Goal: Task Accomplishment & Management: Manage account settings

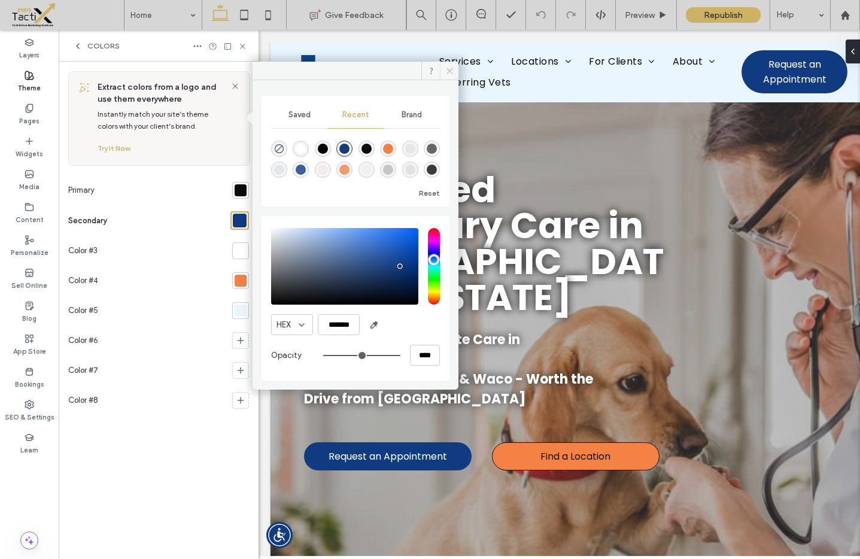
drag, startPoint x: 449, startPoint y: 74, endPoint x: 162, endPoint y: 51, distance: 288.2
click at [449, 74] on icon at bounding box center [449, 70] width 9 height 9
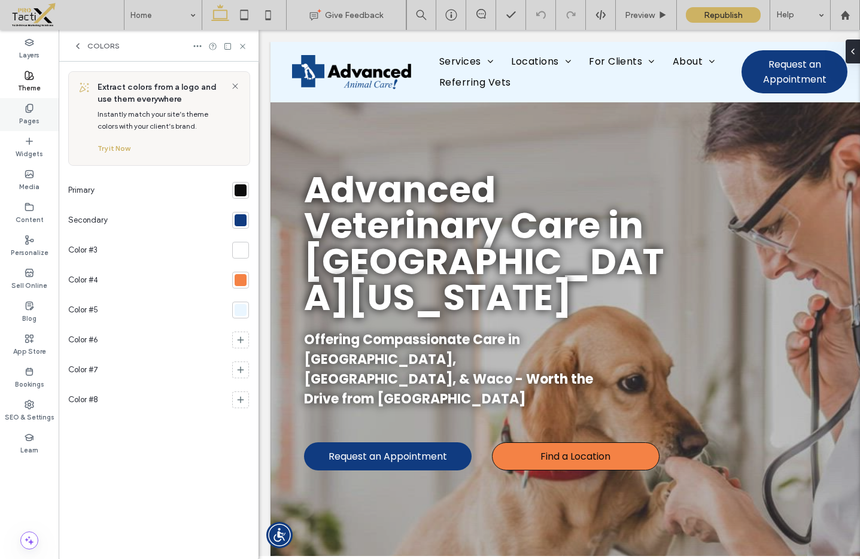
click at [32, 111] on icon at bounding box center [30, 109] width 10 height 10
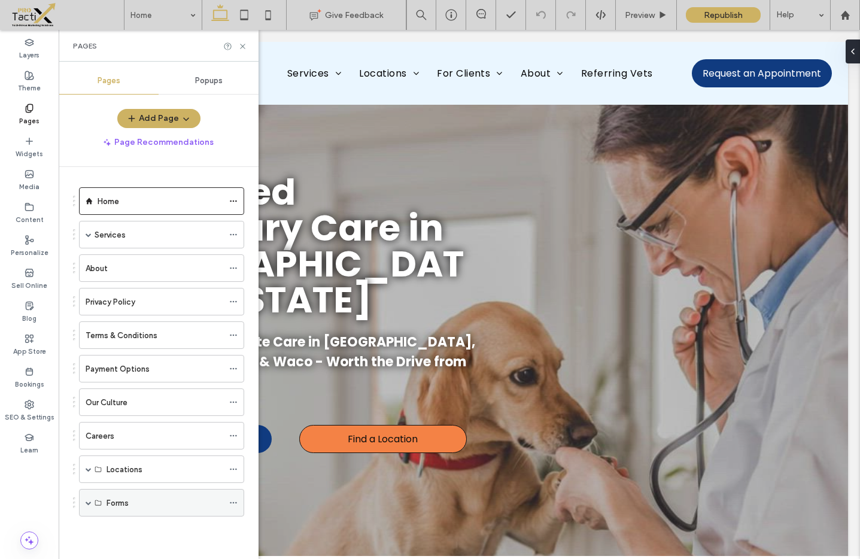
click at [89, 503] on span at bounding box center [89, 503] width 6 height 6
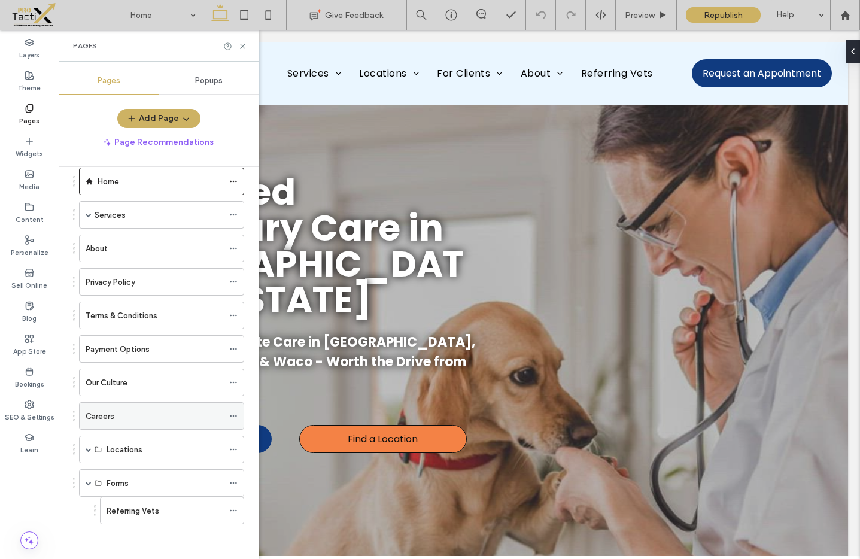
scroll to position [21, 0]
click at [183, 120] on icon "button" at bounding box center [186, 119] width 10 height 10
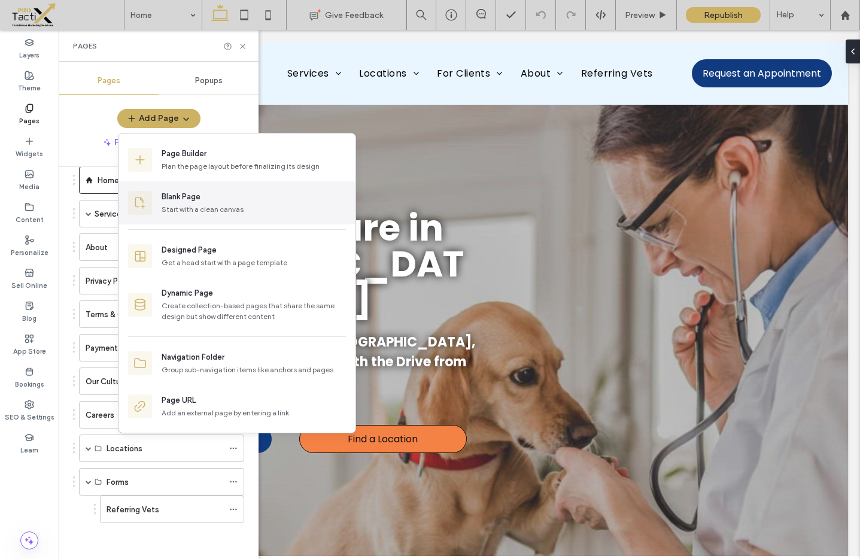
click at [181, 198] on div "Blank Page" at bounding box center [181, 197] width 39 height 12
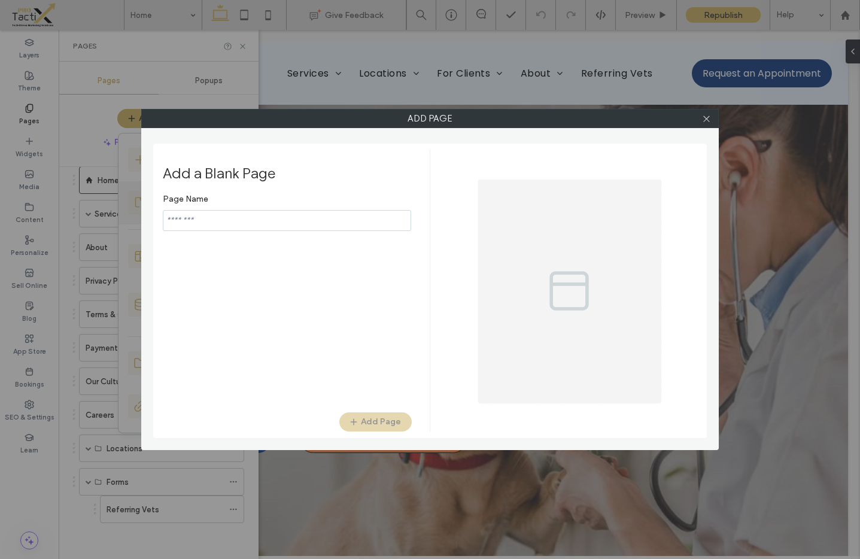
type input "*****"
click at [710, 121] on icon at bounding box center [706, 118] width 9 height 9
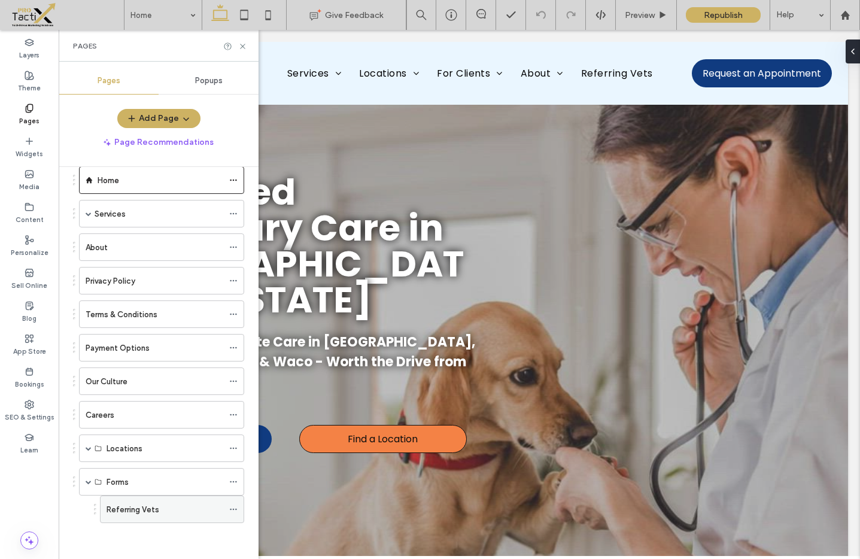
click at [217, 513] on div "Referring Vets" at bounding box center [165, 509] width 117 height 13
click at [236, 509] on icon at bounding box center [233, 509] width 8 height 8
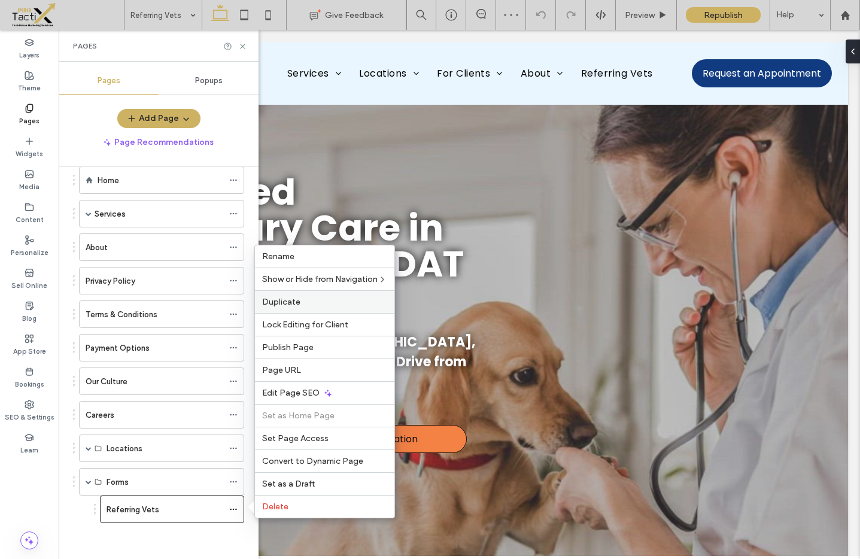
click at [297, 304] on span "Duplicate" at bounding box center [281, 302] width 38 height 10
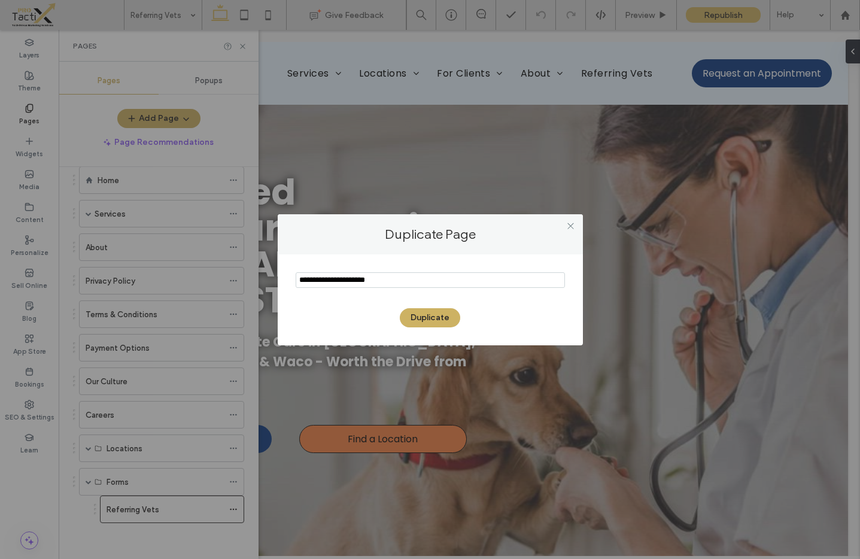
click at [389, 282] on input "notEmpty" at bounding box center [430, 280] width 269 height 16
drag, startPoint x: 389, startPoint y: 282, endPoint x: 415, endPoint y: 266, distance: 30.6
click at [389, 282] on input "notEmpty" at bounding box center [430, 280] width 269 height 16
type input "**********"
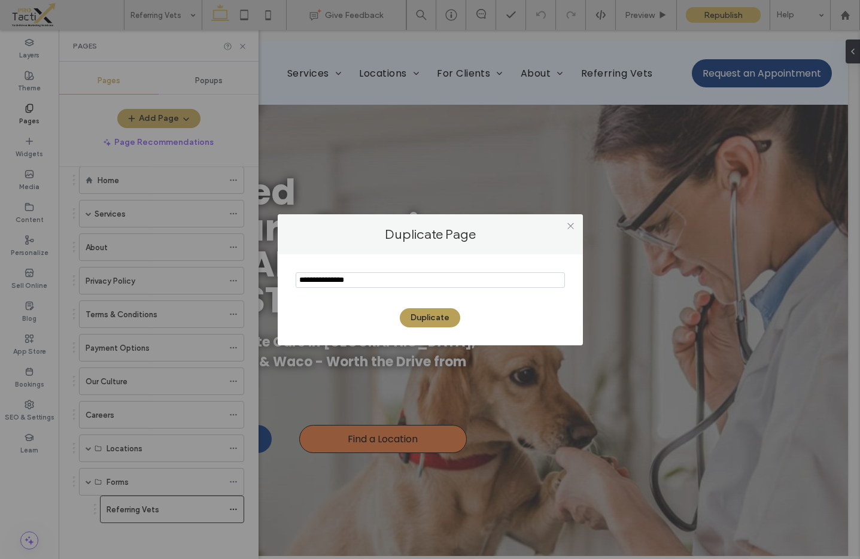
click at [433, 320] on button "Duplicate" at bounding box center [430, 317] width 60 height 19
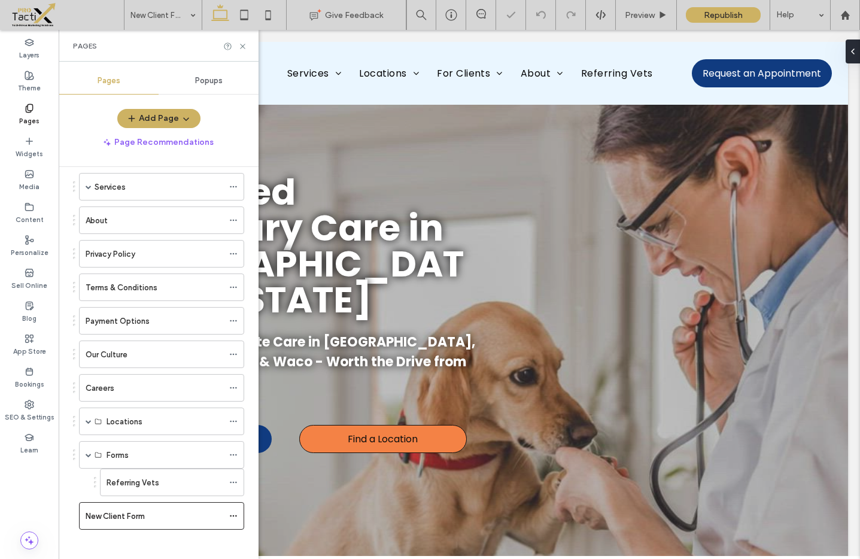
scroll to position [54, 0]
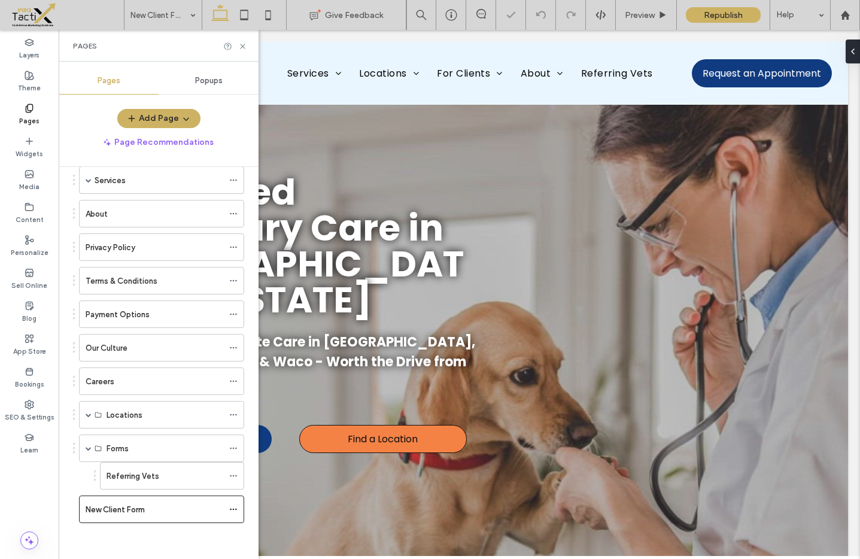
click at [74, 511] on div "New Client Form" at bounding box center [158, 510] width 171 height 28
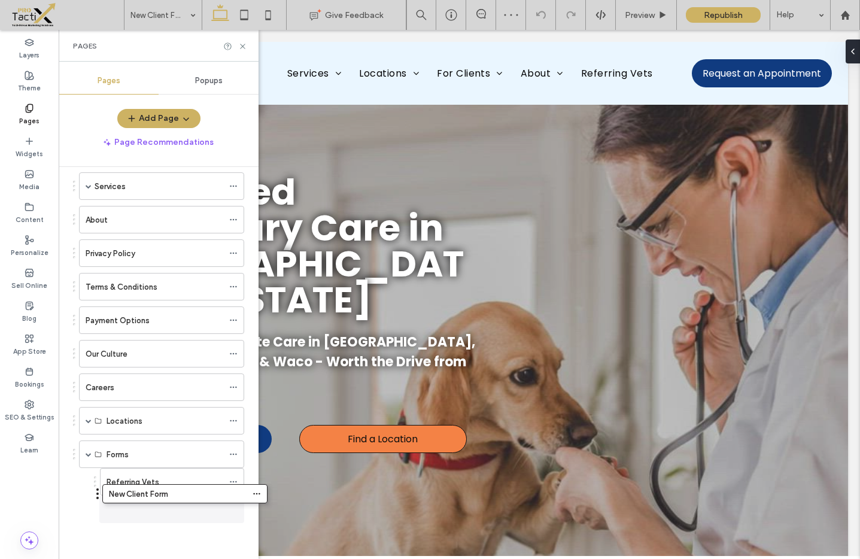
drag, startPoint x: 74, startPoint y: 508, endPoint x: 98, endPoint y: 497, distance: 26.0
click at [195, 506] on div "New Client Form" at bounding box center [165, 509] width 117 height 13
click at [241, 47] on use at bounding box center [242, 46] width 5 height 5
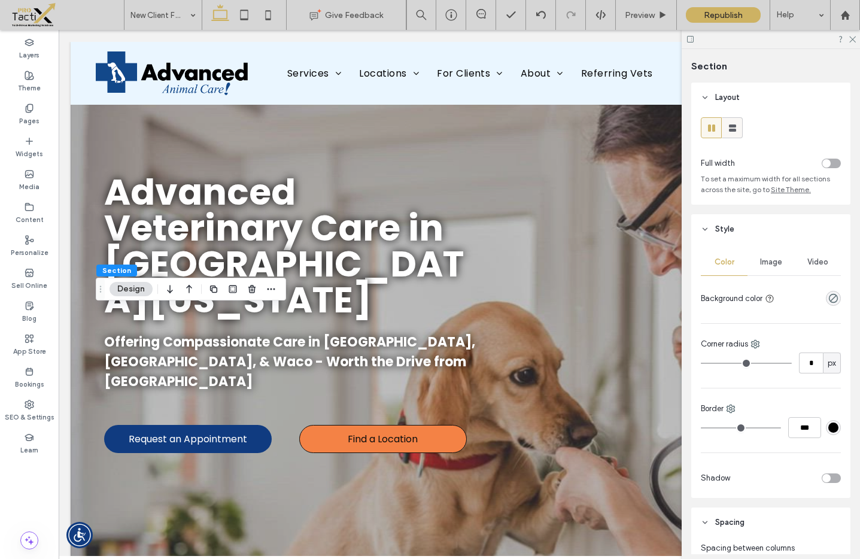
click at [738, 127] on icon at bounding box center [733, 128] width 12 height 12
click at [855, 40] on icon at bounding box center [852, 39] width 8 height 8
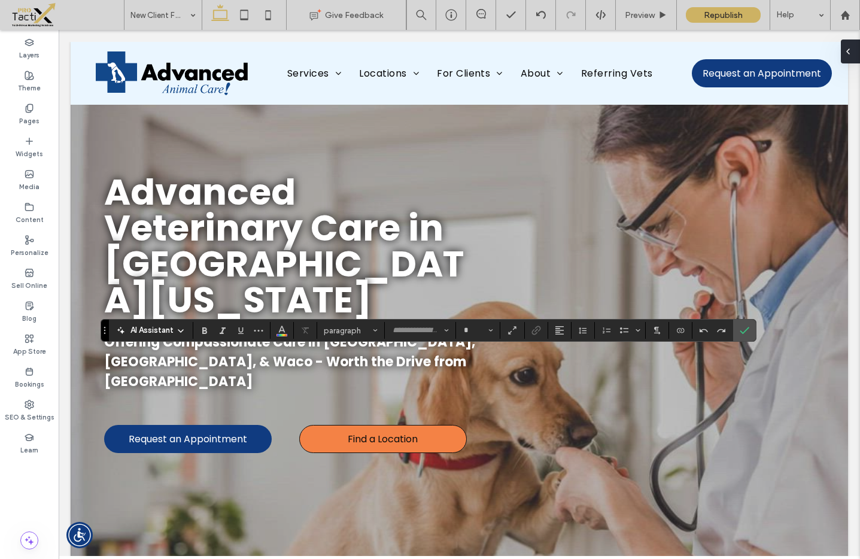
type input "*******"
type input "**"
click at [750, 330] on label "Confirm" at bounding box center [745, 331] width 18 height 22
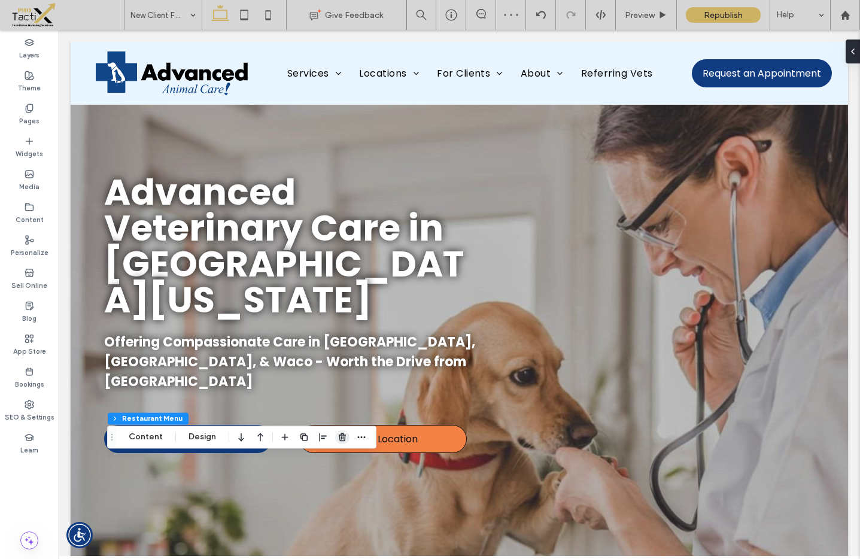
click at [339, 436] on use "button" at bounding box center [342, 437] width 7 height 8
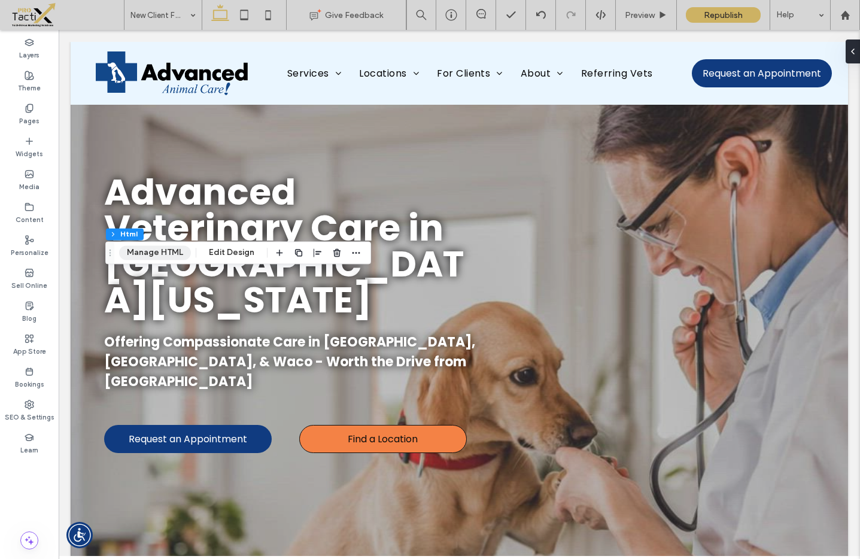
click at [162, 254] on button "Manage HTML" at bounding box center [155, 252] width 72 height 14
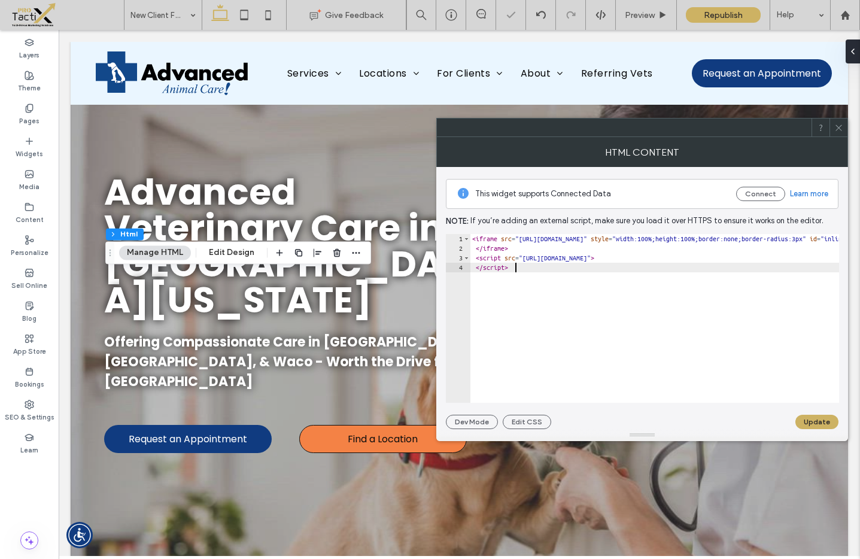
type textarea "**********"
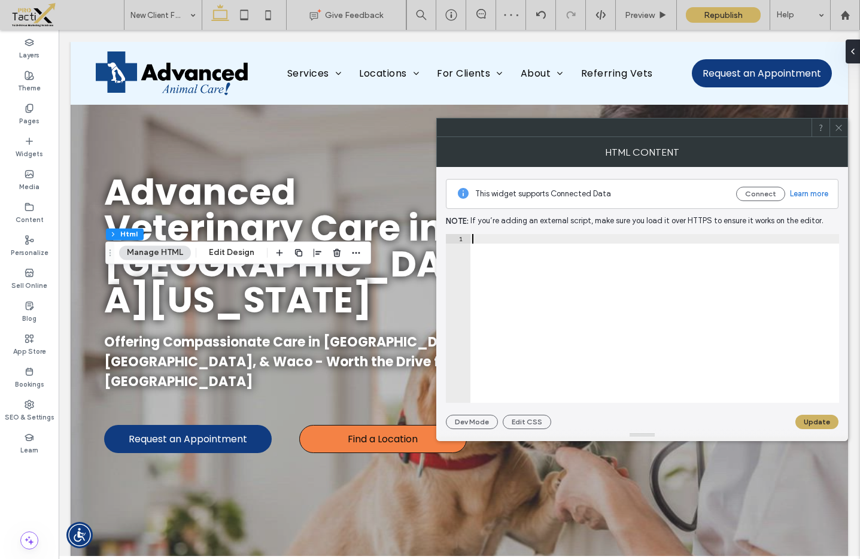
paste textarea "**********"
type textarea "**********"
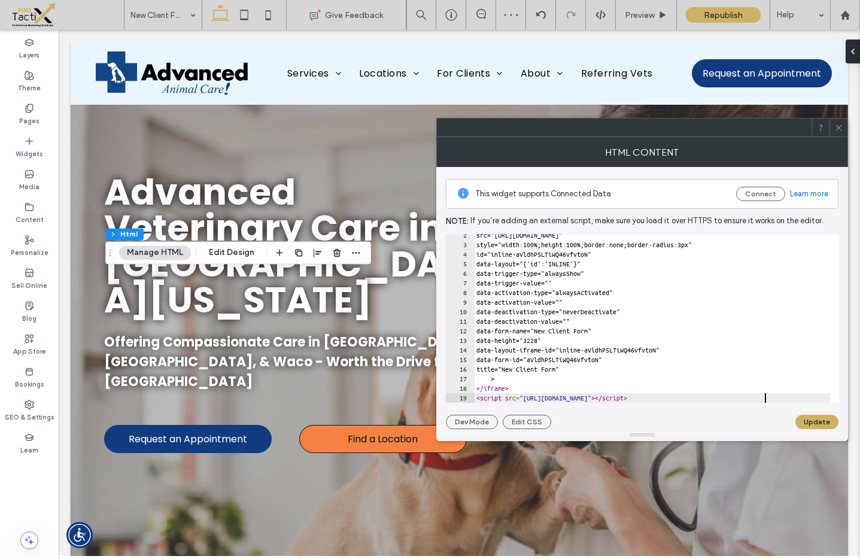
scroll to position [13, 0]
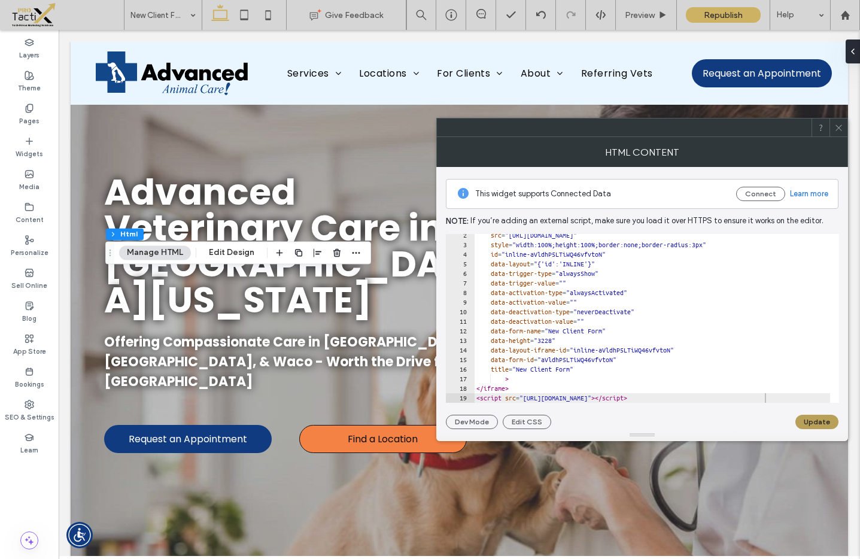
click at [818, 420] on button "Update" at bounding box center [816, 422] width 43 height 14
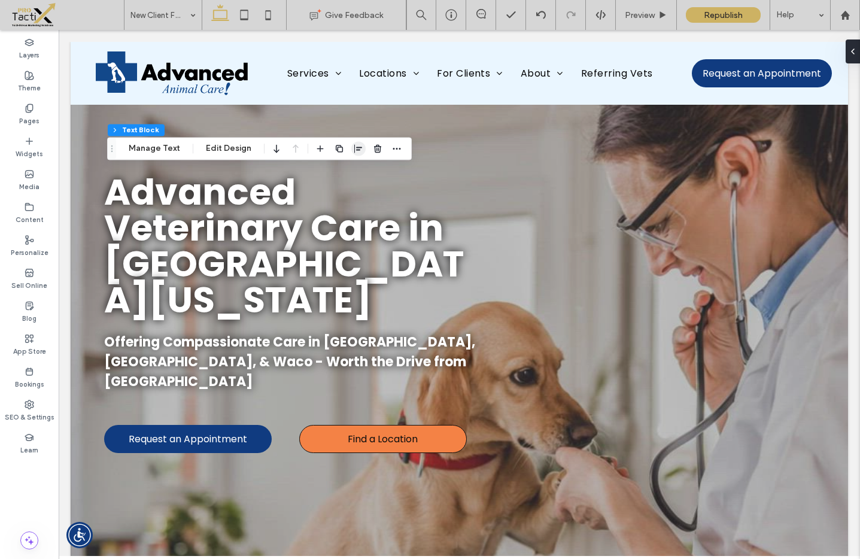
click at [354, 148] on icon "button" at bounding box center [359, 149] width 10 height 10
click at [344, 172] on icon "center" at bounding box center [347, 172] width 10 height 10
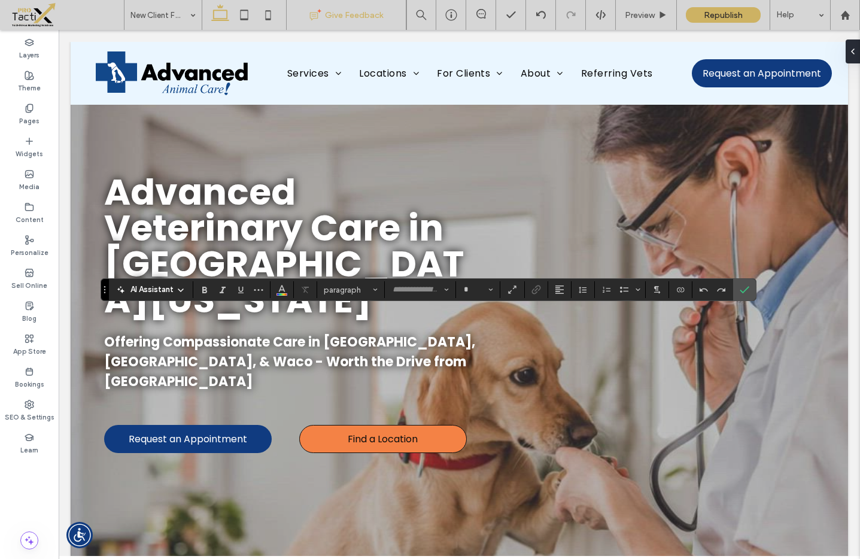
type input "*******"
type input "**"
click at [607, 290] on icon "Numbered List" at bounding box center [606, 290] width 10 height 10
click at [608, 288] on icon "Numbered List" at bounding box center [606, 290] width 10 height 10
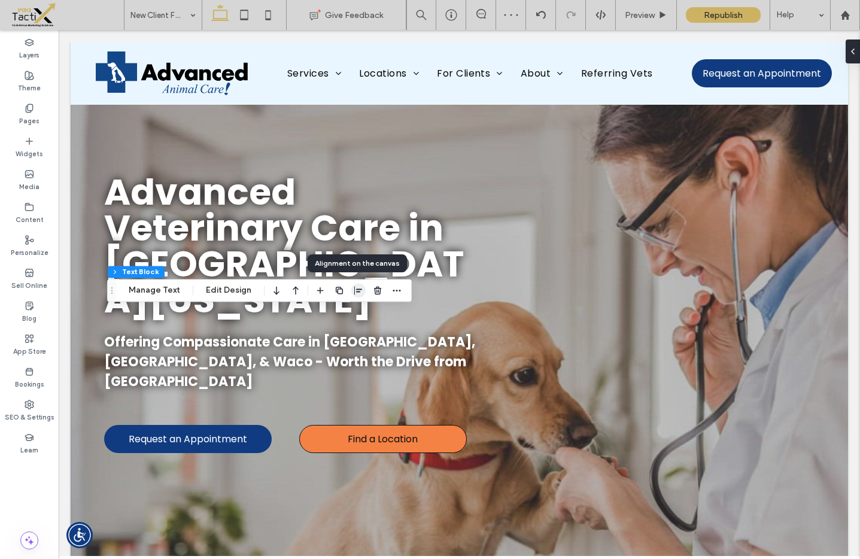
click at [354, 288] on icon "button" at bounding box center [359, 290] width 10 height 10
click at [345, 314] on icon "center" at bounding box center [347, 314] width 10 height 10
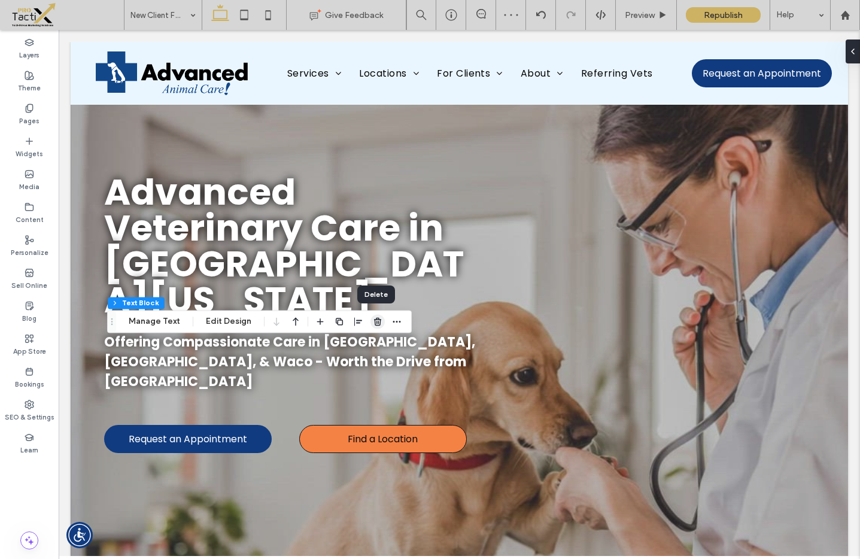
click at [375, 320] on icon "button" at bounding box center [378, 322] width 10 height 10
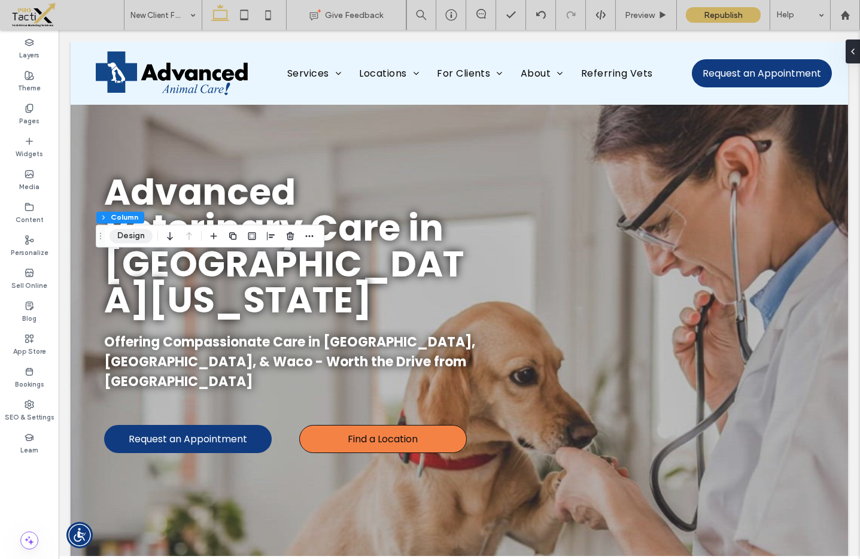
click at [132, 234] on button "Design" at bounding box center [131, 236] width 43 height 14
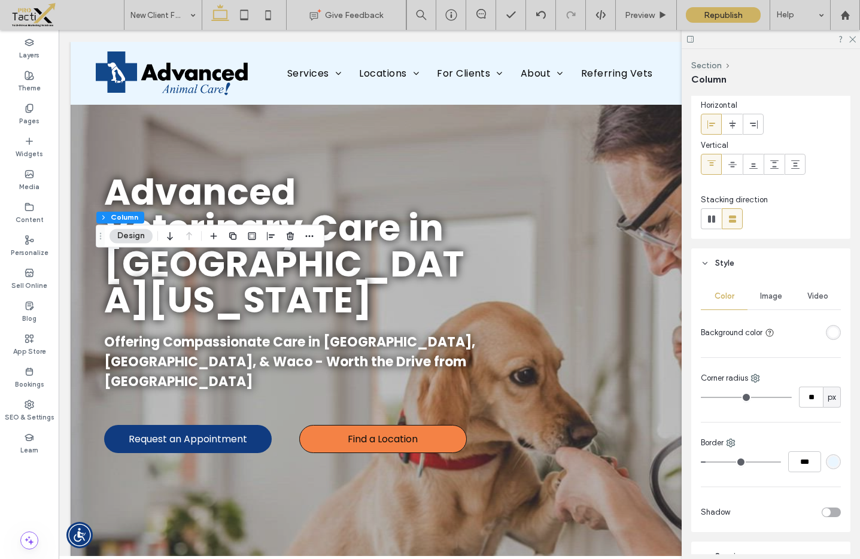
scroll to position [53, 0]
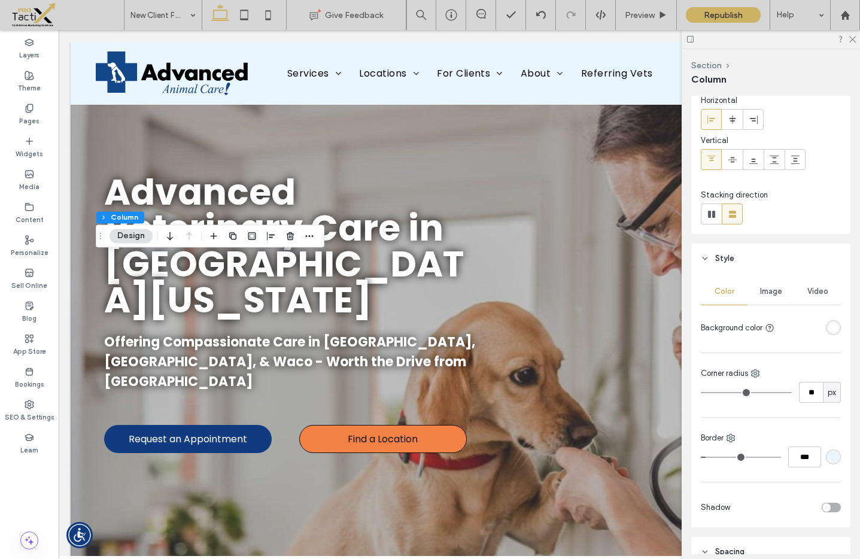
click at [828, 330] on div "rgba(255, 255, 255, 1)" at bounding box center [833, 328] width 10 height 10
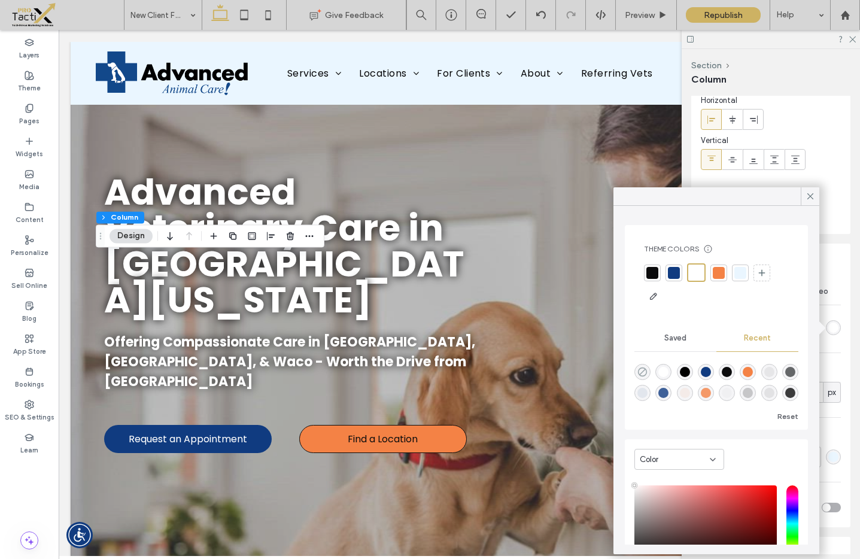
click at [646, 371] on use "rgba(0, 0, 0, 0)" at bounding box center [642, 371] width 9 height 9
type input "*******"
type input "*"
type input "**"
click at [812, 195] on icon at bounding box center [810, 196] width 11 height 11
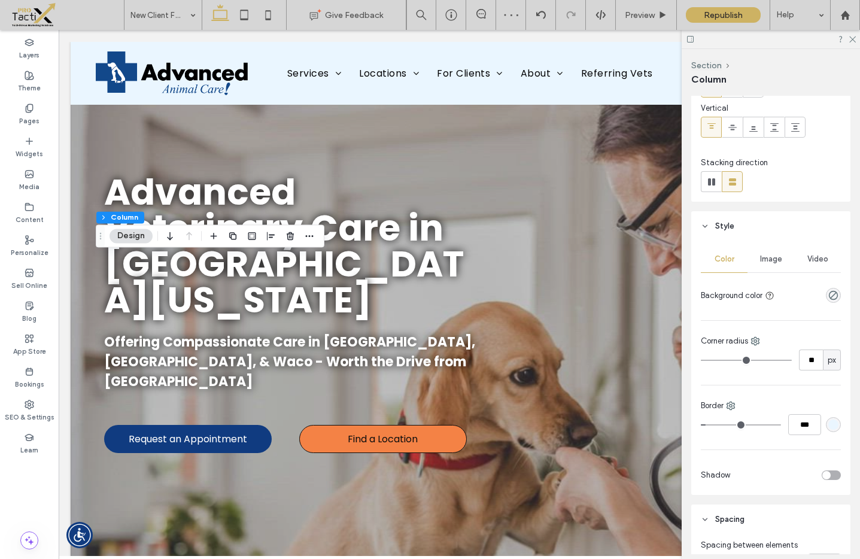
scroll to position [86, 0]
type input "**"
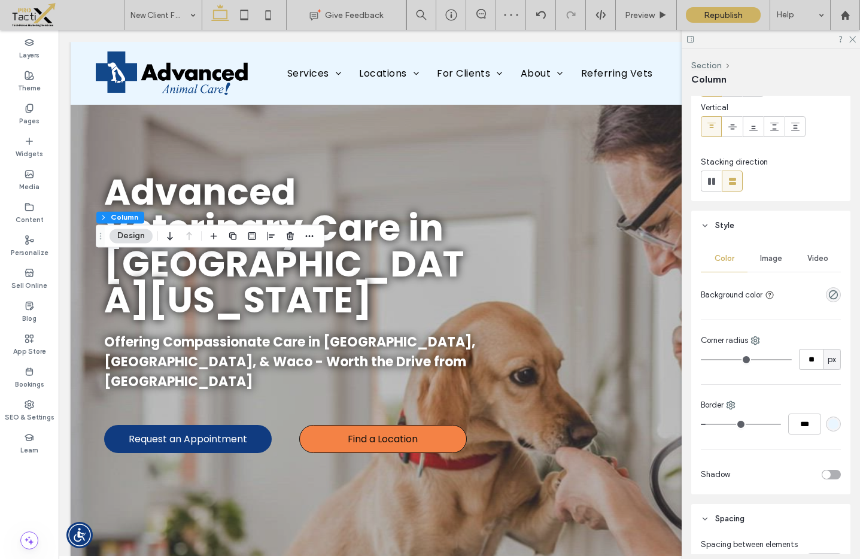
type input "**"
type input "*"
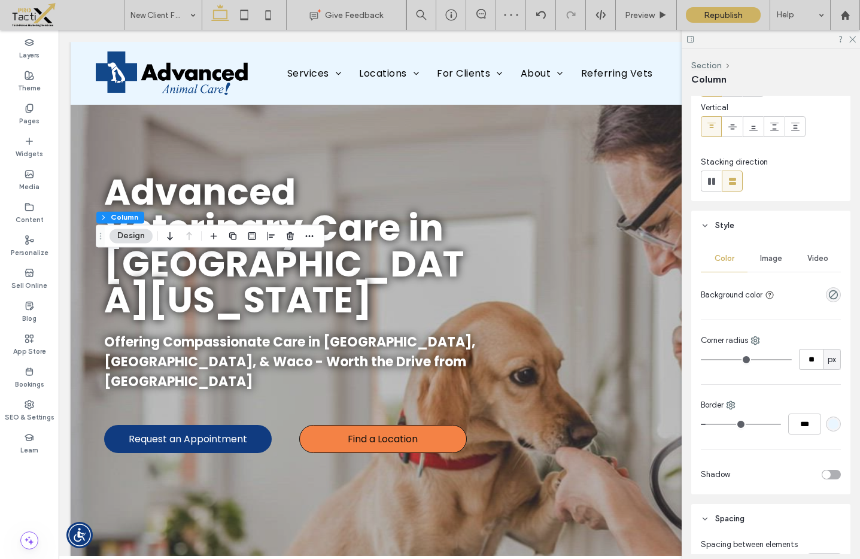
type input "*"
drag, startPoint x: 724, startPoint y: 359, endPoint x: 683, endPoint y: 361, distance: 40.7
type input "*"
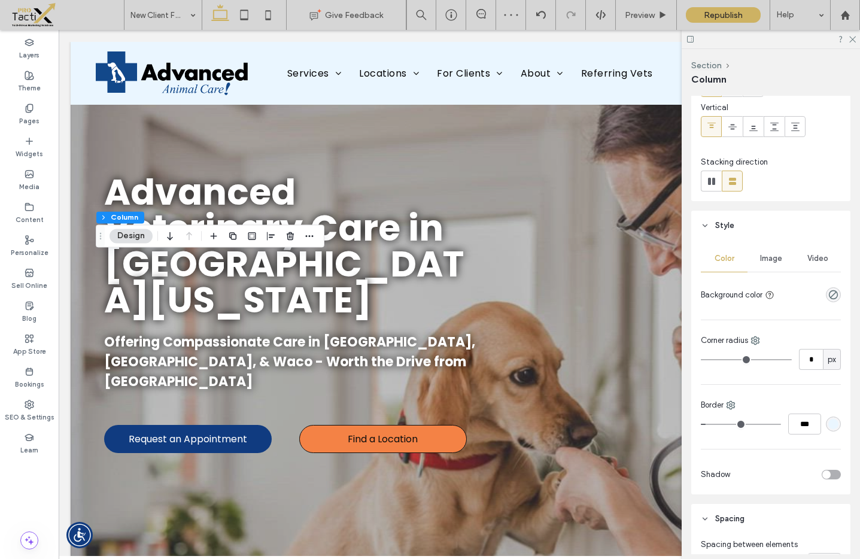
click at [701, 360] on input "range" at bounding box center [746, 359] width 91 height 1
type input "*"
type input "***"
type input "*"
type input "***"
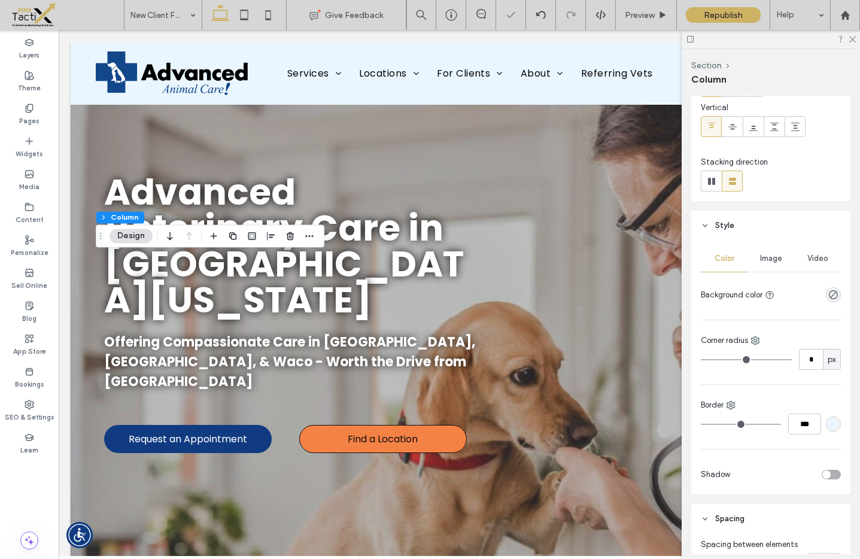
drag, startPoint x: 707, startPoint y: 425, endPoint x: 682, endPoint y: 421, distance: 25.4
type input "*"
click at [701, 424] on input "range" at bounding box center [741, 424] width 80 height 1
click at [776, 399] on div "Border" at bounding box center [771, 405] width 140 height 12
click at [851, 39] on icon at bounding box center [852, 39] width 8 height 8
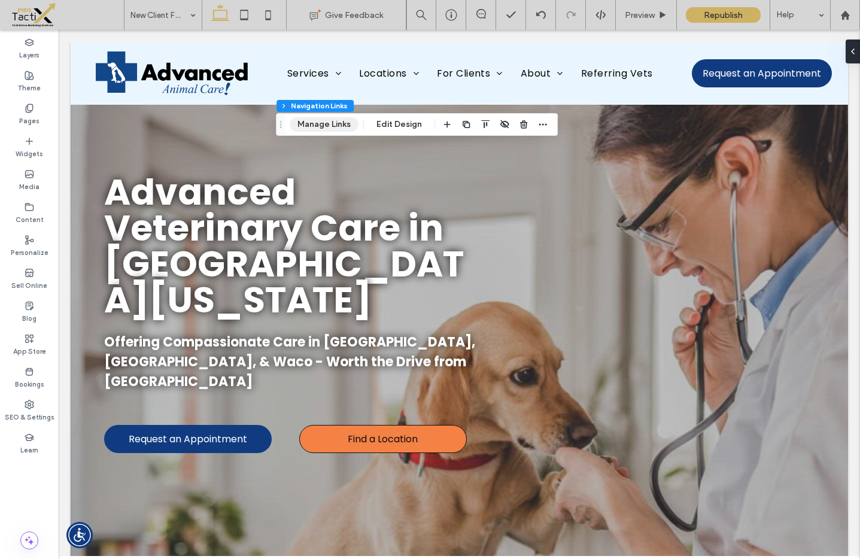
scroll to position [1170, 0]
click at [339, 126] on button "Manage Links" at bounding box center [324, 124] width 69 height 14
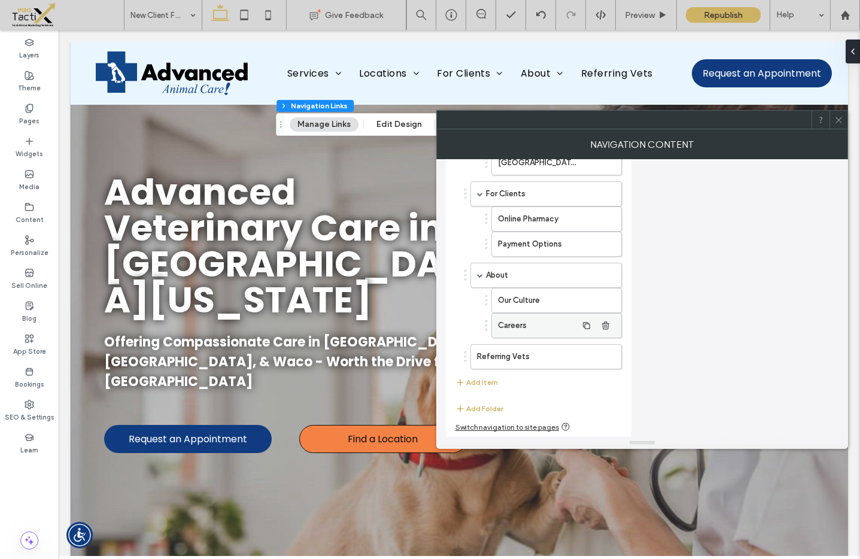
scroll to position [329, 0]
click at [485, 383] on button "Add Item" at bounding box center [476, 382] width 42 height 14
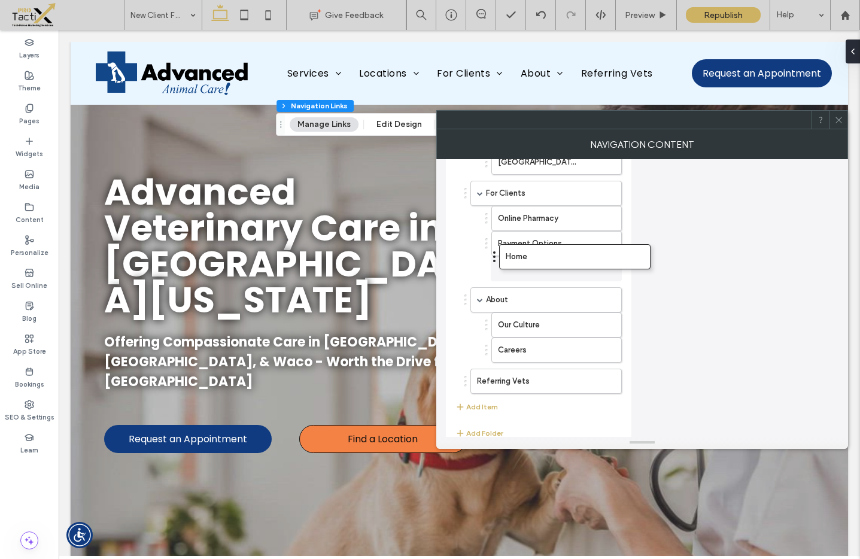
drag, startPoint x: 466, startPoint y: 387, endPoint x: 495, endPoint y: 256, distance: 134.2
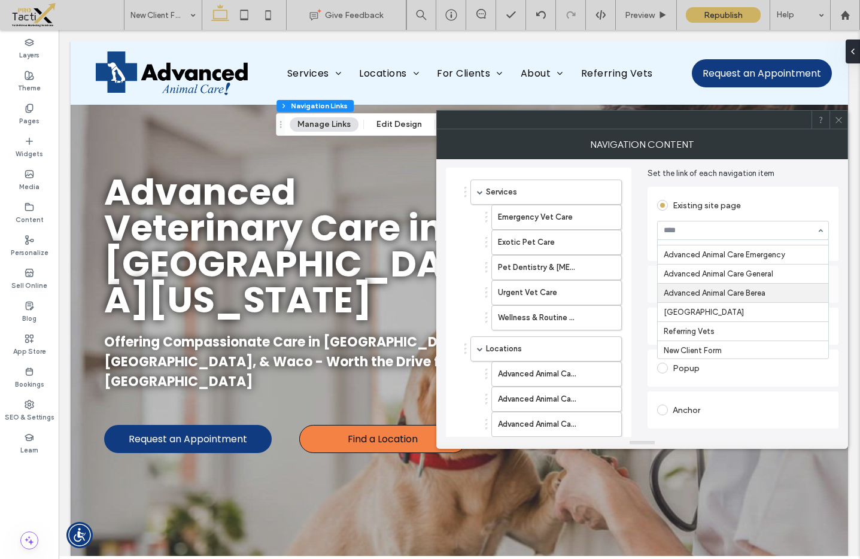
scroll to position [245, 0]
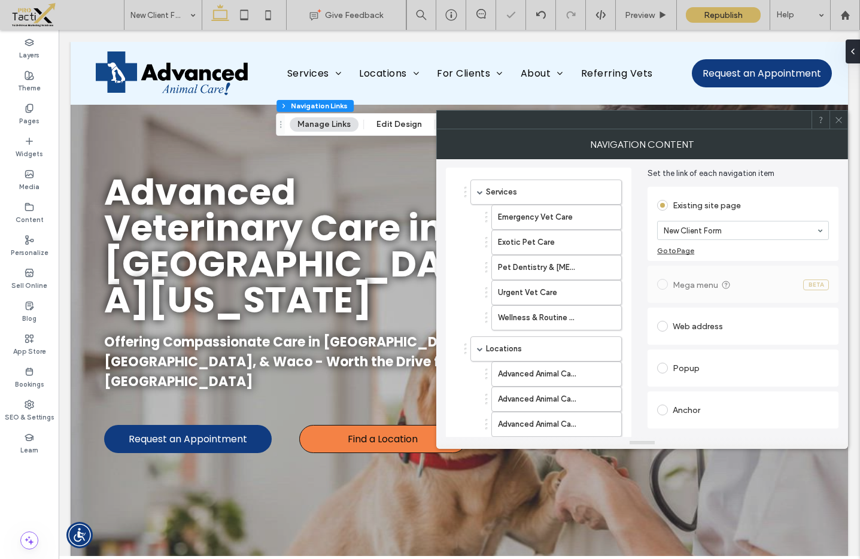
click at [643, 191] on div "Services Emergency Vet Care Exotic Pet Care Pet Dentistry & [MEDICAL_DATA] Urge…" at bounding box center [642, 453] width 393 height 591
click at [839, 117] on icon at bounding box center [838, 120] width 9 height 9
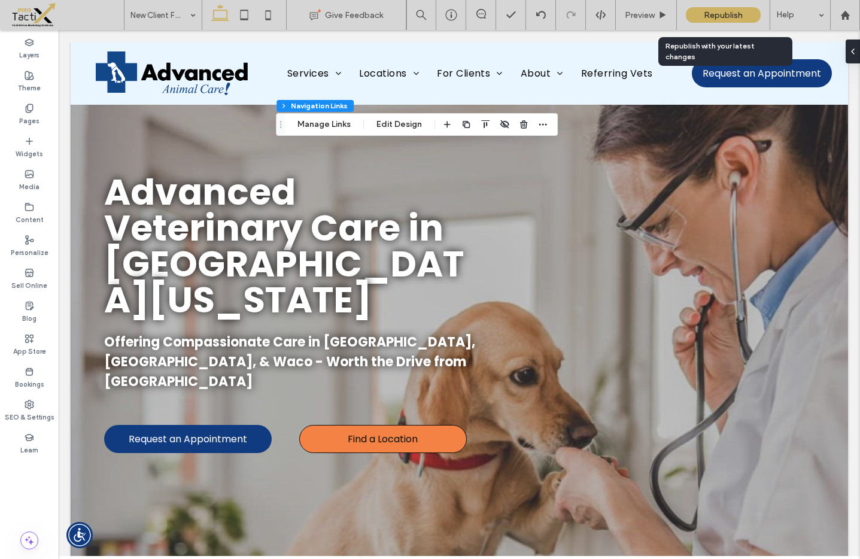
click at [728, 14] on span "Republish" at bounding box center [723, 15] width 39 height 10
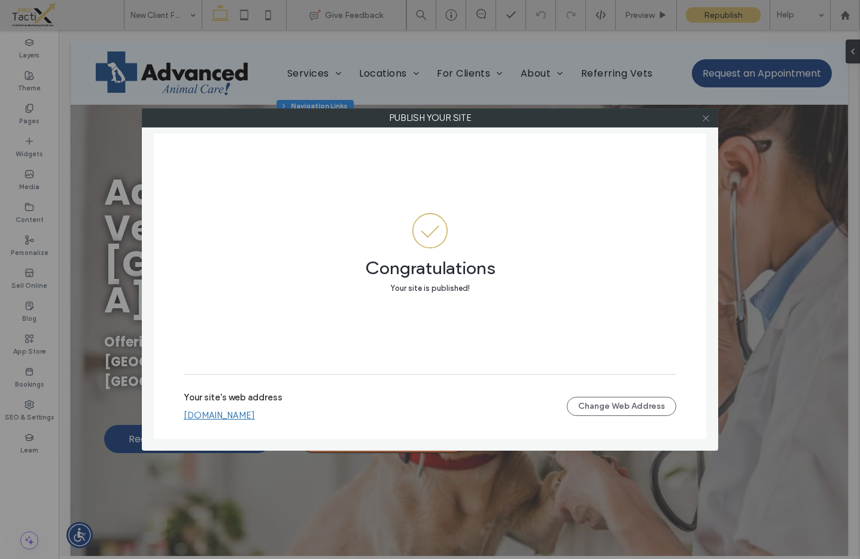
click at [706, 120] on icon at bounding box center [705, 118] width 9 height 9
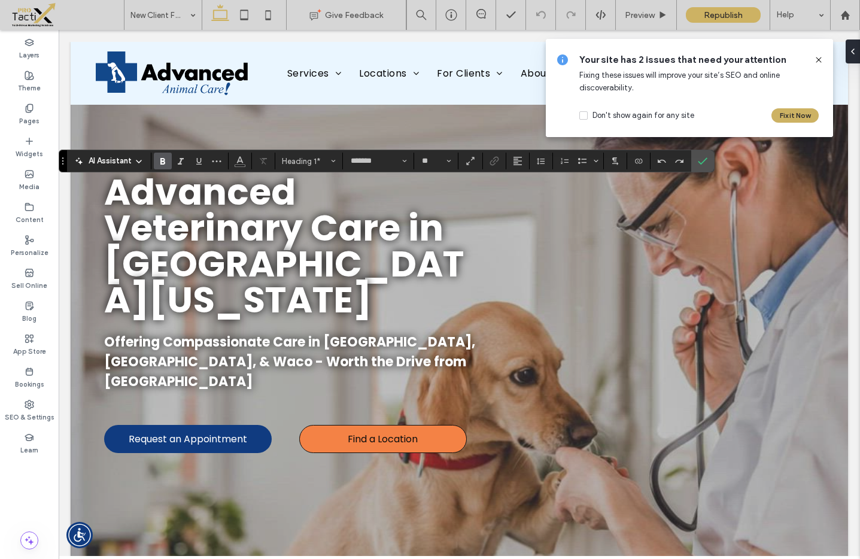
type input "**"
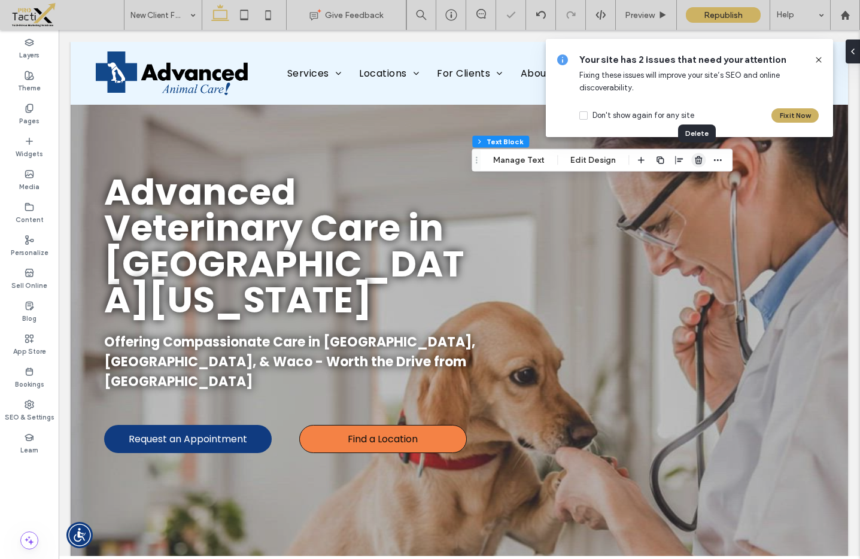
click at [700, 160] on icon "button" at bounding box center [699, 161] width 10 height 10
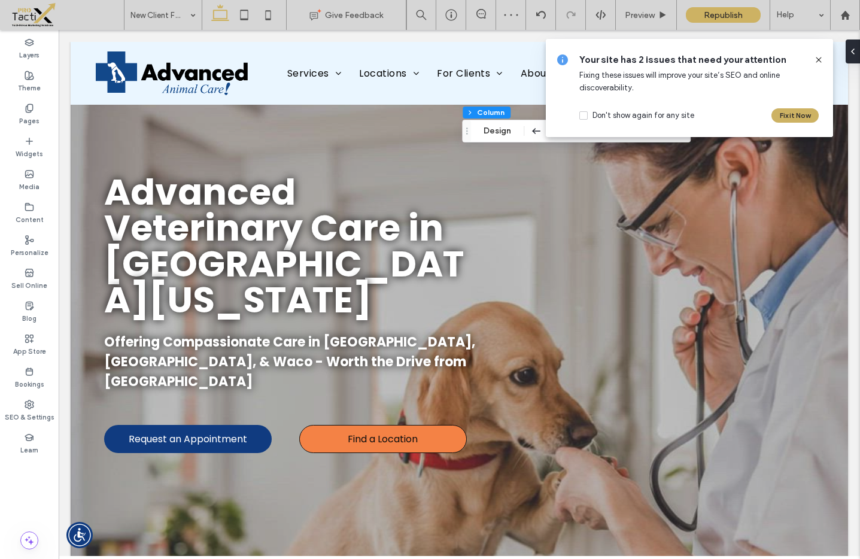
click at [820, 57] on icon at bounding box center [819, 60] width 10 height 10
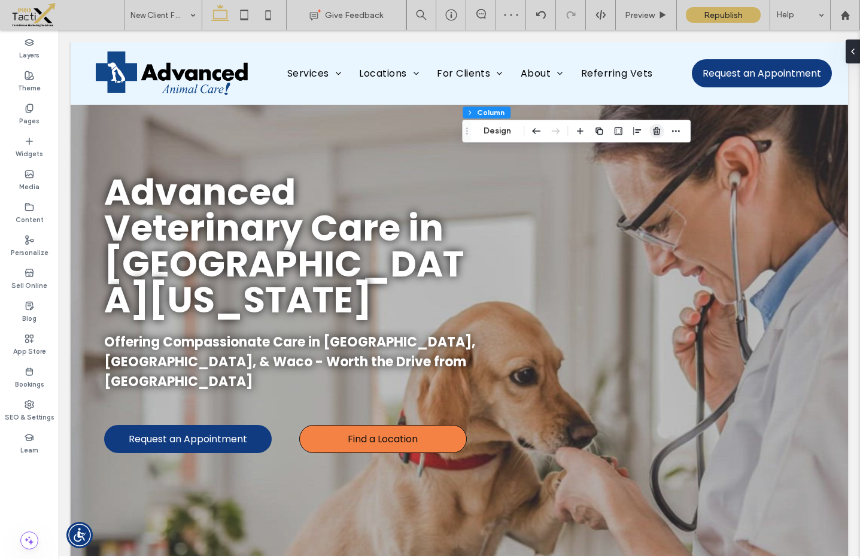
click at [660, 132] on icon "button" at bounding box center [657, 131] width 10 height 10
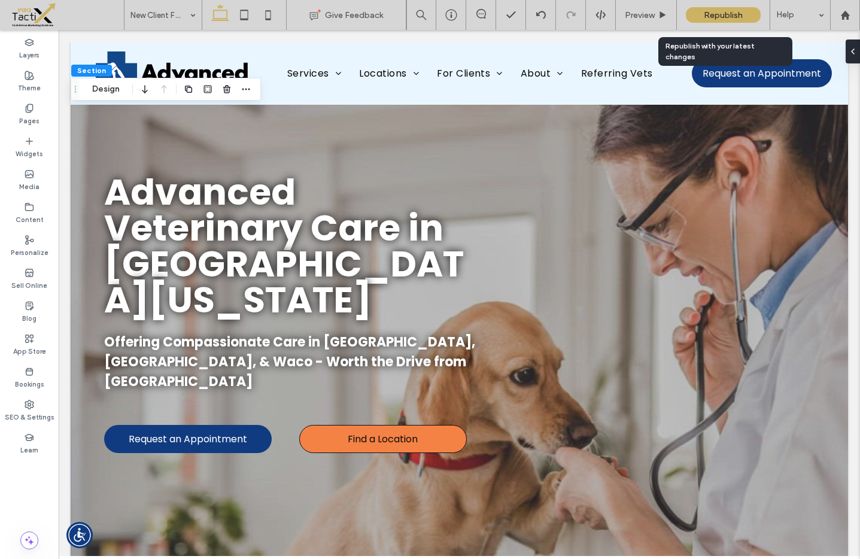
click at [724, 16] on span "Republish" at bounding box center [723, 15] width 39 height 10
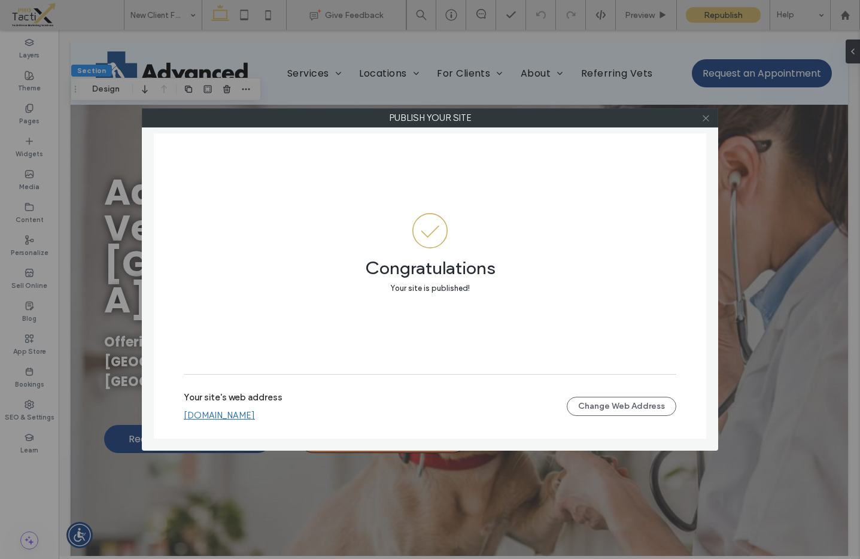
click at [706, 119] on icon at bounding box center [705, 118] width 9 height 9
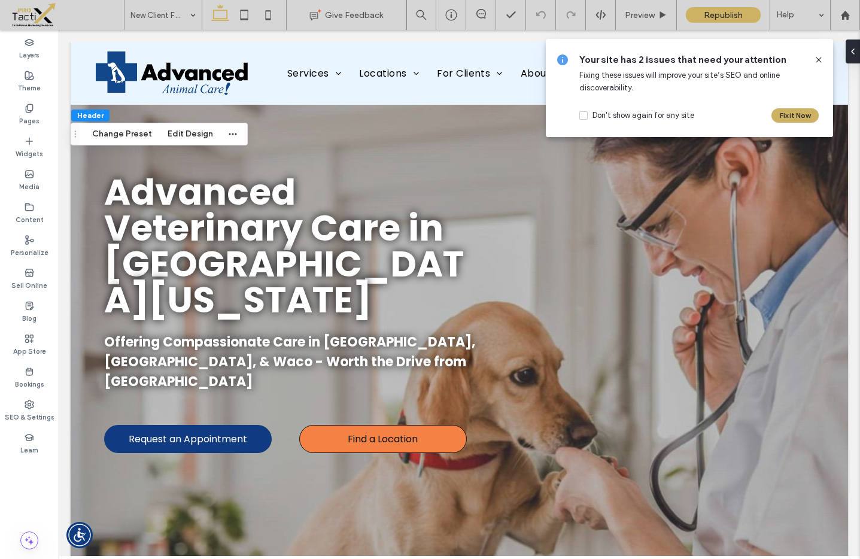
click at [817, 60] on icon at bounding box center [819, 60] width 10 height 10
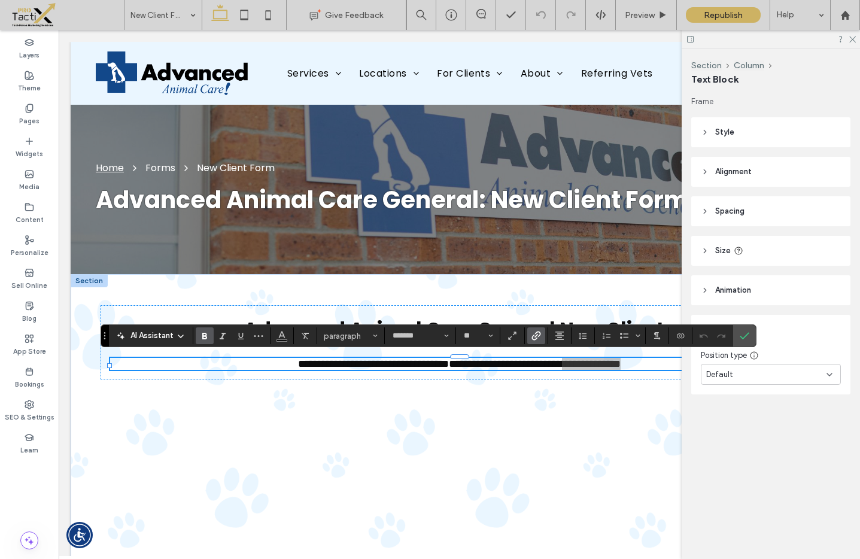
click at [539, 335] on use "Link" at bounding box center [536, 336] width 9 height 9
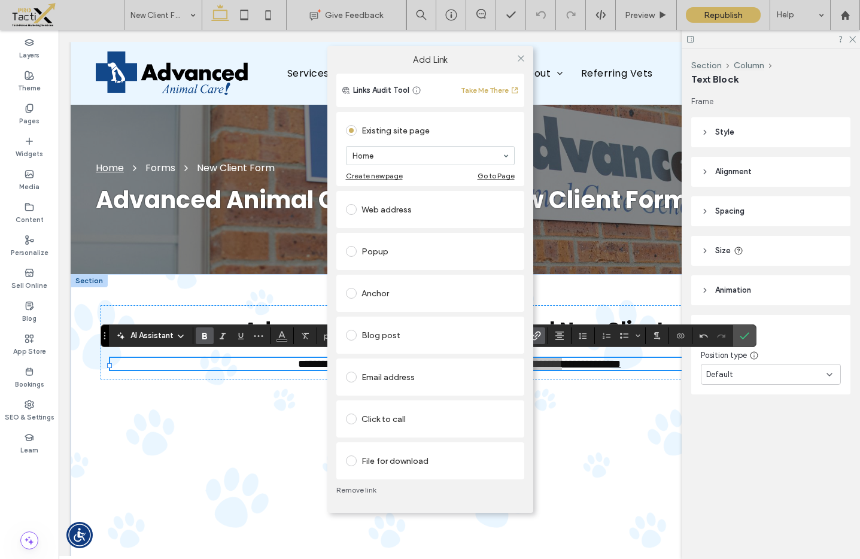
click at [400, 416] on div "Click to call" at bounding box center [430, 418] width 169 height 19
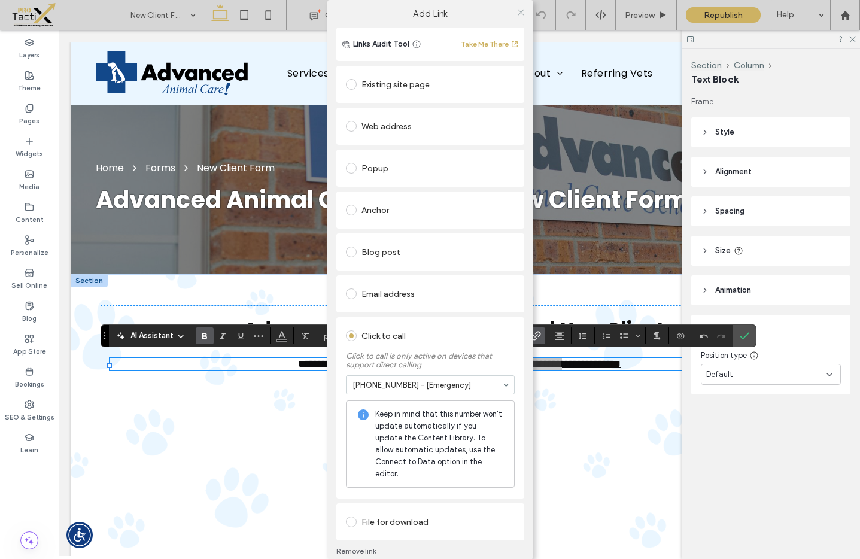
drag, startPoint x: 517, startPoint y: 9, endPoint x: 518, endPoint y: 16, distance: 6.7
click at [517, 10] on icon at bounding box center [521, 12] width 9 height 9
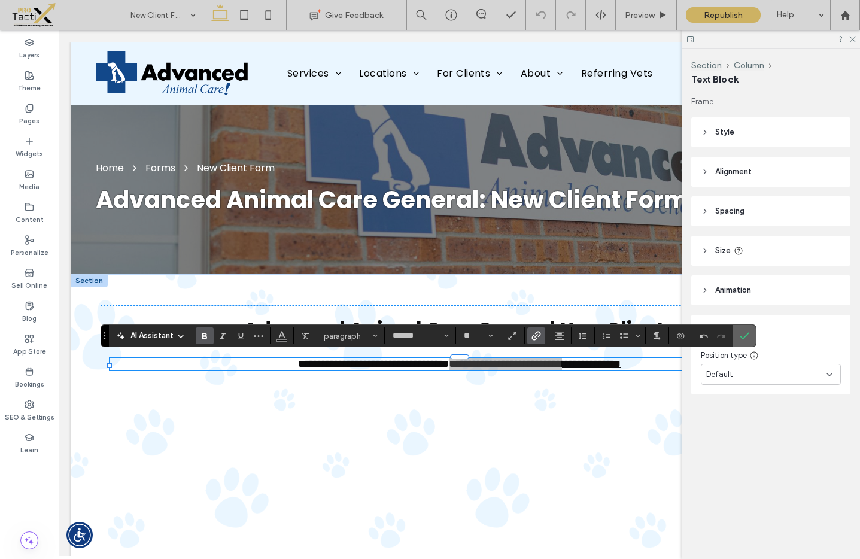
click at [745, 333] on icon "Confirm" at bounding box center [745, 336] width 10 height 10
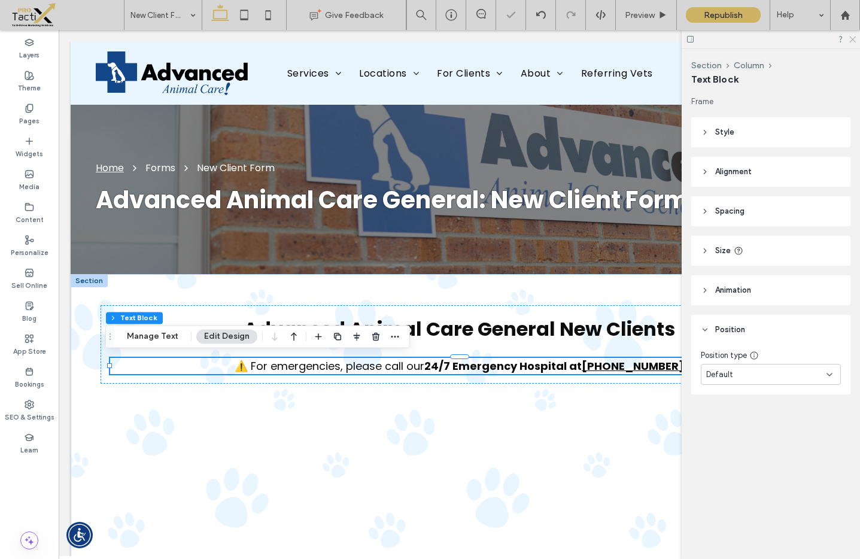
click at [853, 38] on use at bounding box center [852, 40] width 7 height 7
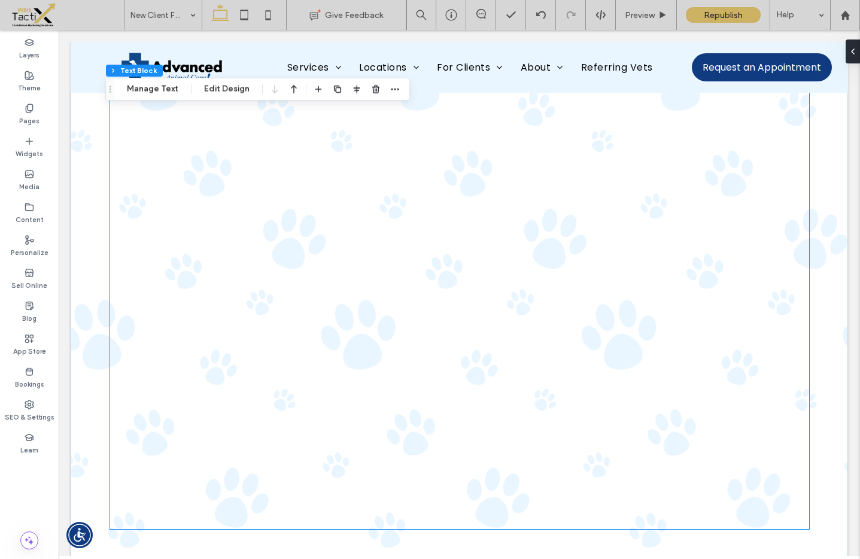
scroll to position [1672, 0]
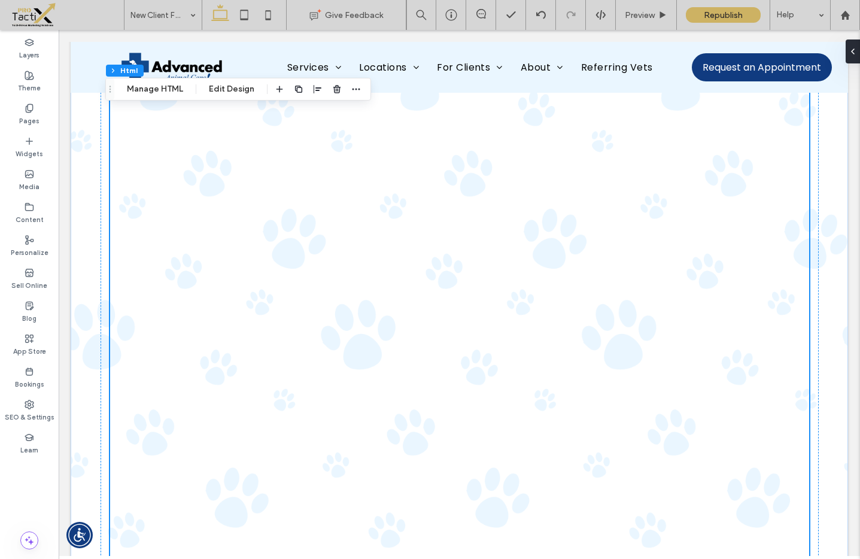
scroll to position [1429, 0]
click at [720, 11] on span "Republish" at bounding box center [723, 15] width 39 height 10
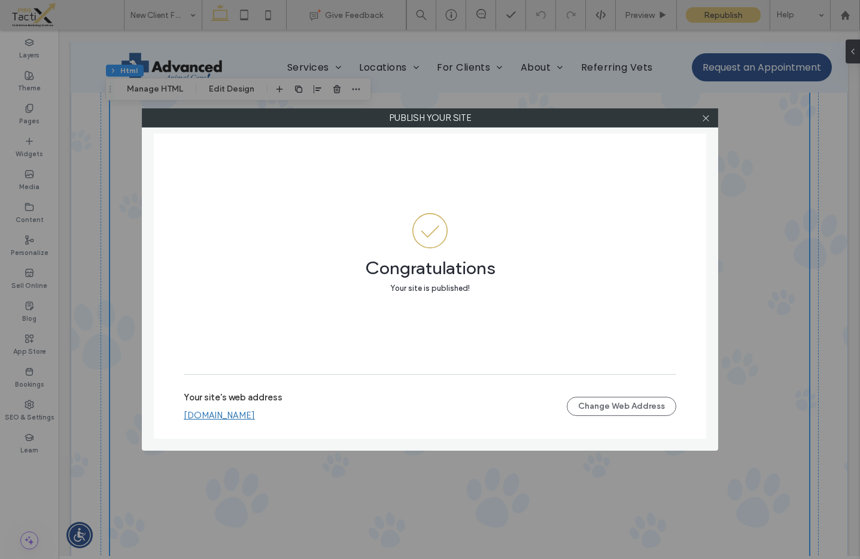
click at [698, 121] on div at bounding box center [706, 118] width 18 height 18
click at [704, 119] on icon at bounding box center [705, 118] width 9 height 9
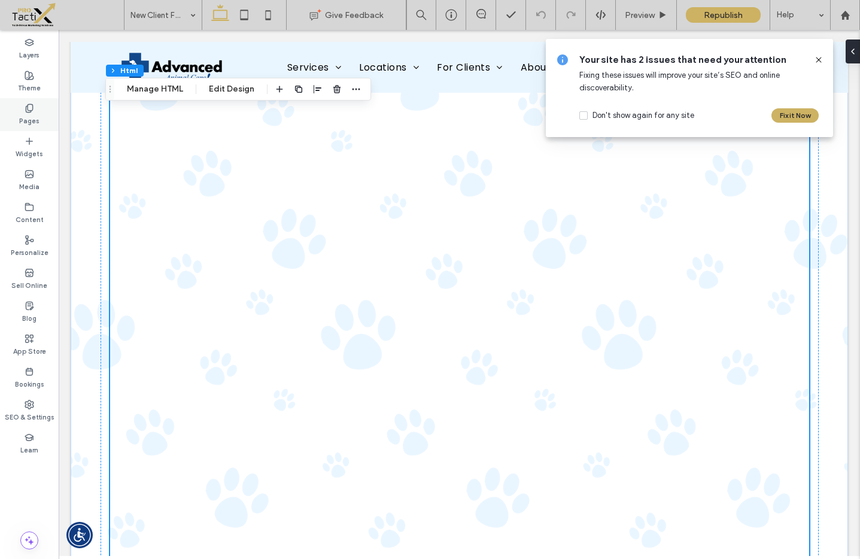
click at [30, 117] on label "Pages" at bounding box center [29, 119] width 20 height 13
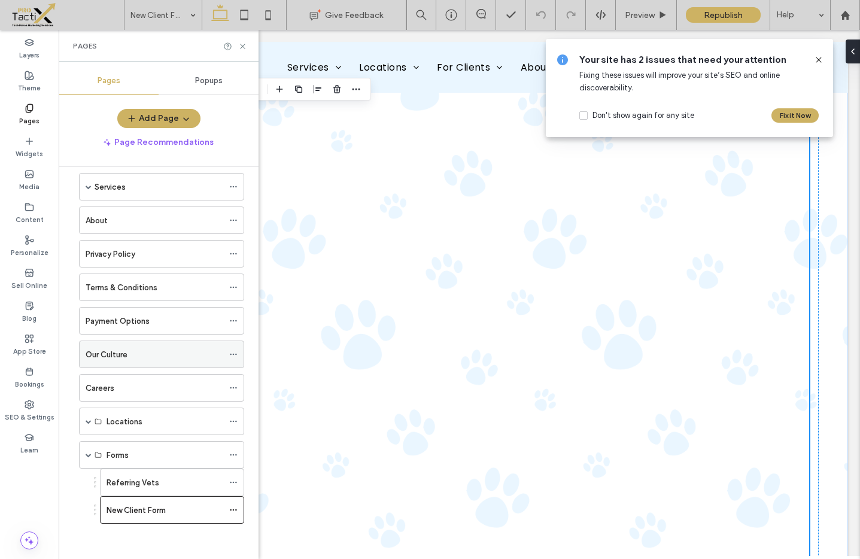
scroll to position [48, 0]
click at [87, 454] on span at bounding box center [89, 454] width 6 height 6
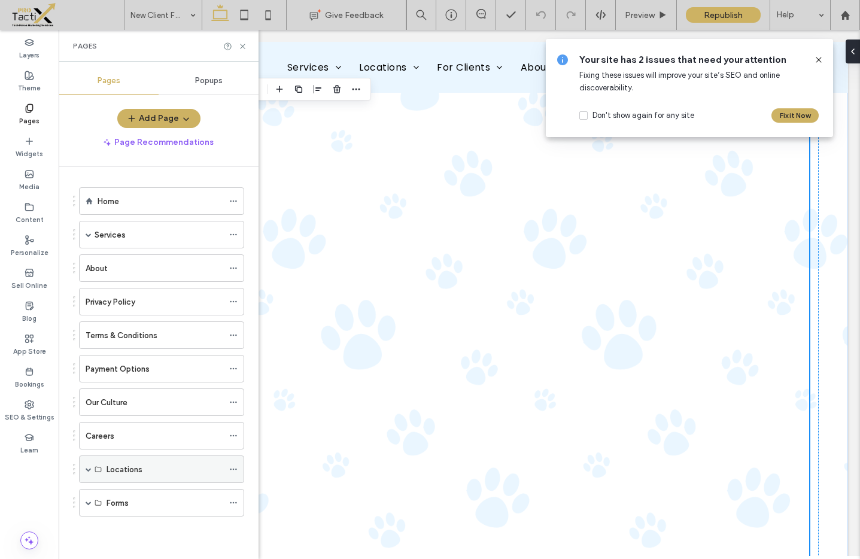
click at [90, 462] on span at bounding box center [89, 469] width 6 height 26
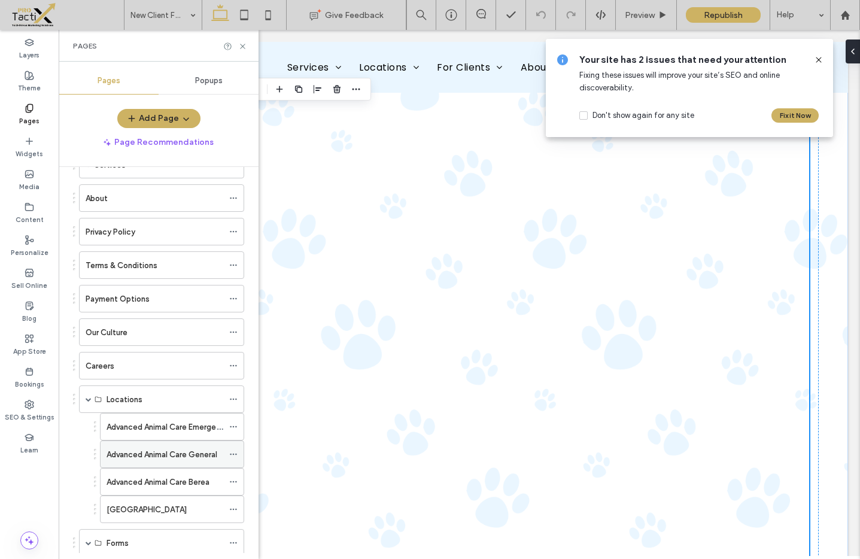
scroll to position [90, 0]
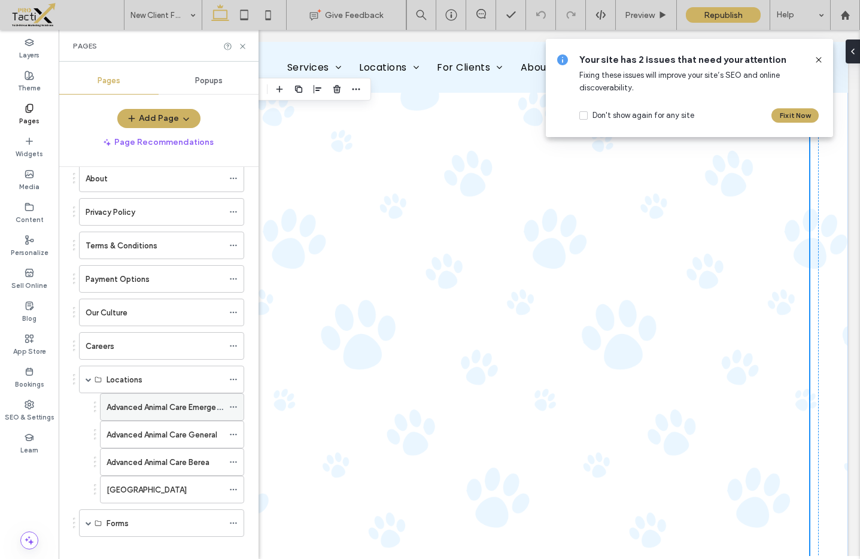
click at [229, 405] on icon at bounding box center [233, 407] width 8 height 8
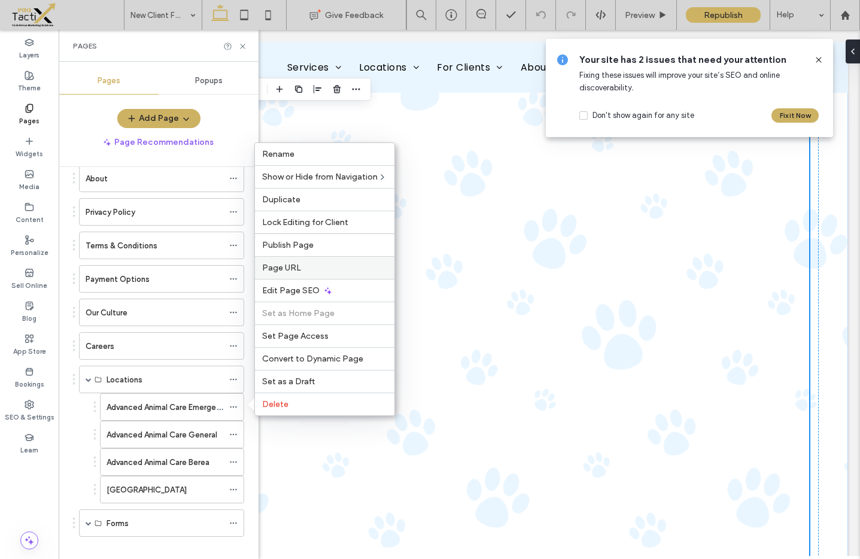
click at [289, 261] on div "Page URL" at bounding box center [324, 267] width 139 height 23
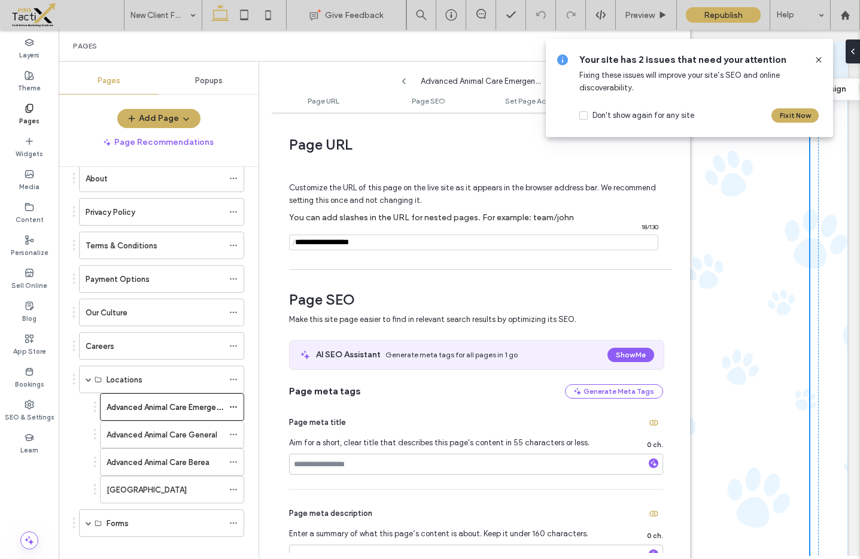
click at [342, 242] on input "notEmpty" at bounding box center [473, 243] width 369 height 16
paste input "**********"
drag, startPoint x: 336, startPoint y: 242, endPoint x: 257, endPoint y: 244, distance: 79.0
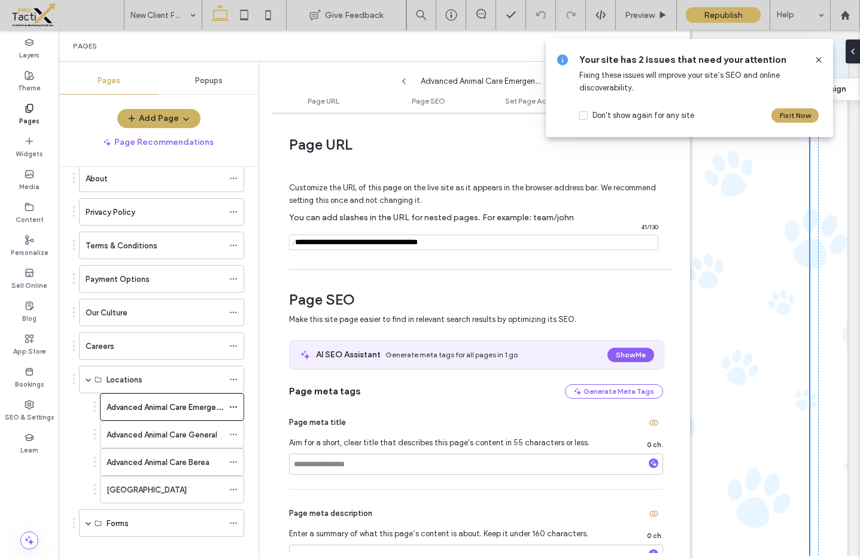
click at [257, 244] on div "Pages Popups Add Page Page Recommendations Home Services Emergency Vet Care Exo…" at bounding box center [374, 310] width 631 height 497
click at [377, 243] on input "notEmpty" at bounding box center [473, 243] width 369 height 16
click at [497, 243] on input "notEmpty" at bounding box center [473, 243] width 369 height 16
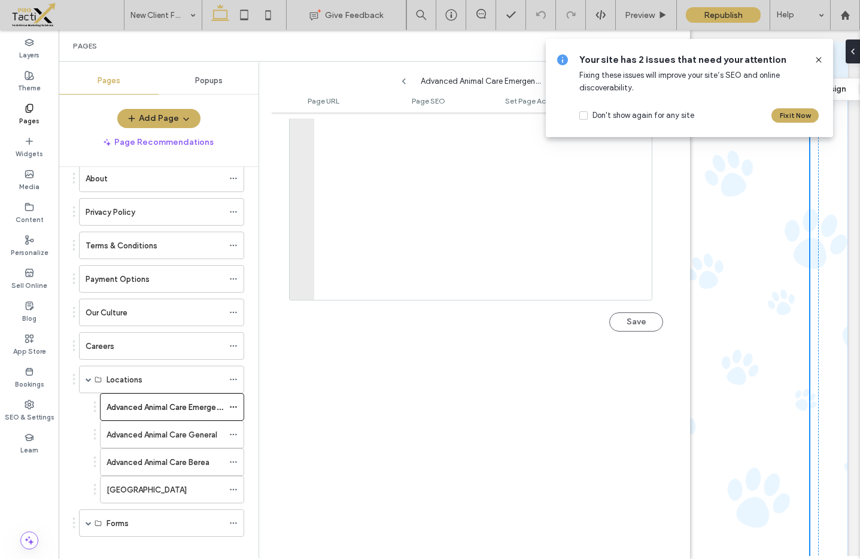
scroll to position [1336, 0]
type input "**********"
click at [637, 235] on button "Save" at bounding box center [636, 230] width 54 height 19
click at [137, 438] on label "Advanced Animal Care General" at bounding box center [162, 434] width 111 height 21
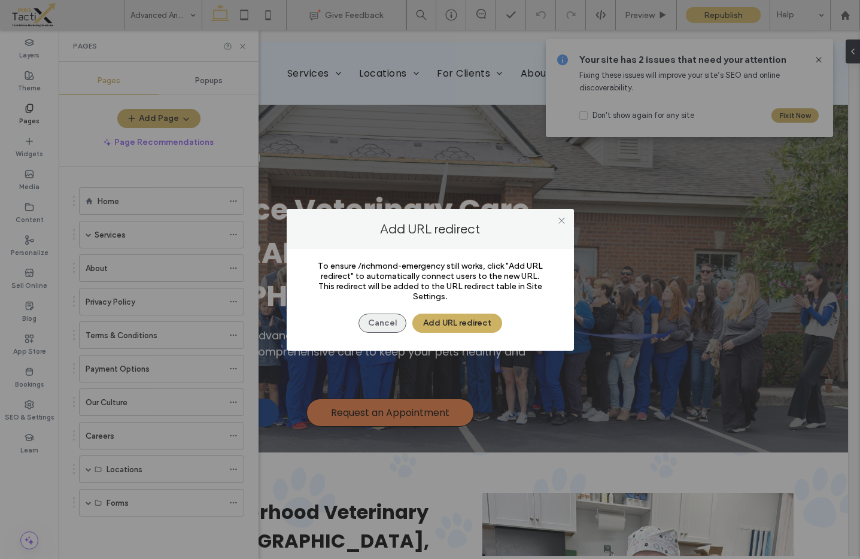
click at [372, 327] on button "Cancel" at bounding box center [382, 323] width 48 height 19
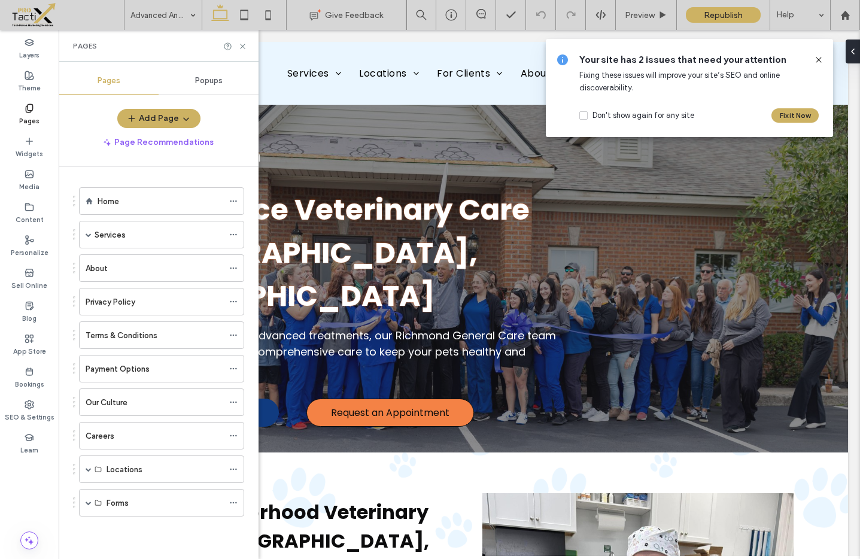
click at [21, 116] on label "Pages" at bounding box center [29, 119] width 20 height 13
click at [84, 470] on div "Locations" at bounding box center [161, 469] width 165 height 28
click at [92, 470] on div "Locations" at bounding box center [161, 469] width 165 height 28
click at [89, 470] on span at bounding box center [89, 469] width 6 height 6
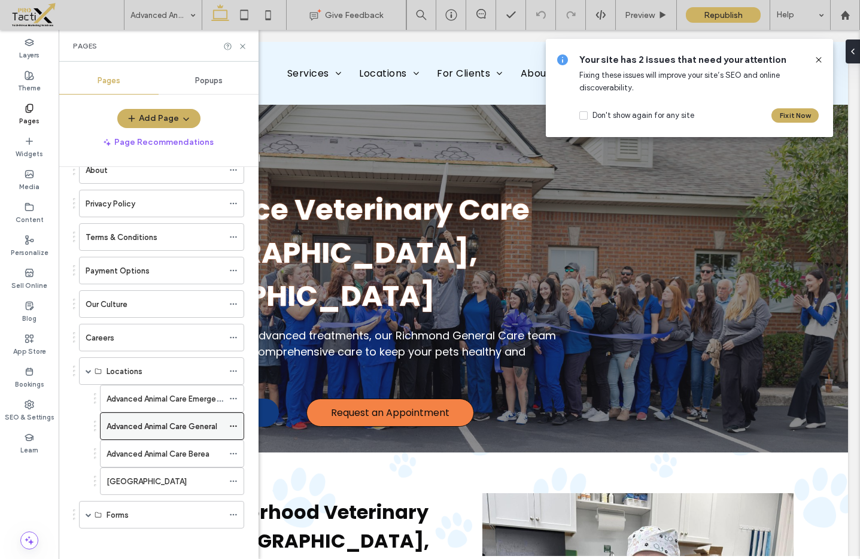
scroll to position [104, 0]
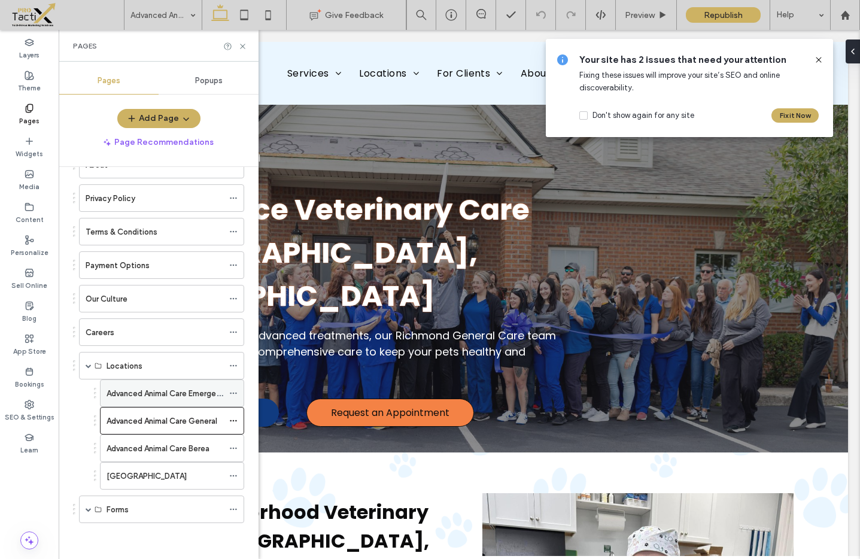
click at [190, 392] on label "Advanced Animal Care Emergency" at bounding box center [168, 393] width 123 height 21
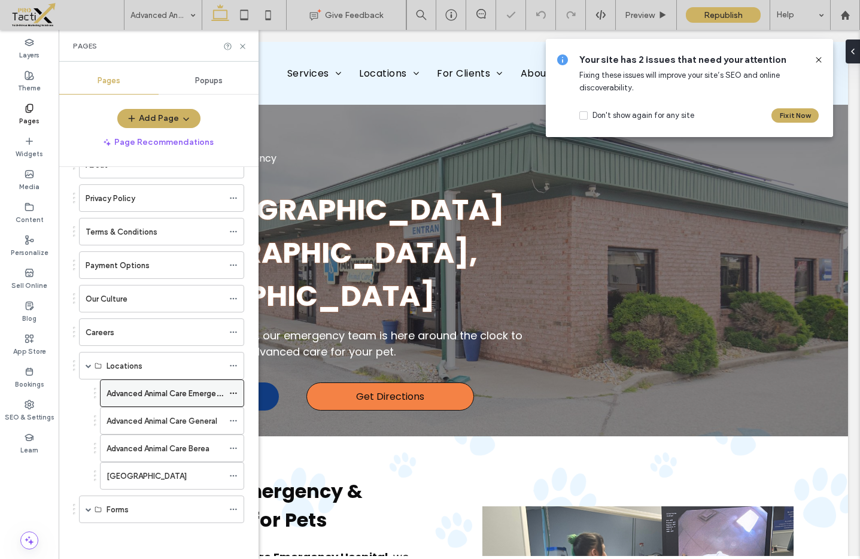
click at [236, 393] on icon at bounding box center [233, 393] width 8 height 8
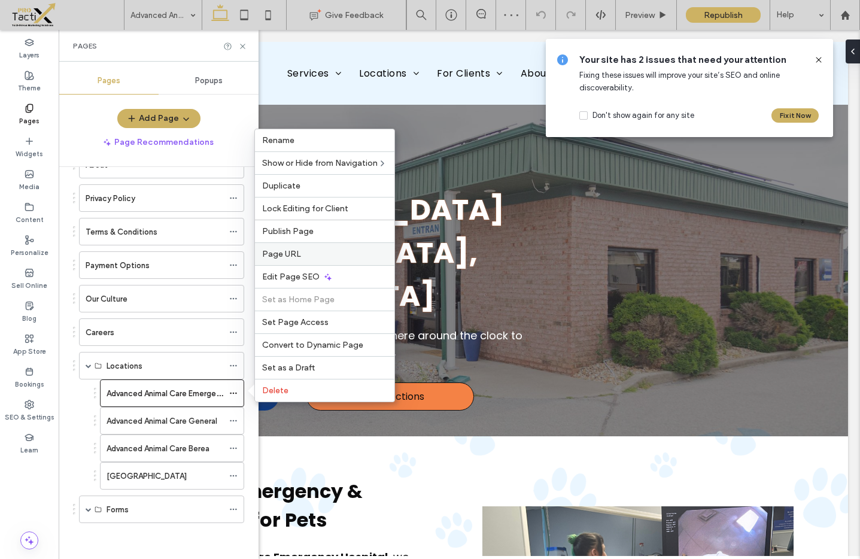
click at [283, 250] on span "Page URL" at bounding box center [281, 254] width 39 height 10
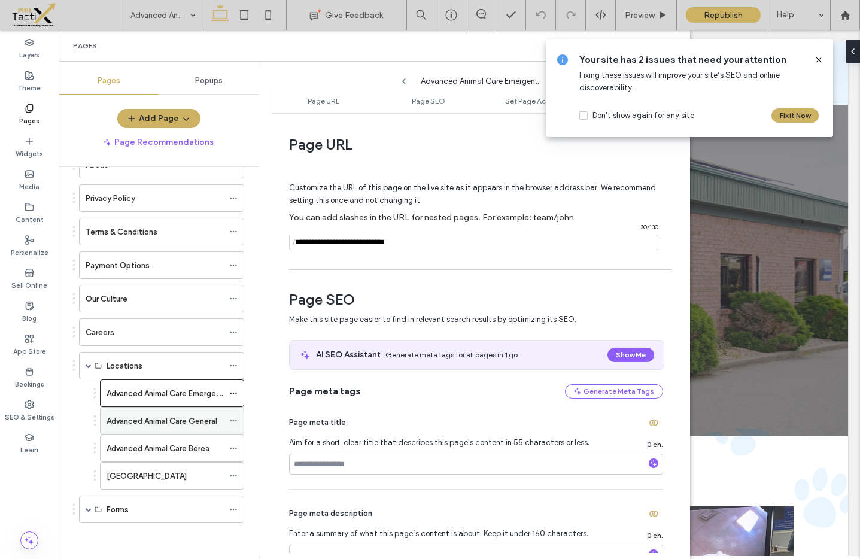
click at [231, 420] on use at bounding box center [233, 421] width 7 height 2
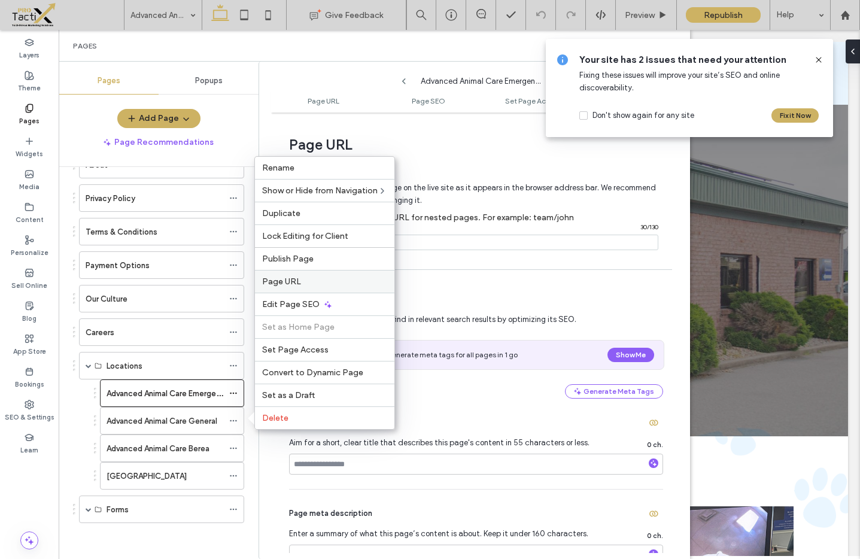
click at [268, 277] on span "Page URL" at bounding box center [281, 282] width 39 height 10
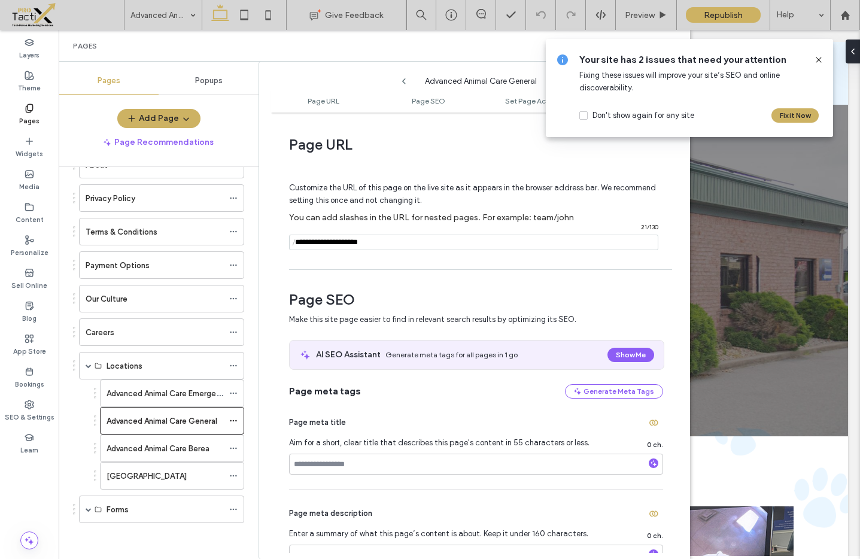
click at [322, 242] on input "notEmpty" at bounding box center [473, 243] width 369 height 16
paste input "**********"
click at [397, 244] on input "notEmpty" at bounding box center [473, 243] width 369 height 16
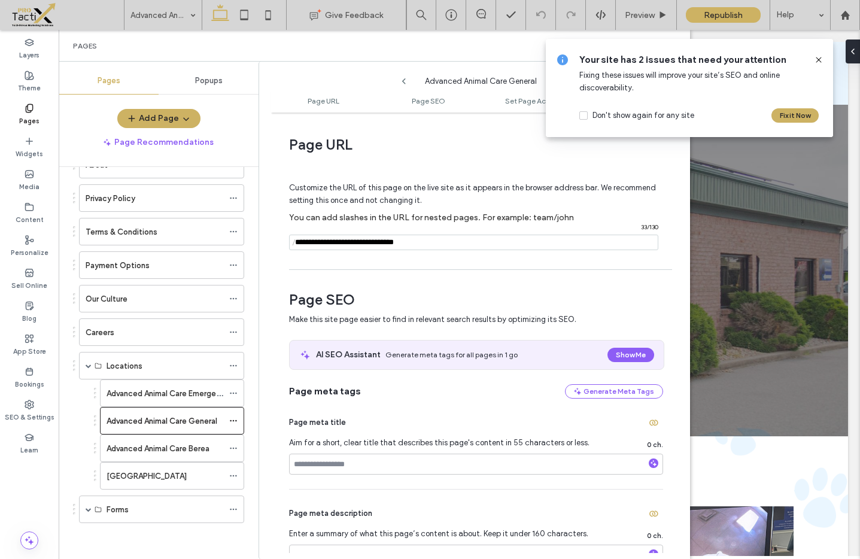
drag, startPoint x: 429, startPoint y: 242, endPoint x: 410, endPoint y: 242, distance: 18.6
click at [410, 242] on input "notEmpty" at bounding box center [473, 243] width 369 height 16
type input "**********"
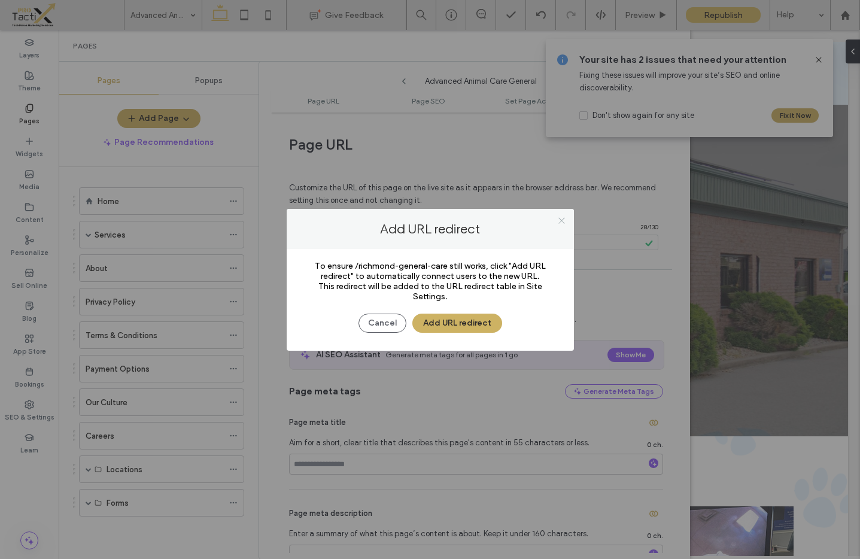
click at [560, 220] on icon at bounding box center [561, 220] width 9 height 9
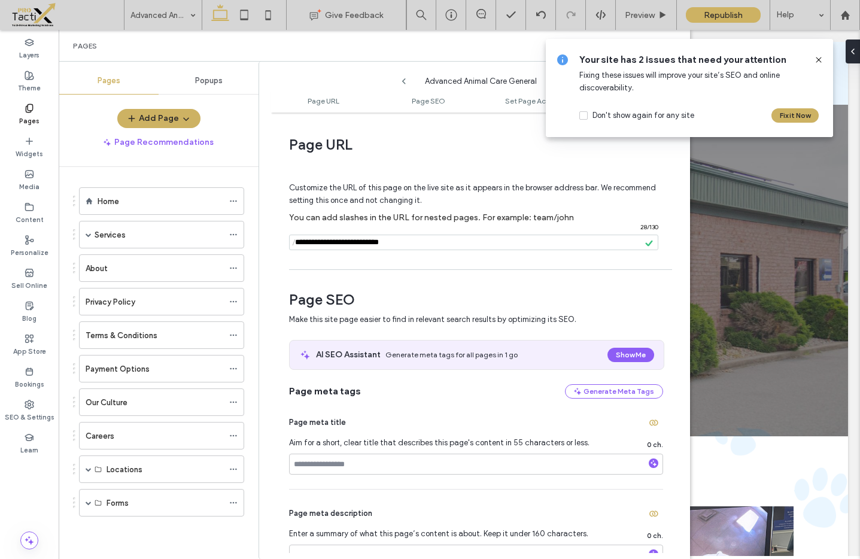
drag, startPoint x: 382, startPoint y: 242, endPoint x: 259, endPoint y: 243, distance: 123.3
click at [259, 243] on div "Advanced Animal Care General Page URL Page SEO Set Page Access Header HTML Page…" at bounding box center [475, 310] width 432 height 497
click at [88, 470] on span at bounding box center [89, 469] width 6 height 6
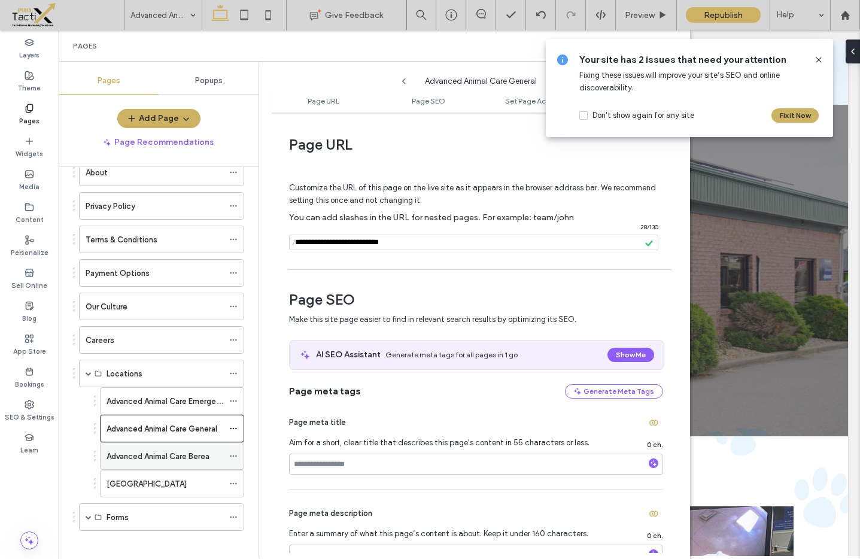
scroll to position [104, 0]
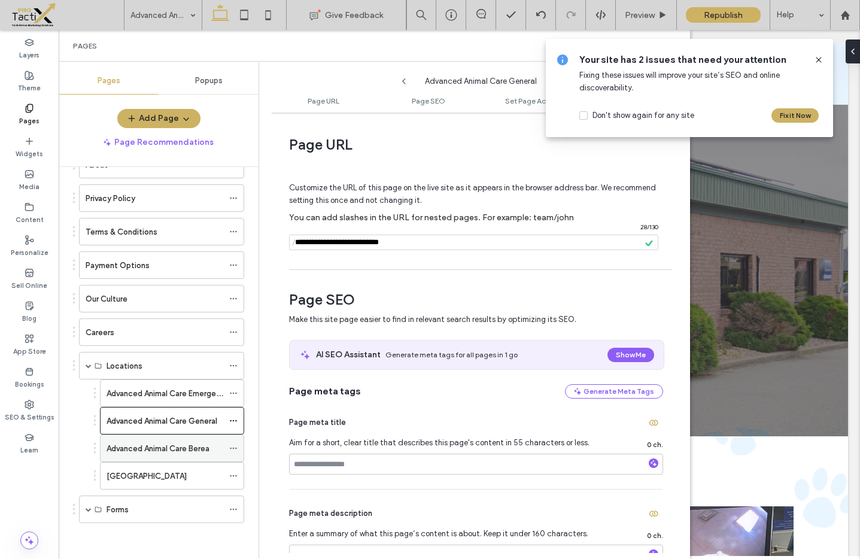
click at [232, 447] on icon at bounding box center [233, 448] width 8 height 8
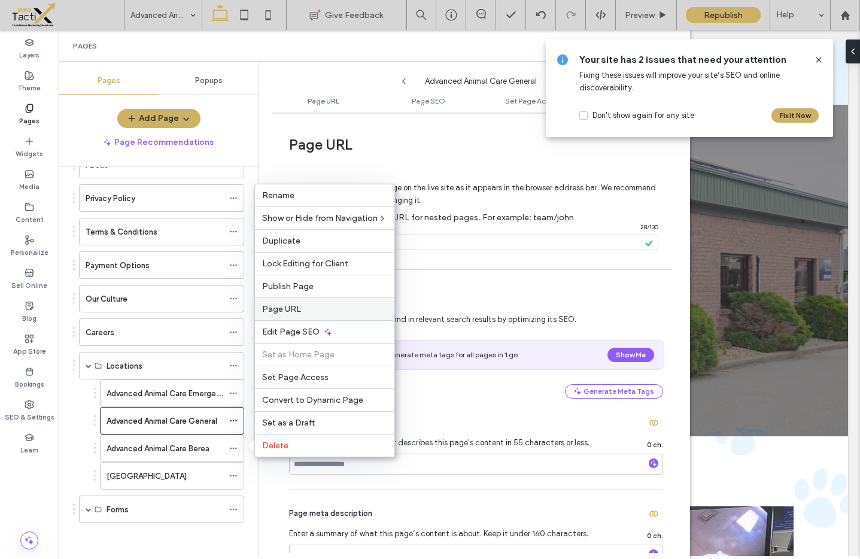
click at [293, 311] on span "Page URL" at bounding box center [281, 309] width 39 height 10
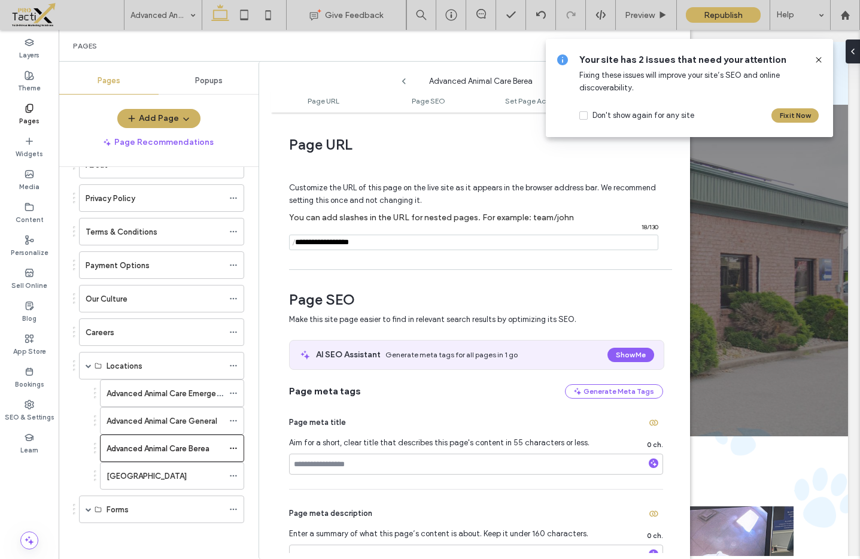
click at [333, 241] on input "notEmpty" at bounding box center [473, 243] width 369 height 16
click at [333, 242] on input "notEmpty" at bounding box center [473, 243] width 369 height 16
paste input "**********"
type input "**********"
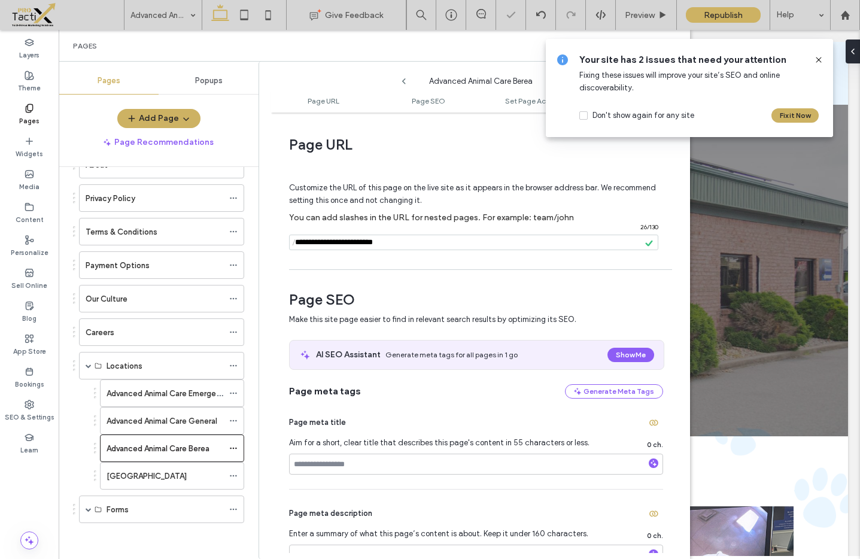
click at [485, 275] on div "Page URL Customize the URL of this page on the live site as it appears in the b…" at bounding box center [480, 336] width 419 height 435
click at [86, 514] on span at bounding box center [89, 509] width 6 height 26
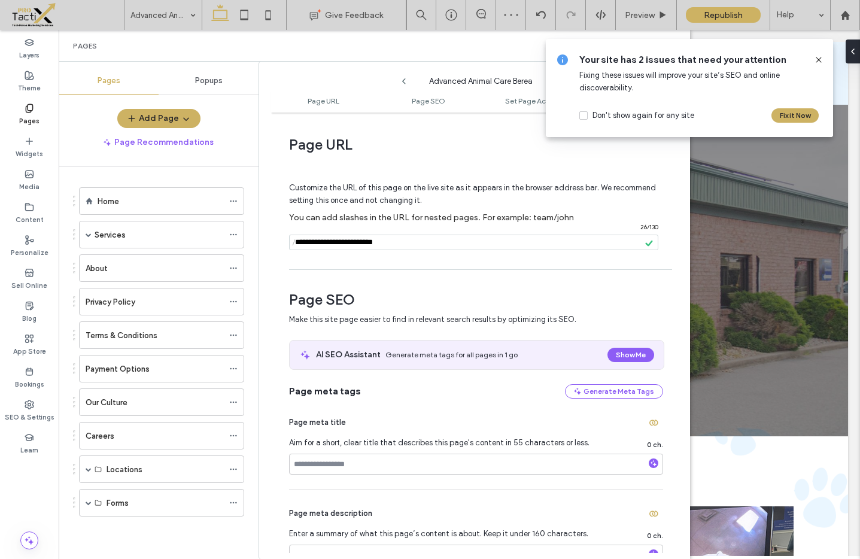
scroll to position [0, 0]
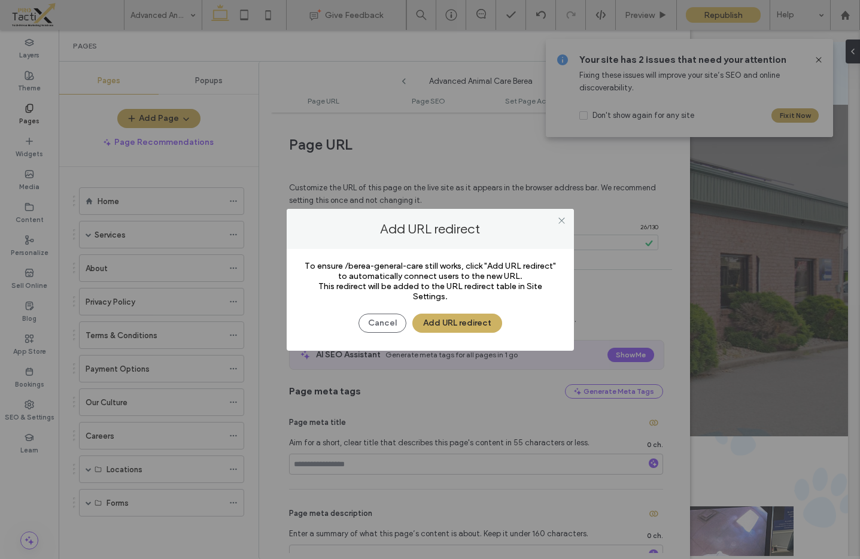
drag, startPoint x: 561, startPoint y: 219, endPoint x: 520, endPoint y: 234, distance: 43.9
click at [561, 220] on icon at bounding box center [561, 220] width 9 height 9
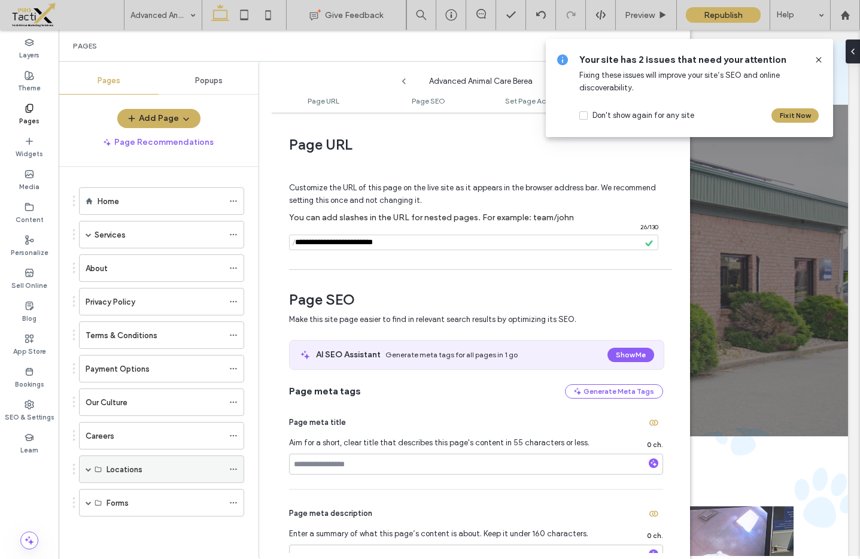
click at [86, 472] on span at bounding box center [89, 469] width 6 height 26
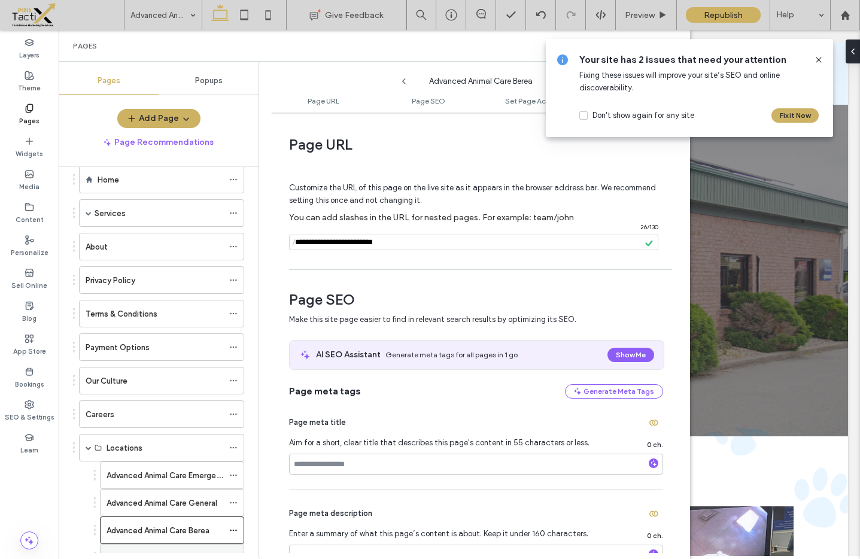
scroll to position [104, 0]
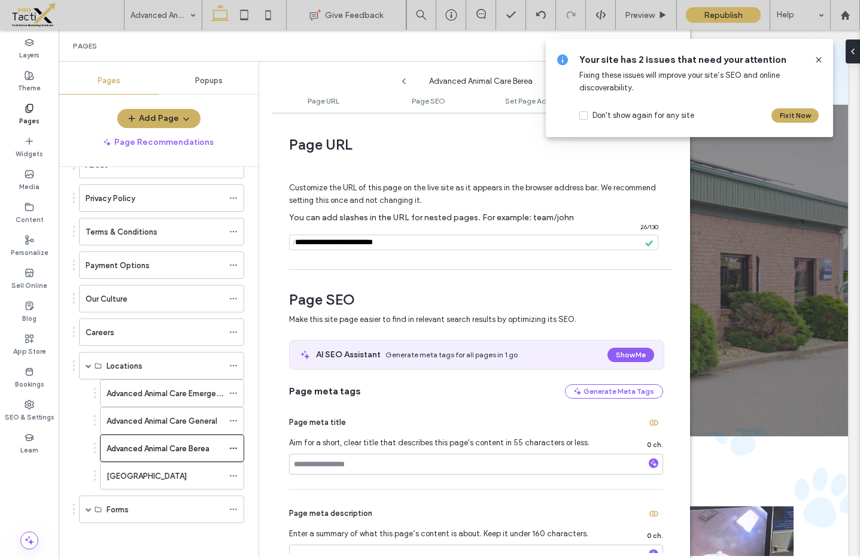
click at [166, 474] on label "[GEOGRAPHIC_DATA]" at bounding box center [147, 476] width 80 height 21
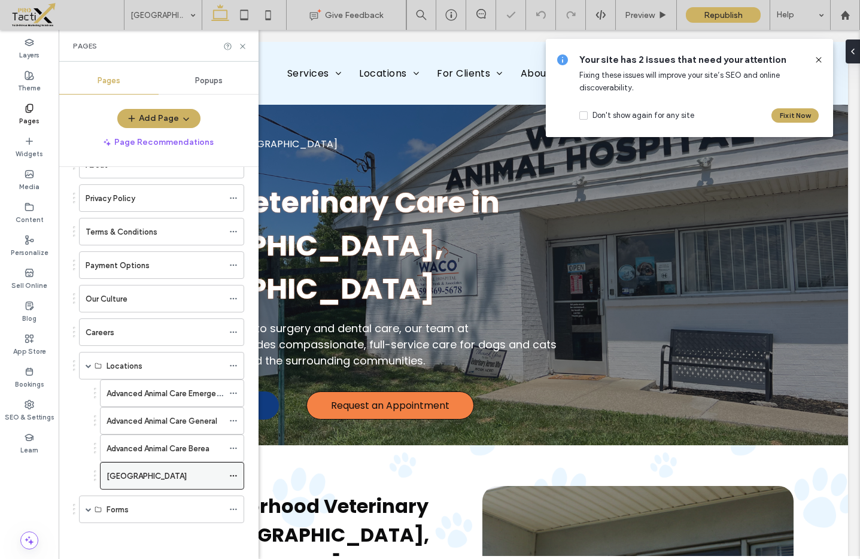
click at [233, 476] on use at bounding box center [233, 476] width 7 height 2
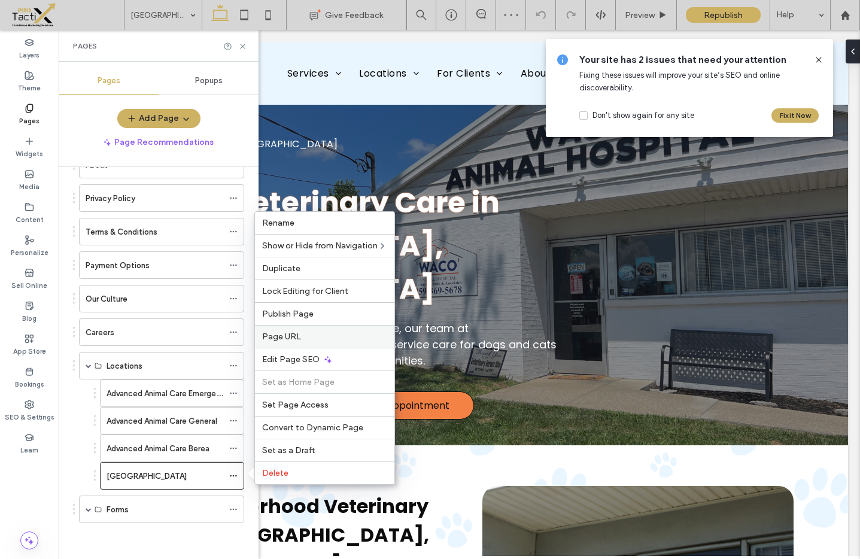
click at [279, 329] on div "Page URL" at bounding box center [324, 336] width 139 height 23
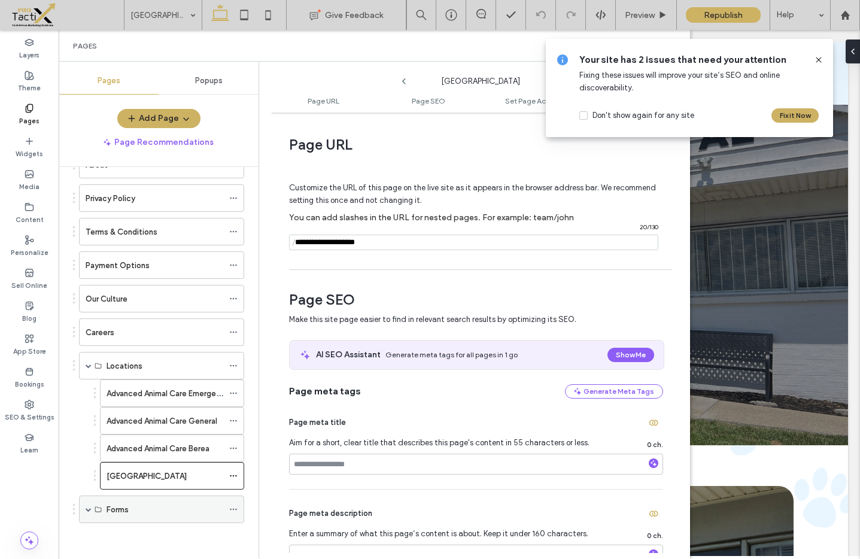
click at [87, 512] on span at bounding box center [89, 509] width 6 height 6
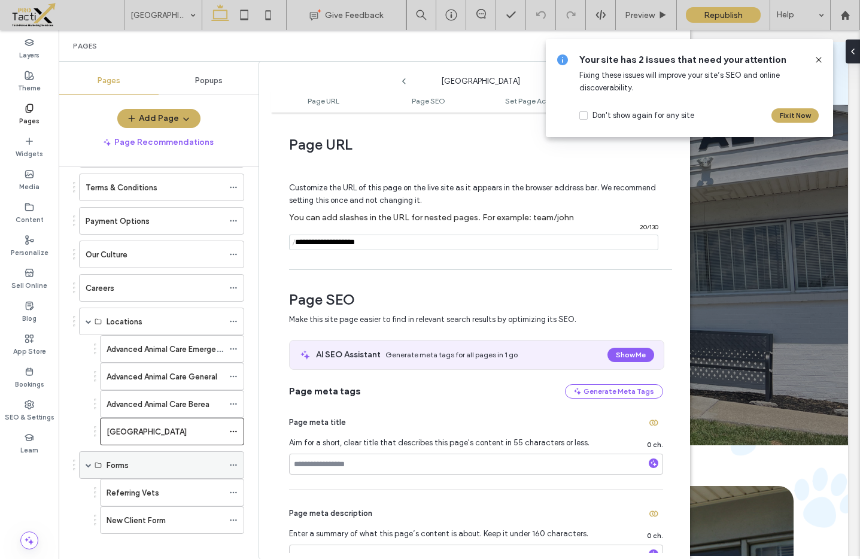
scroll to position [159, 0]
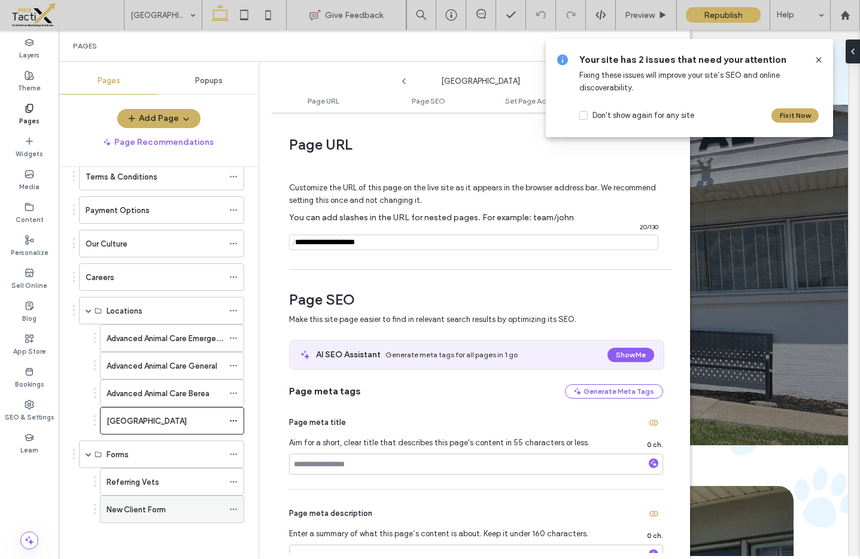
click at [237, 509] on div at bounding box center [236, 509] width 14 height 18
click at [233, 509] on use at bounding box center [233, 510] width 7 height 2
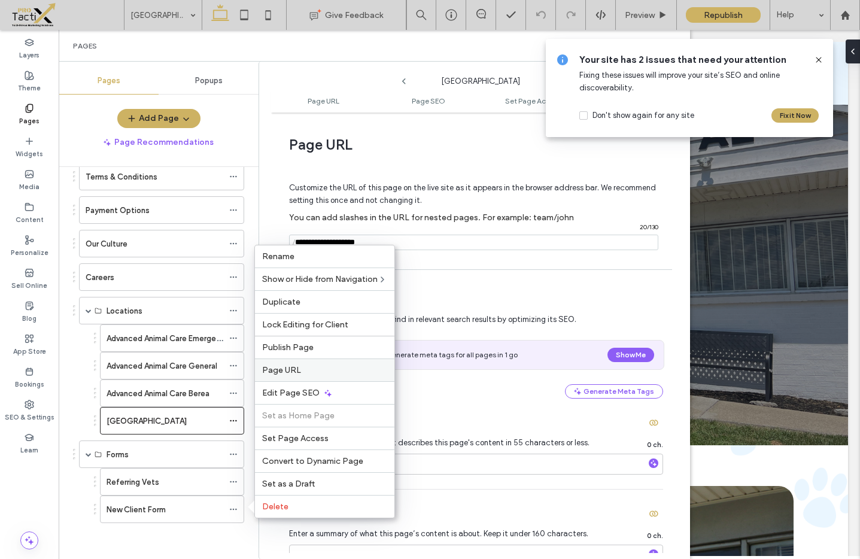
click at [302, 365] on label "Page URL" at bounding box center [324, 370] width 125 height 10
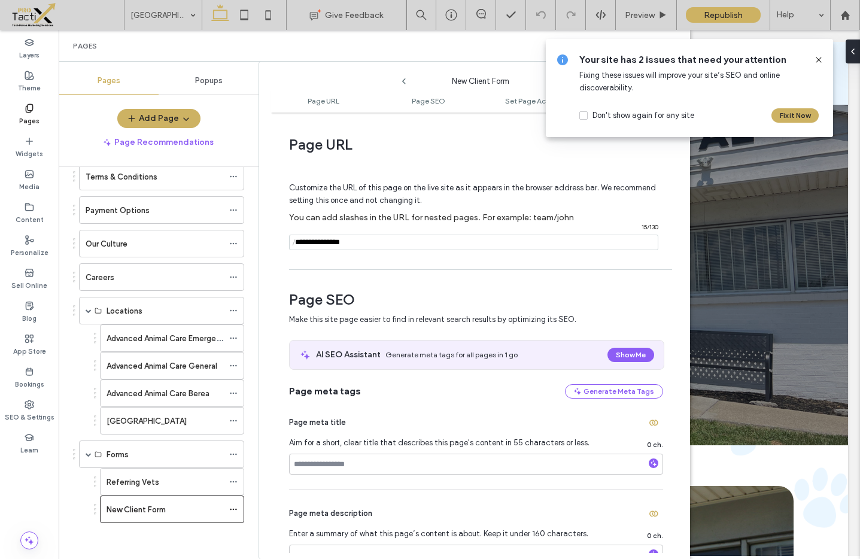
click at [815, 60] on icon at bounding box center [819, 60] width 10 height 10
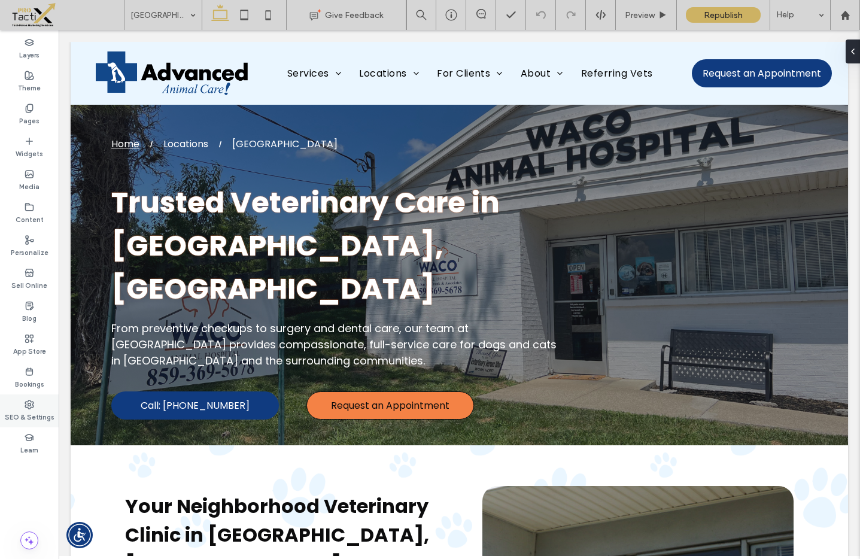
click at [29, 406] on icon at bounding box center [30, 405] width 10 height 10
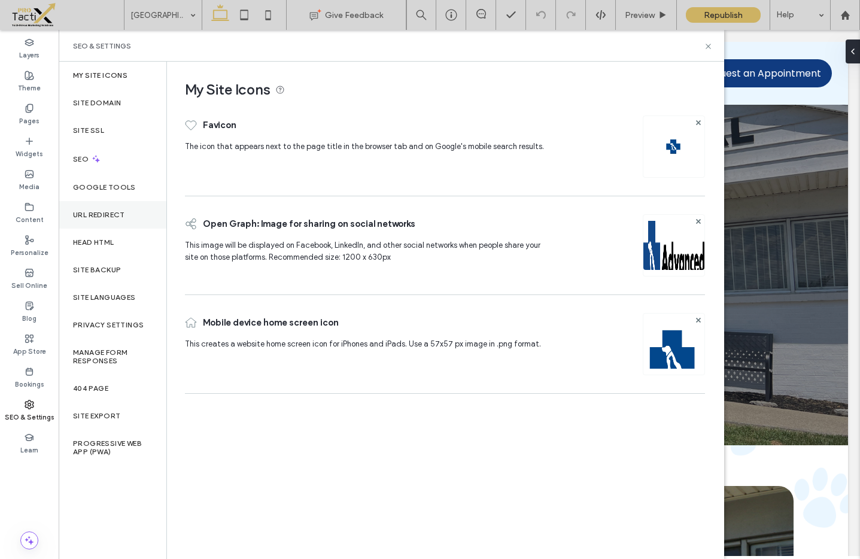
click at [104, 217] on label "URL Redirect" at bounding box center [99, 215] width 52 height 8
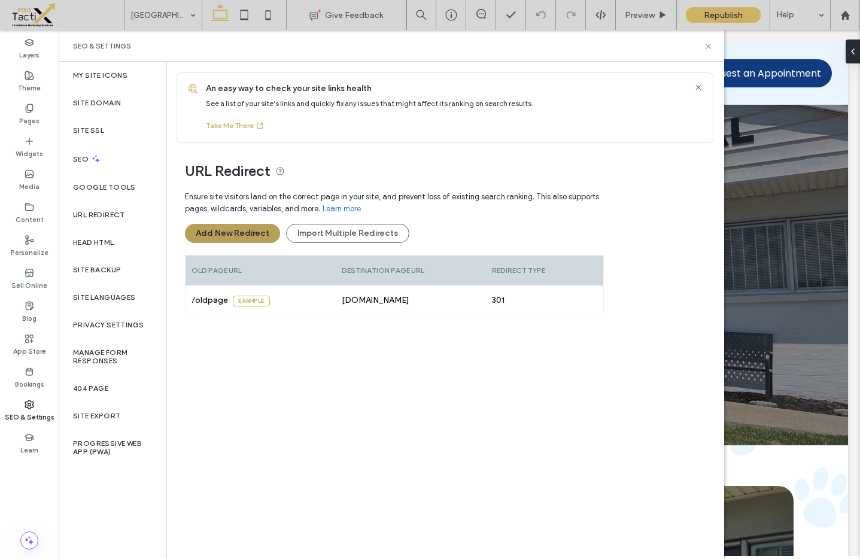
click at [226, 235] on button "Add New Redirect" at bounding box center [232, 233] width 95 height 19
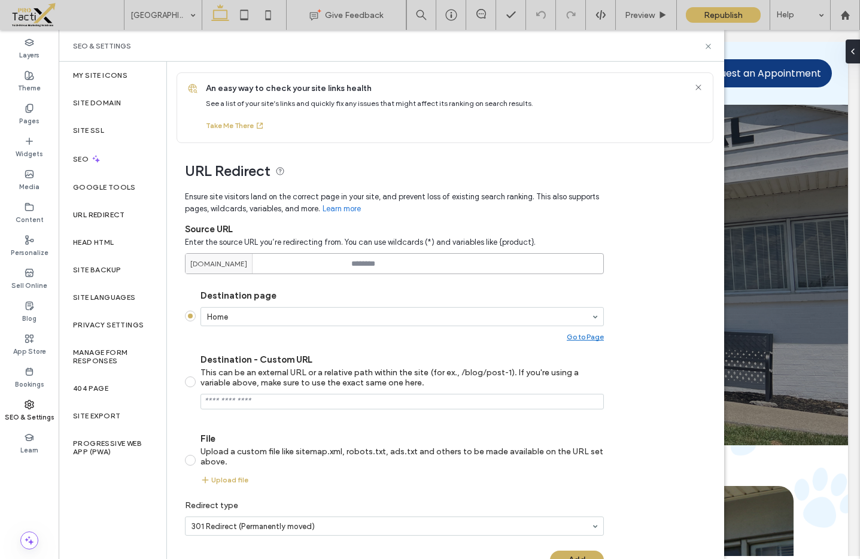
click at [385, 265] on input at bounding box center [394, 263] width 419 height 21
paste input "**********"
type input "**********"
click at [313, 281] on section "Destination page Home Go to Page Destination - Custom URL This can be an extern…" at bounding box center [394, 387] width 419 height 214
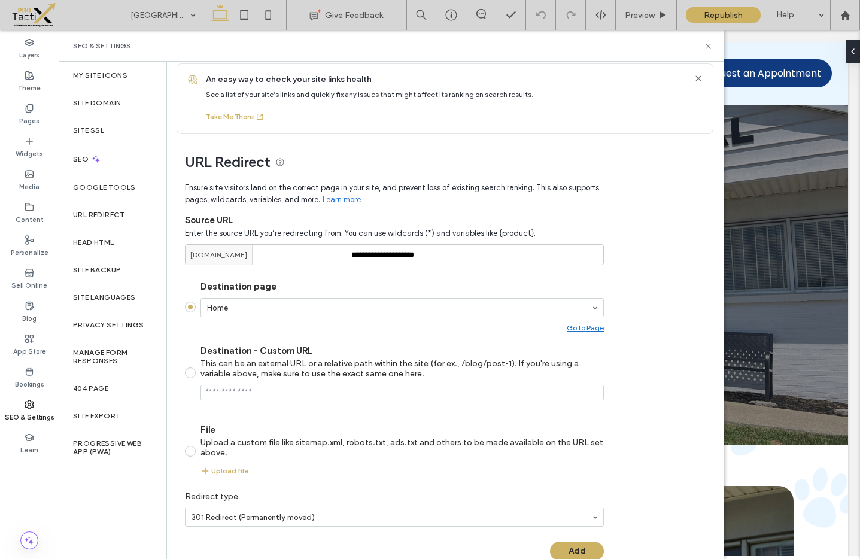
scroll to position [34, 0]
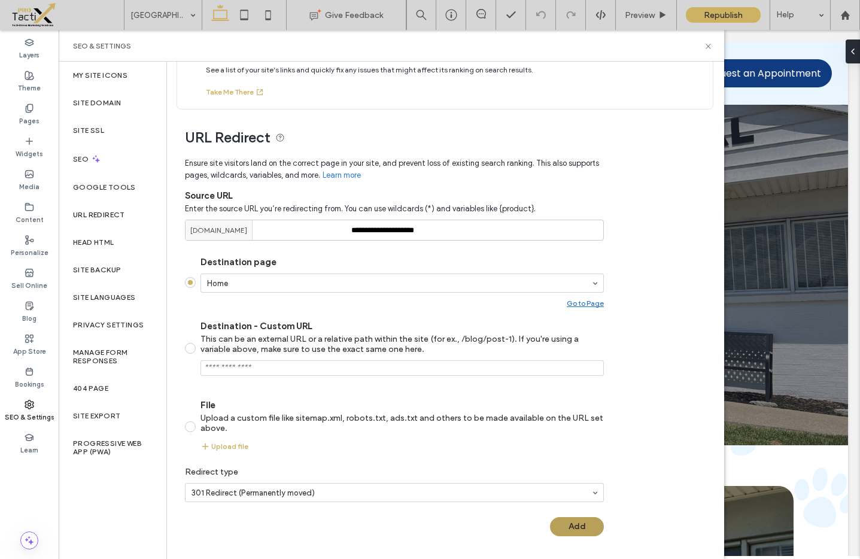
click at [570, 527] on button "Add" at bounding box center [577, 526] width 54 height 19
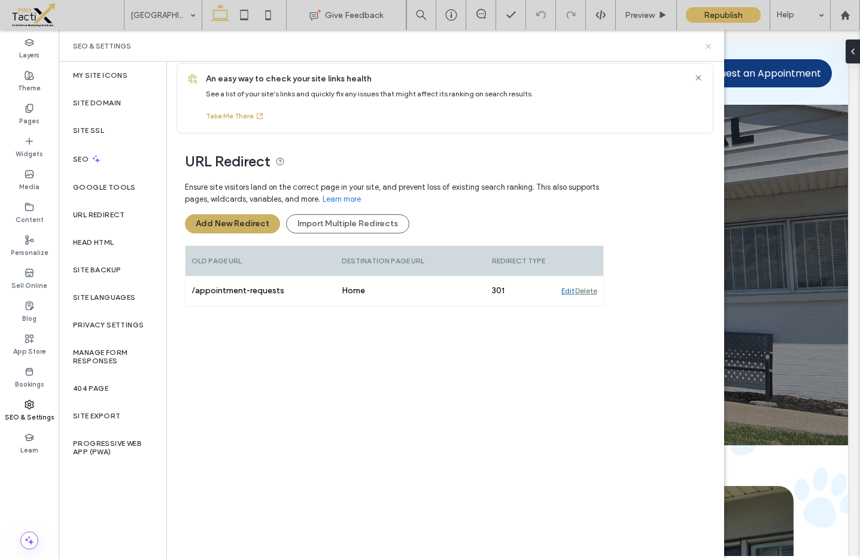
click at [708, 46] on use at bounding box center [708, 46] width 5 height 5
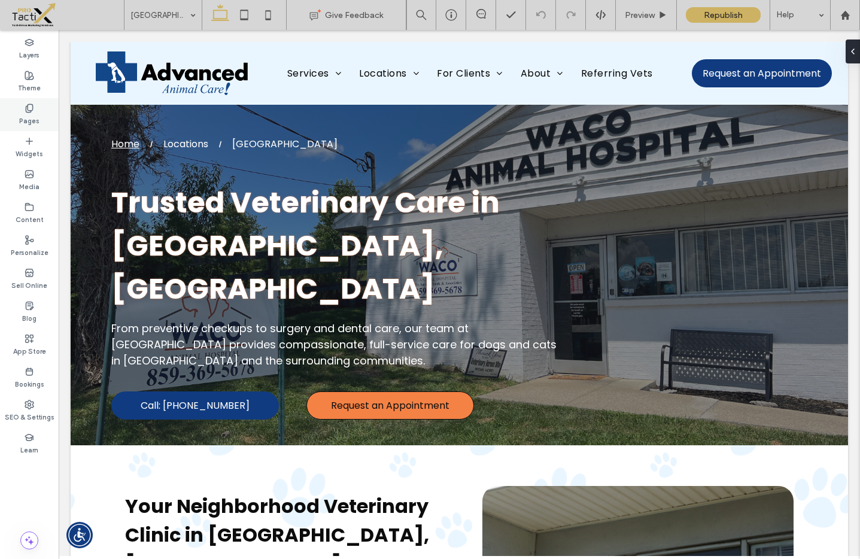
click at [29, 114] on label "Pages" at bounding box center [29, 119] width 20 height 13
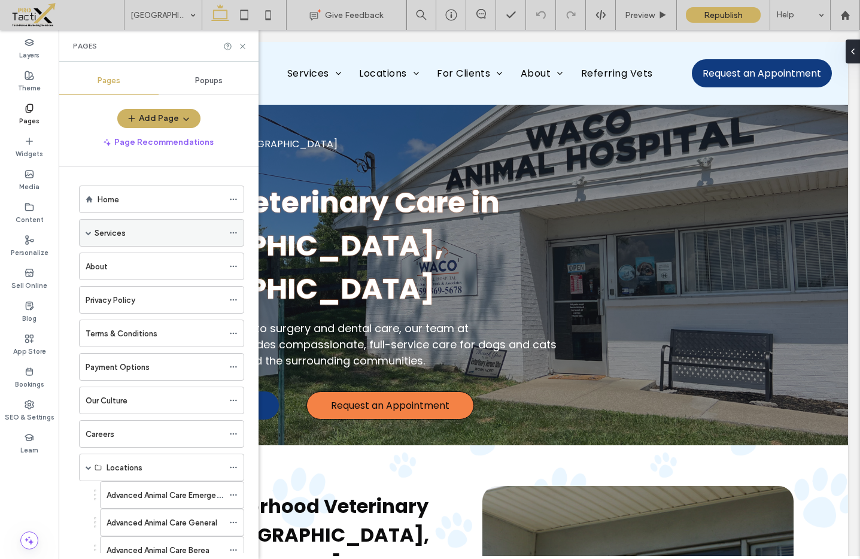
scroll to position [0, 0]
click at [89, 233] on span at bounding box center [89, 235] width 6 height 6
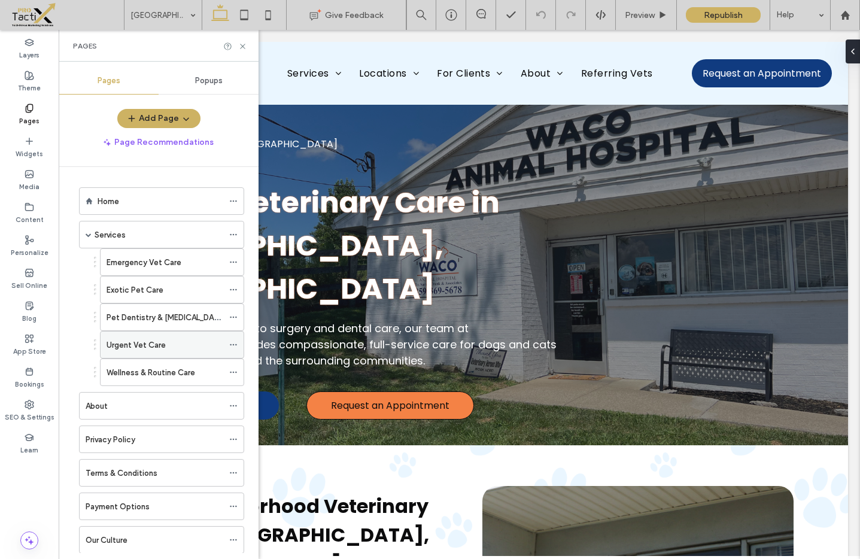
click at [235, 339] on span at bounding box center [233, 345] width 8 height 18
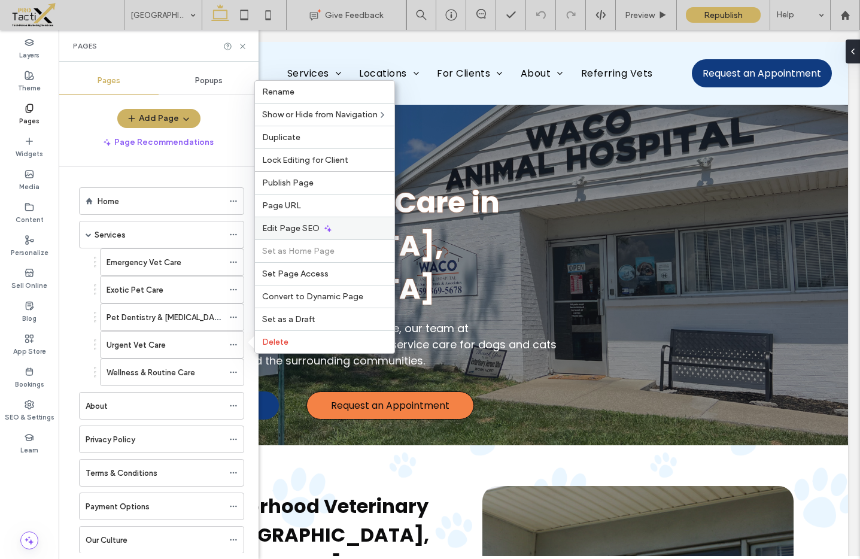
click at [281, 229] on span "Edit Page SEO" at bounding box center [290, 228] width 57 height 10
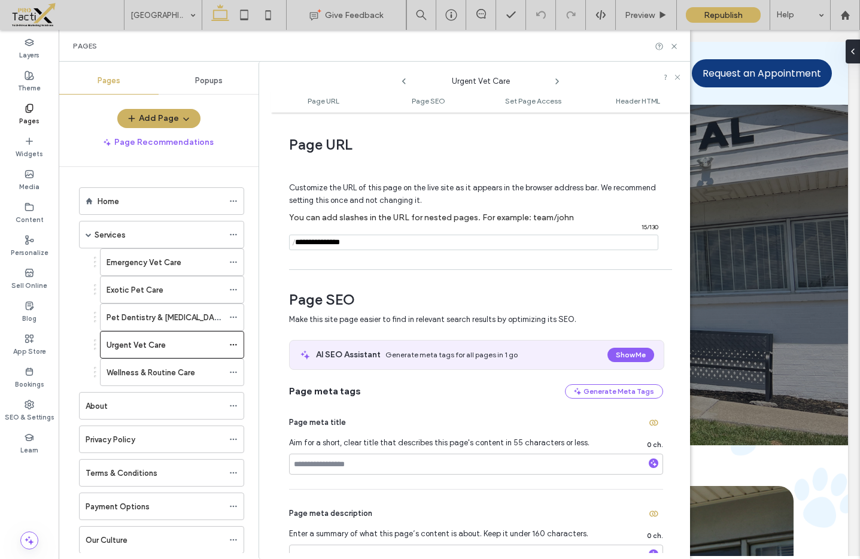
drag, startPoint x: 358, startPoint y: 245, endPoint x: 323, endPoint y: 244, distance: 35.4
click at [323, 244] on input "notEmpty" at bounding box center [473, 243] width 369 height 16
type input "**********"
click at [393, 257] on div "Customize the URL of this page on the live site as it appears in the browser ad…" at bounding box center [476, 211] width 374 height 105
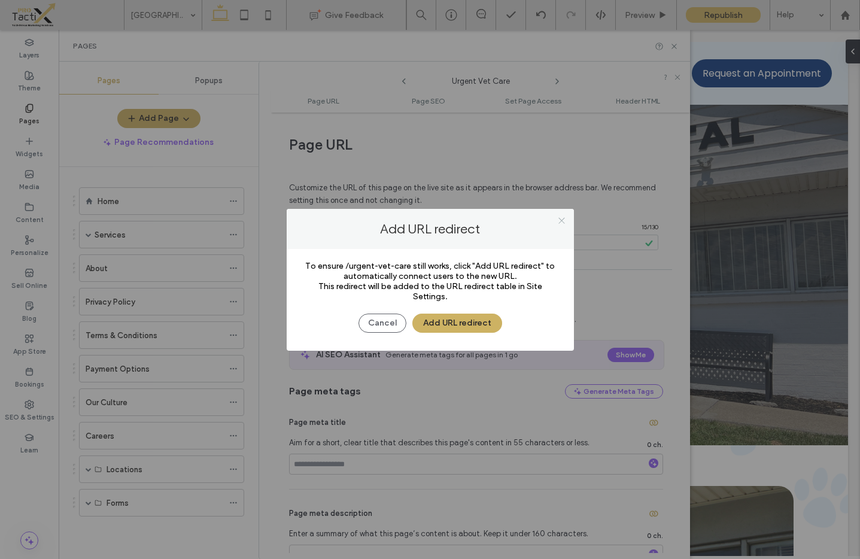
click at [562, 220] on use at bounding box center [561, 221] width 6 height 6
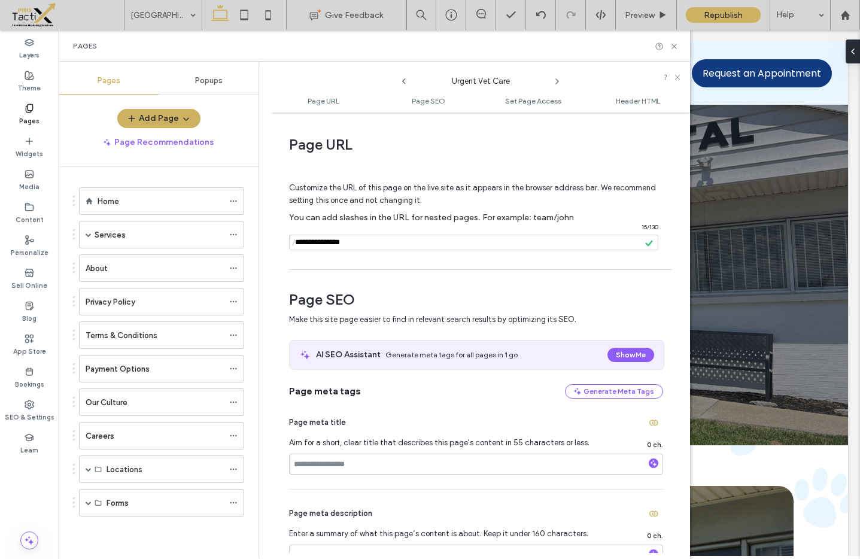
click at [396, 53] on div "Pages" at bounding box center [374, 46] width 631 height 32
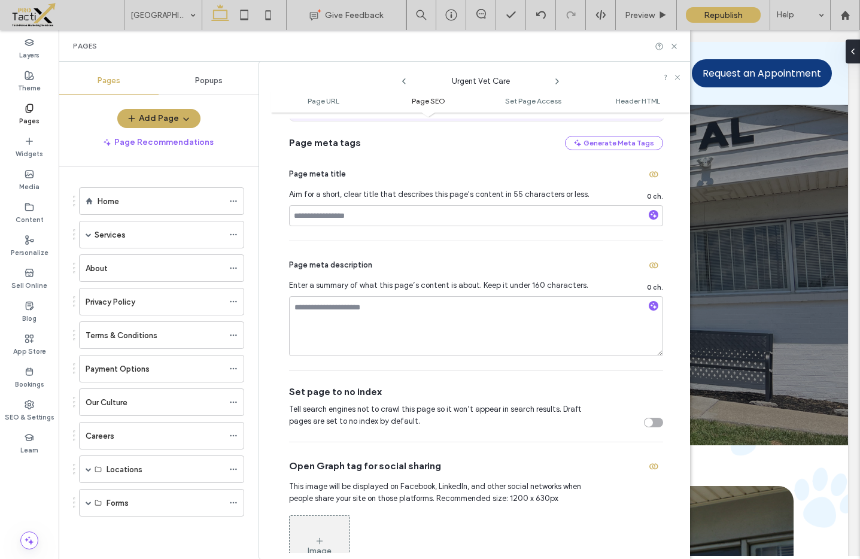
scroll to position [358, 0]
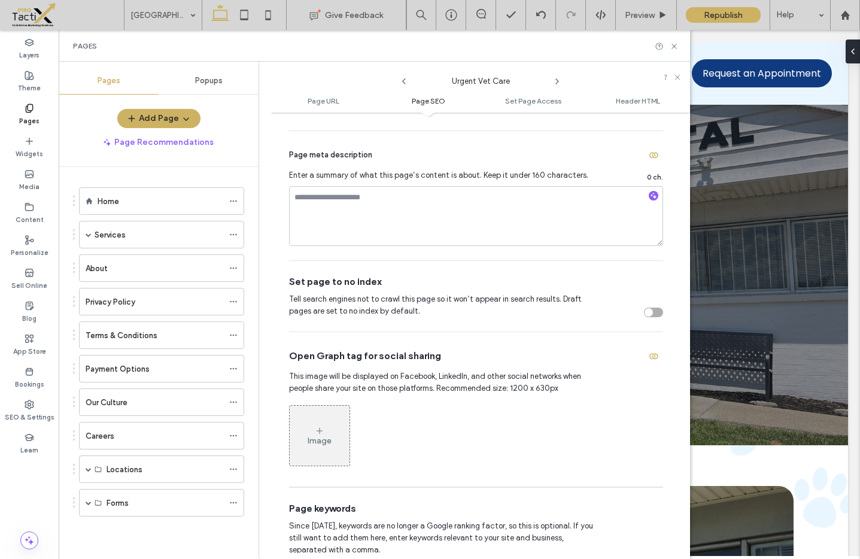
click at [306, 434] on div "Image" at bounding box center [320, 435] width 60 height 57
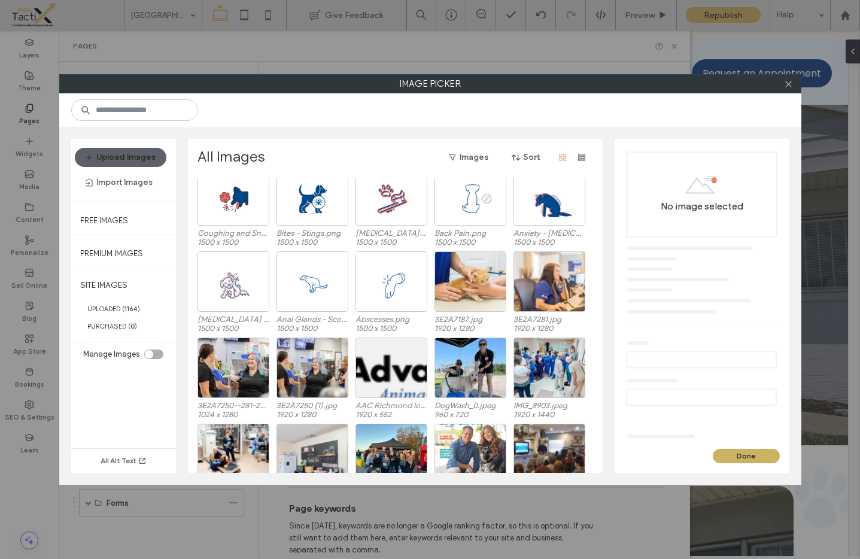
scroll to position [1539, 0]
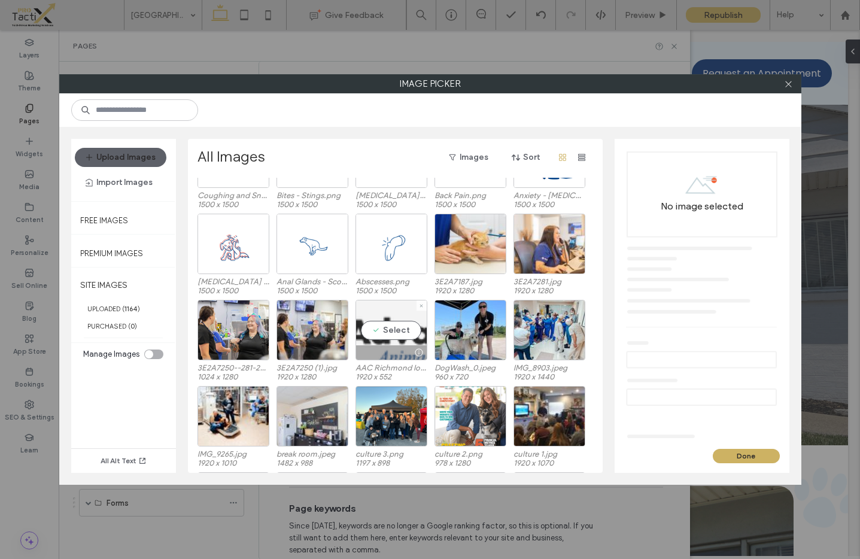
click at [398, 332] on div "Select" at bounding box center [392, 330] width 72 height 60
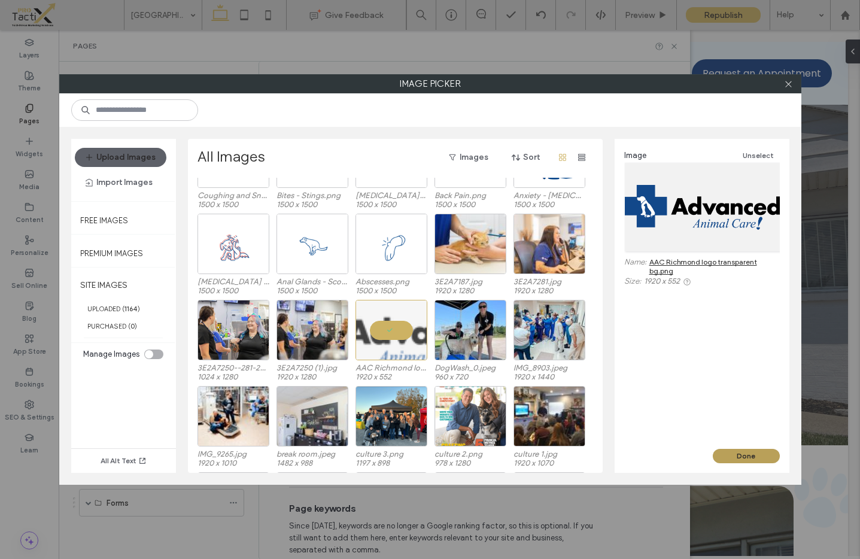
drag, startPoint x: 753, startPoint y: 456, endPoint x: 692, endPoint y: 426, distance: 67.7
click at [753, 456] on button "Done" at bounding box center [746, 456] width 67 height 14
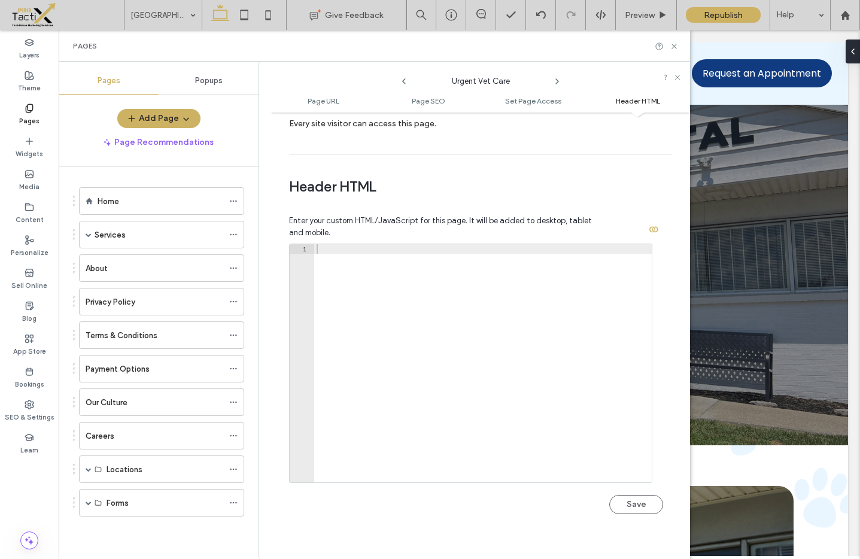
scroll to position [1105, 0]
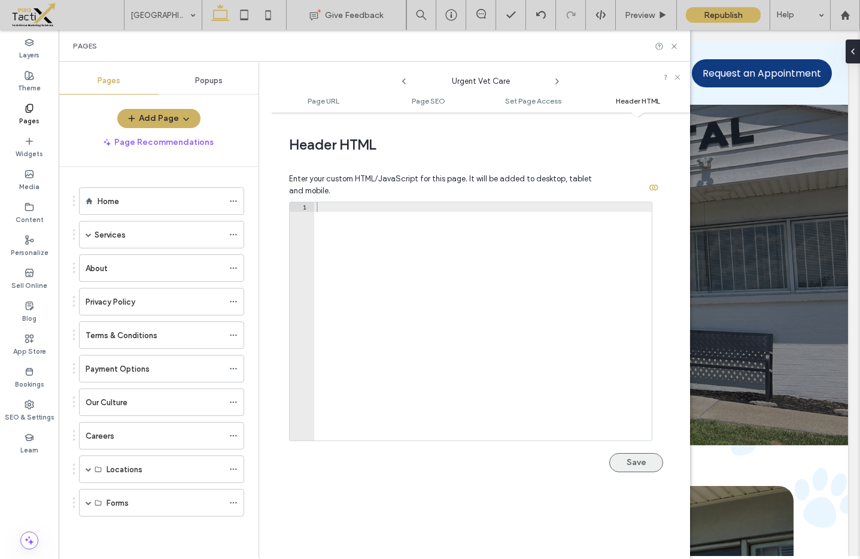
click at [634, 461] on button "Save" at bounding box center [636, 462] width 54 height 19
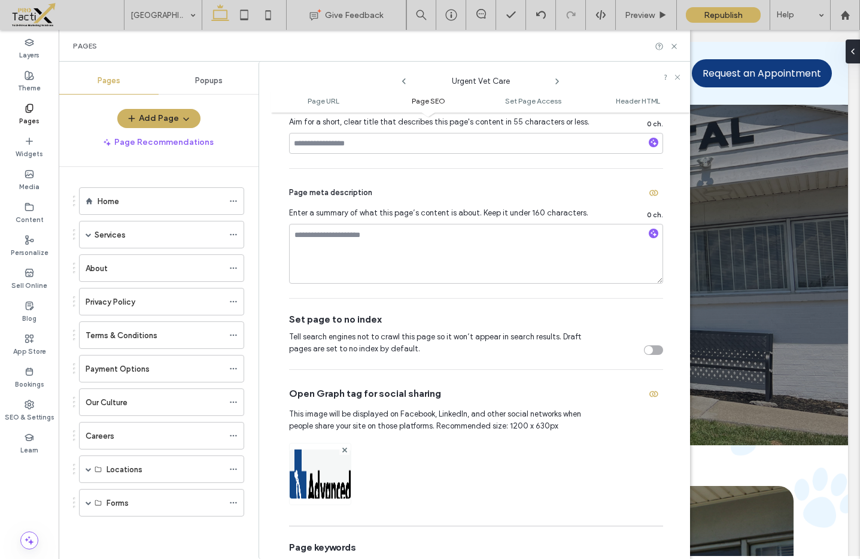
scroll to position [0, 0]
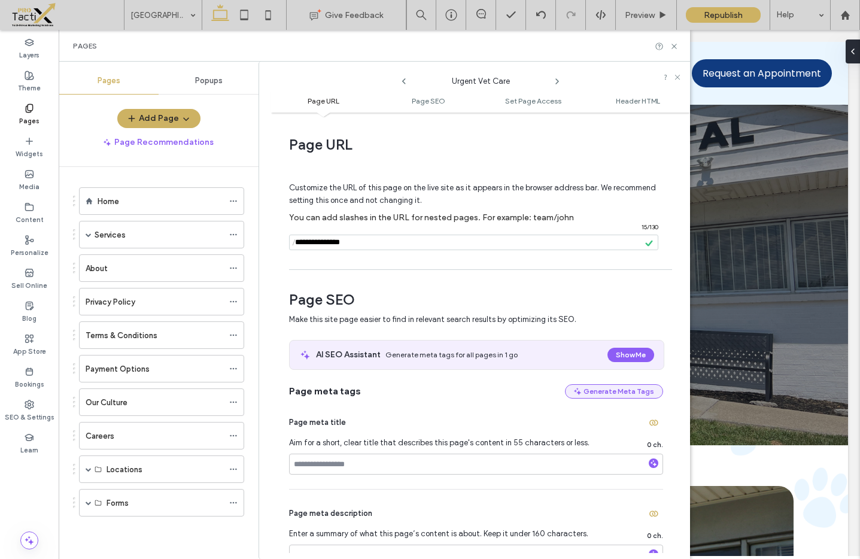
click at [618, 391] on button "Generate Meta Tags" at bounding box center [614, 391] width 98 height 14
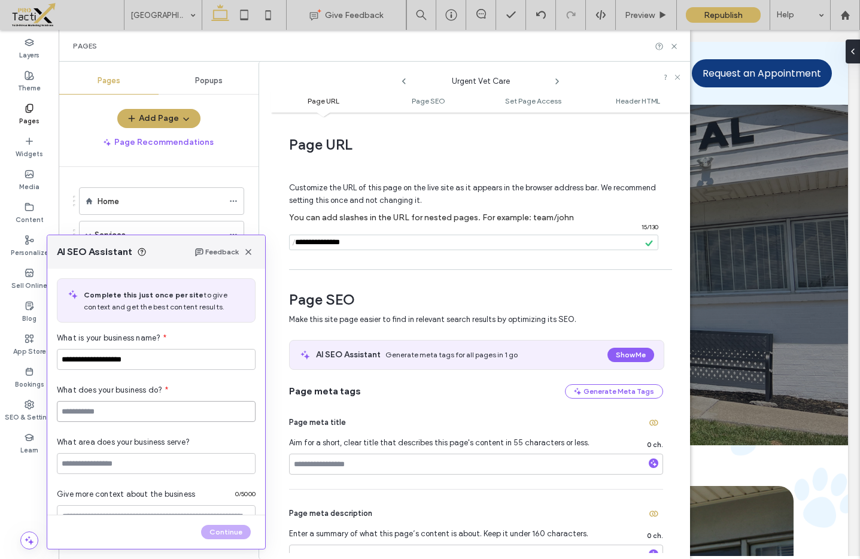
click at [129, 417] on input at bounding box center [156, 411] width 199 height 21
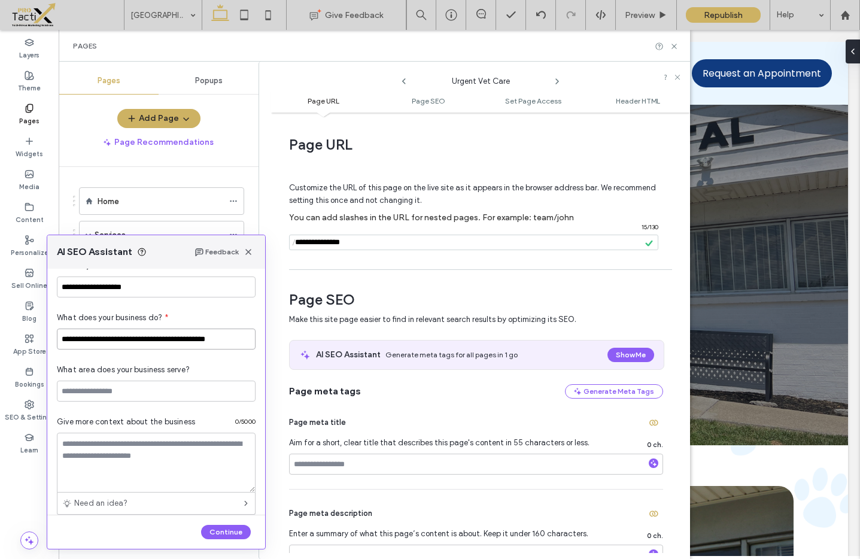
scroll to position [90, 0]
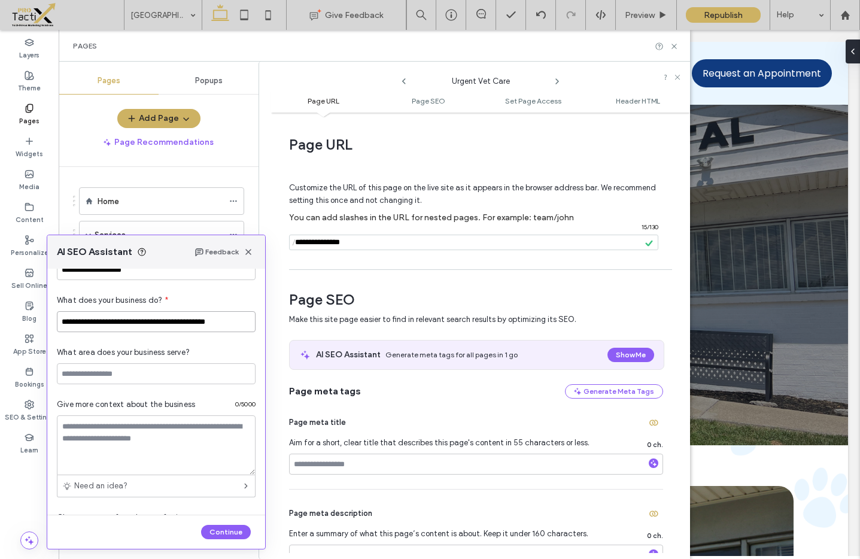
type input "**********"
click at [145, 374] on input at bounding box center [156, 373] width 199 height 21
click at [150, 375] on input at bounding box center [156, 373] width 199 height 21
type input "*"
type input "**********"
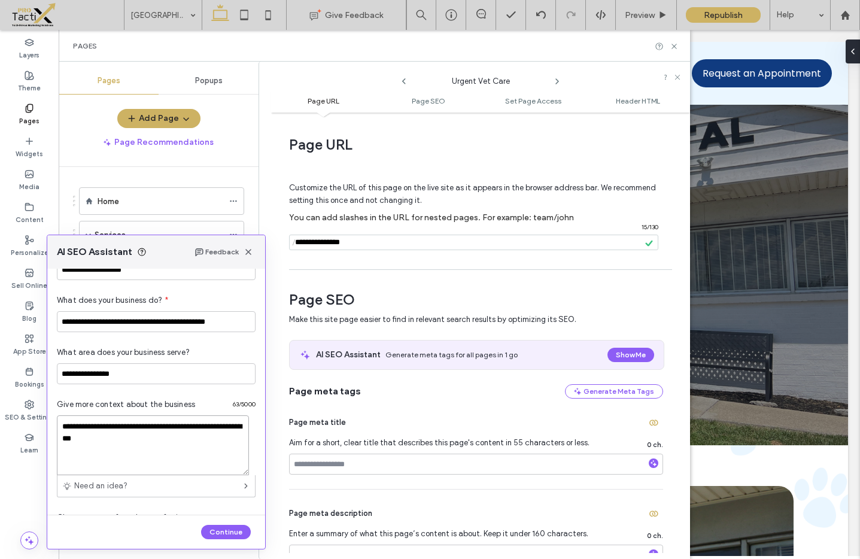
click at [192, 429] on textarea "**********" at bounding box center [153, 445] width 192 height 60
drag, startPoint x: 119, startPoint y: 427, endPoint x: 201, endPoint y: 436, distance: 82.5
click at [201, 436] on textarea "**********" at bounding box center [153, 445] width 192 height 60
click at [133, 442] on textarea "**********" at bounding box center [153, 445] width 192 height 60
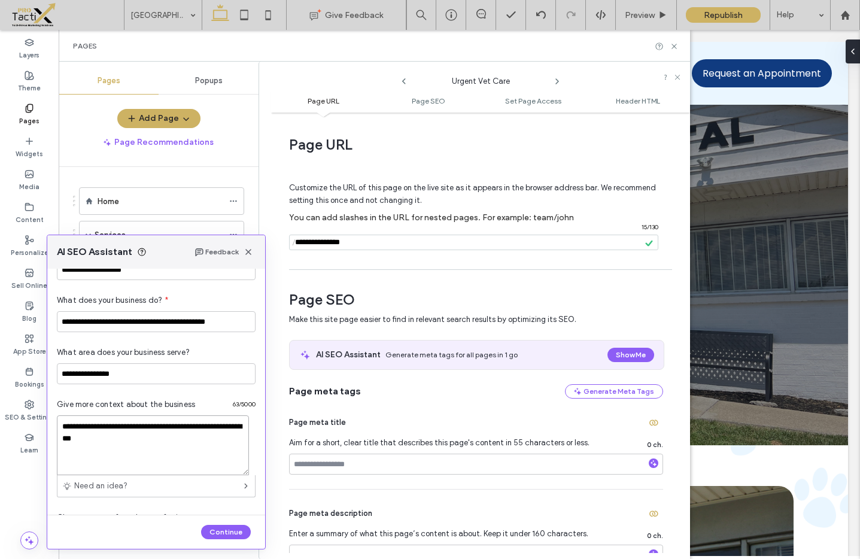
paste textarea "**********"
click at [211, 436] on textarea "**********" at bounding box center [153, 445] width 192 height 60
click at [151, 449] on textarea "**********" at bounding box center [153, 445] width 192 height 60
paste textarea "**********"
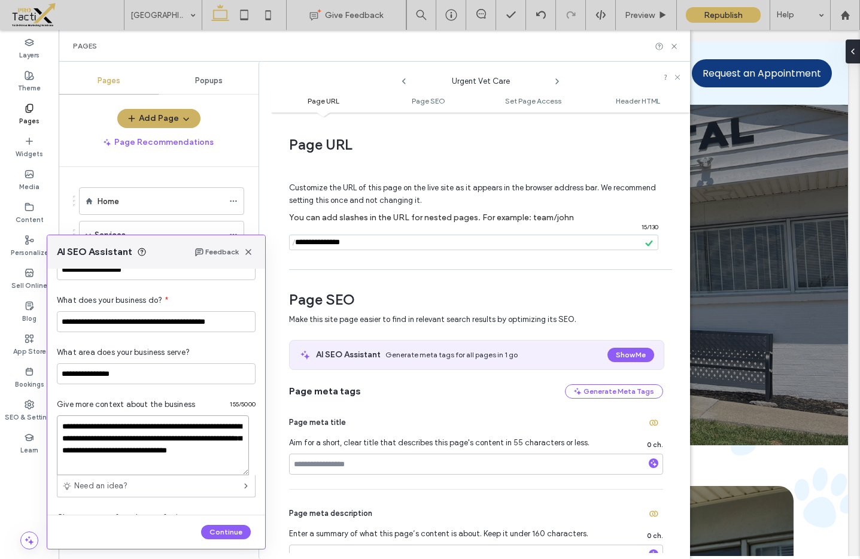
click at [221, 452] on textarea "**********" at bounding box center [153, 445] width 192 height 60
click at [83, 466] on textarea "**********" at bounding box center [153, 445] width 192 height 60
click at [130, 466] on textarea "**********" at bounding box center [153, 445] width 192 height 60
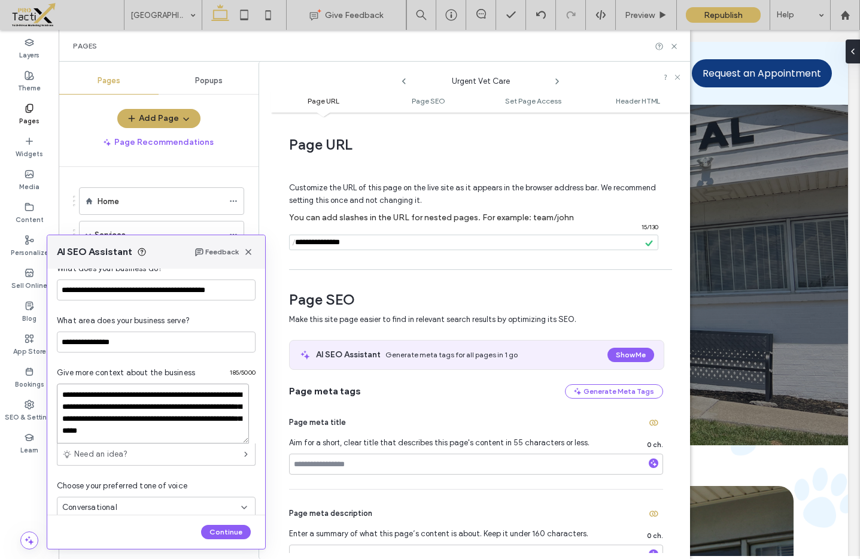
scroll to position [139, 0]
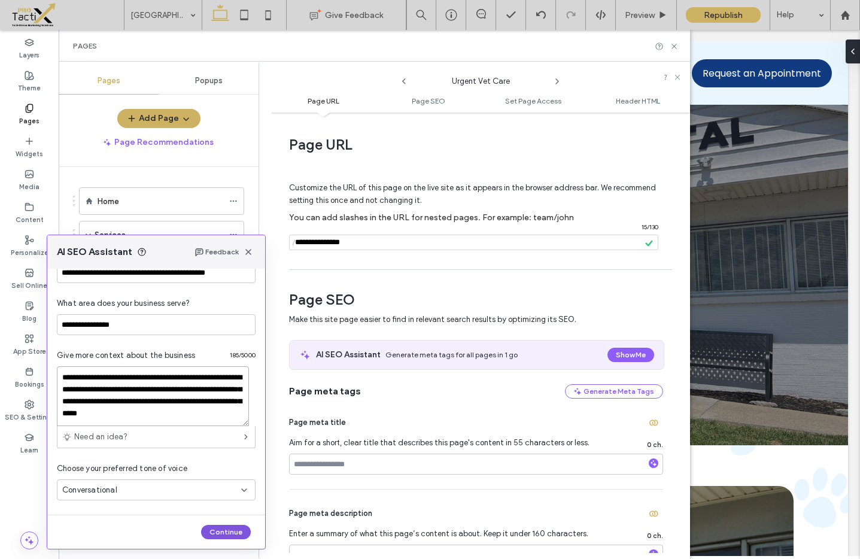
type textarea "**********"
click at [228, 532] on button "Continue" at bounding box center [226, 532] width 50 height 14
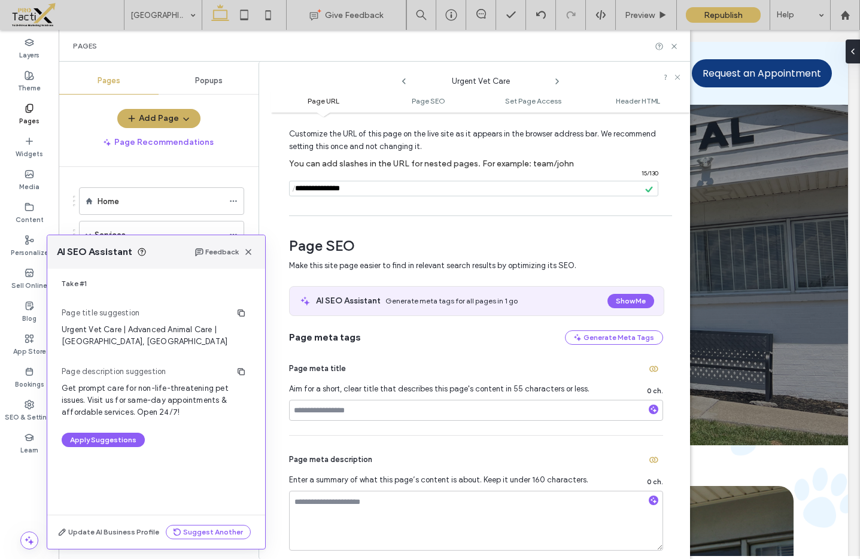
scroll to position [83, 0]
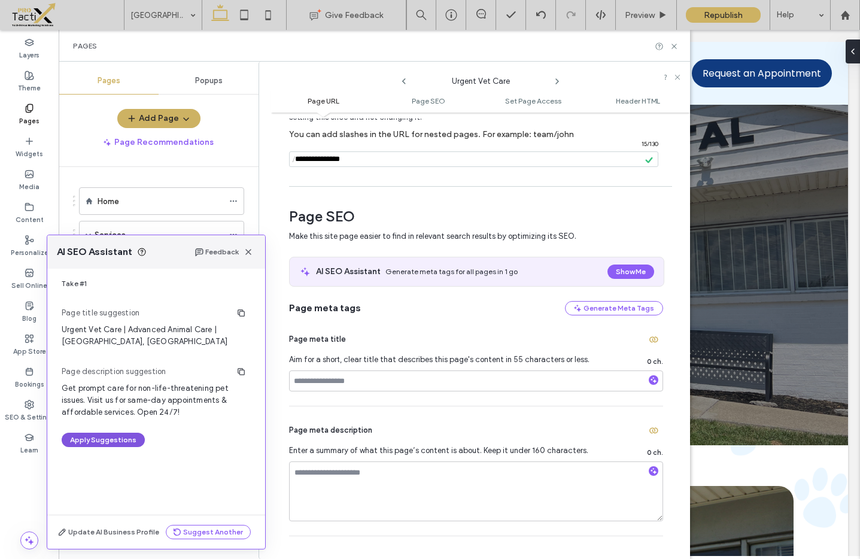
click at [103, 440] on button "Apply Suggestions" at bounding box center [103, 440] width 83 height 14
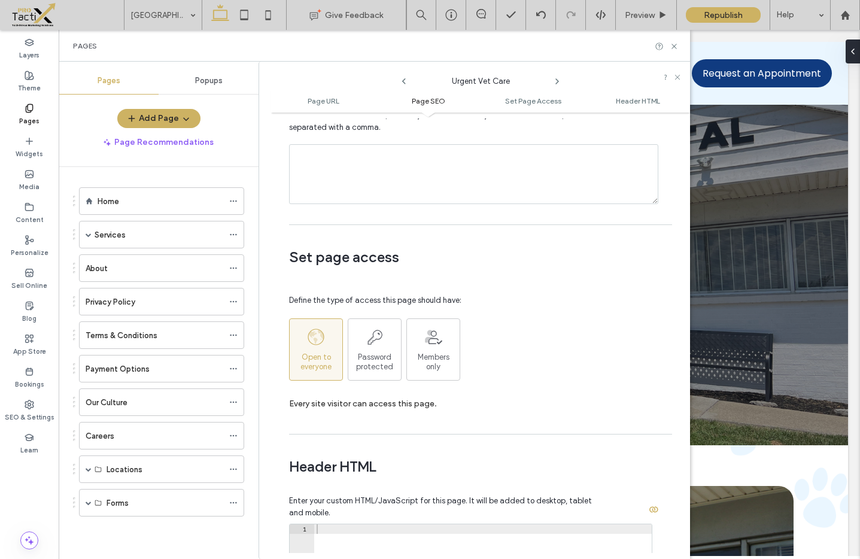
scroll to position [786, 0]
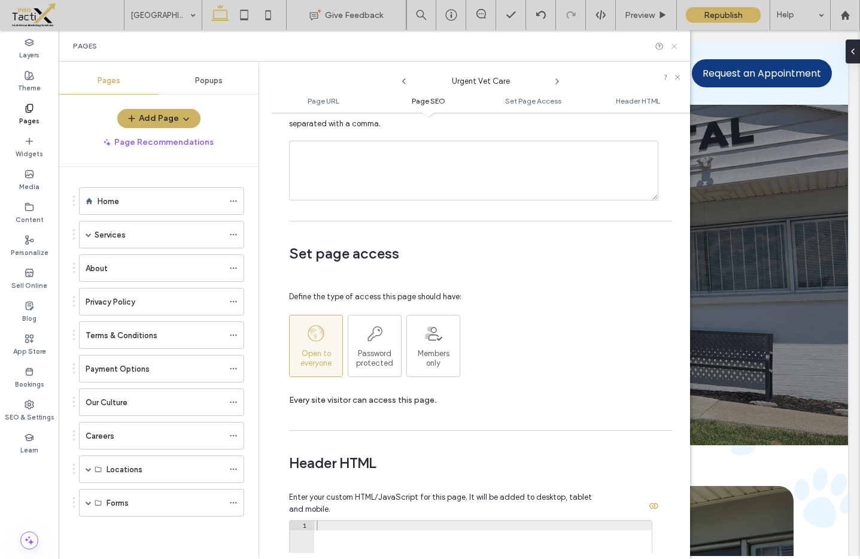
click at [671, 42] on icon at bounding box center [674, 46] width 9 height 9
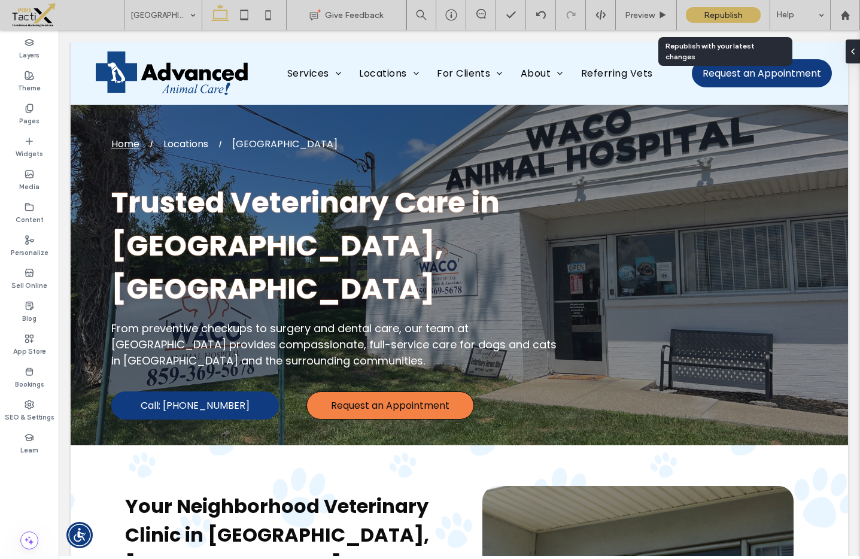
click at [748, 13] on div "Republish" at bounding box center [723, 15] width 75 height 16
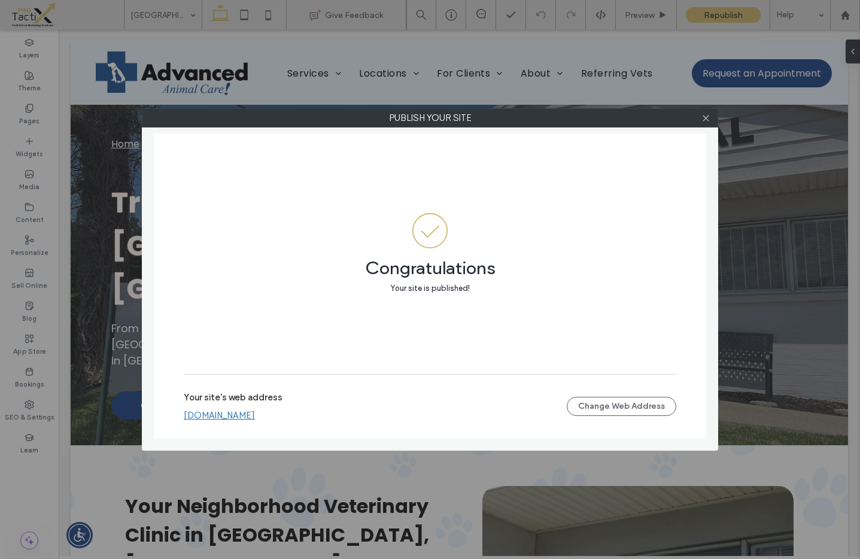
drag, startPoint x: 706, startPoint y: 120, endPoint x: 615, endPoint y: 147, distance: 95.3
click at [621, 146] on div "Publish your site Congratulations Your site is published! Your site's web addre…" at bounding box center [430, 279] width 576 height 342
click at [255, 414] on link "[DOMAIN_NAME]" at bounding box center [219, 415] width 71 height 11
click at [704, 116] on icon at bounding box center [705, 118] width 9 height 9
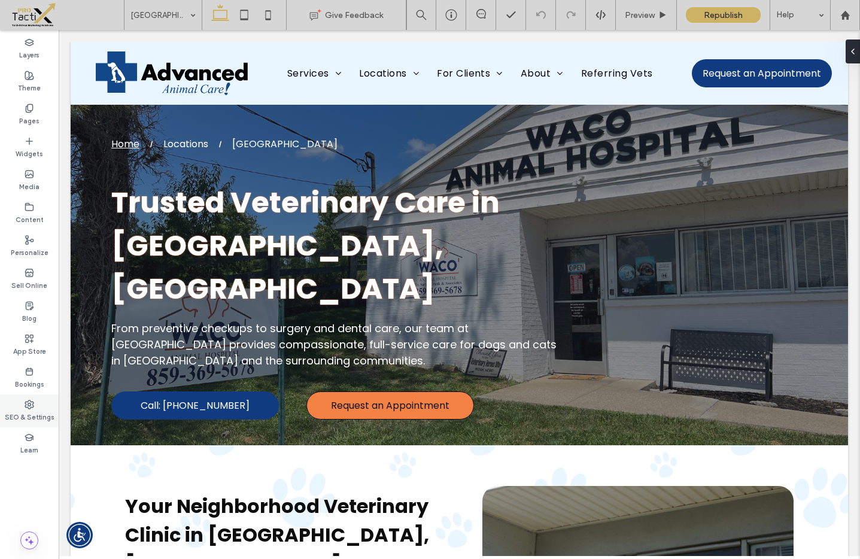
click at [32, 394] on div "SEO & Settings" at bounding box center [29, 410] width 59 height 33
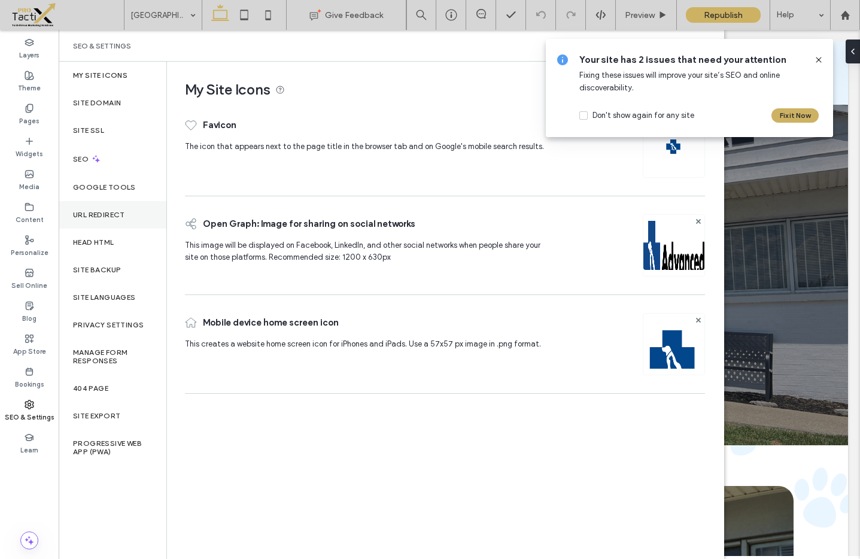
click at [101, 209] on div "URL Redirect" at bounding box center [113, 215] width 108 height 28
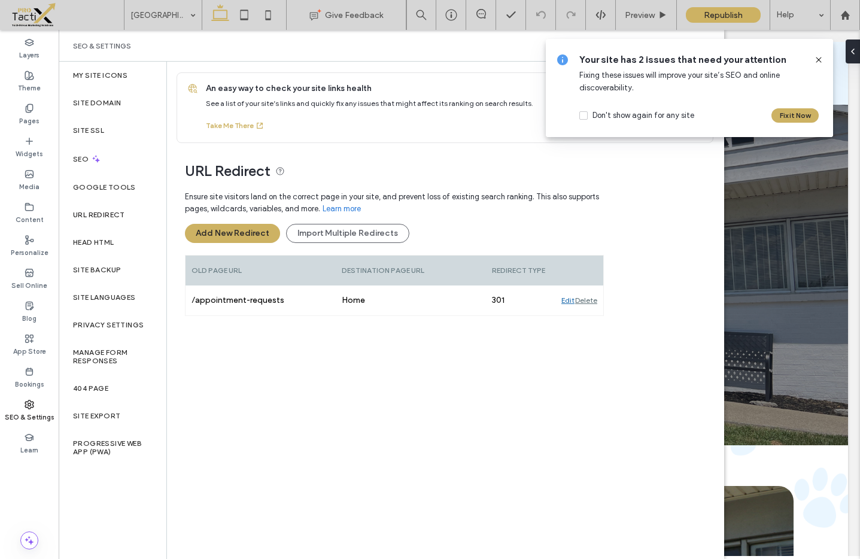
drag, startPoint x: 345, startPoint y: 235, endPoint x: 341, endPoint y: 206, distance: 29.5
click at [341, 206] on div "Ensure site visitors land on the correct page in your site, and prevent loss of…" at bounding box center [394, 220] width 419 height 70
click at [230, 233] on button "Add New Redirect" at bounding box center [232, 233] width 95 height 19
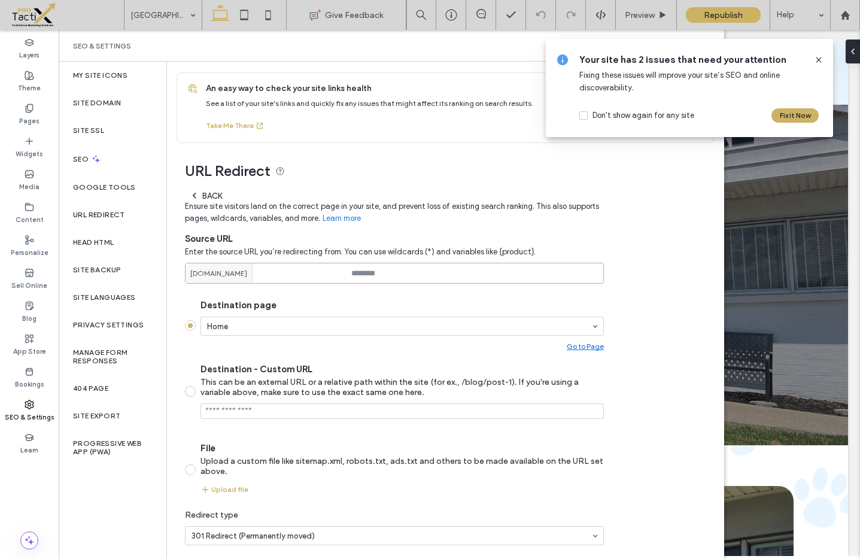
click at [415, 274] on input at bounding box center [394, 273] width 419 height 21
drag, startPoint x: 531, startPoint y: 275, endPoint x: 345, endPoint y: 275, distance: 186.7
click at [323, 279] on div "**********" at bounding box center [394, 273] width 419 height 21
click at [393, 274] on input "**********" at bounding box center [394, 273] width 419 height 21
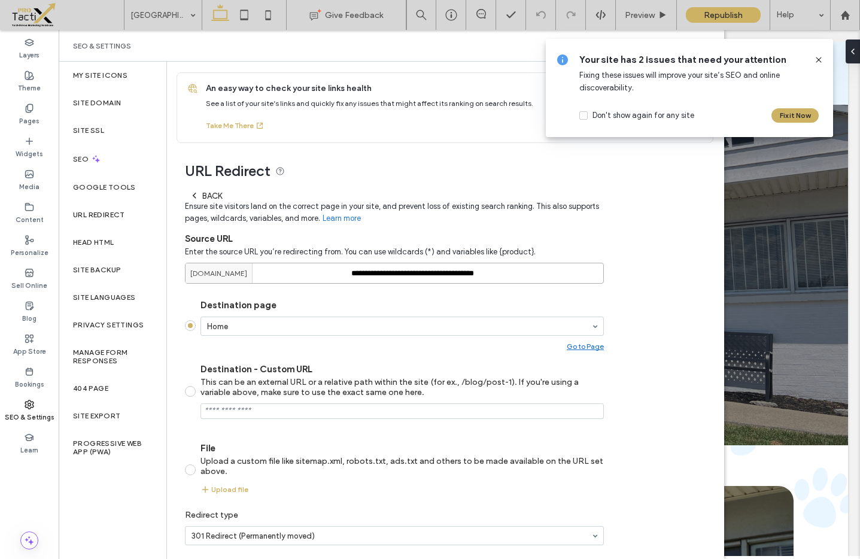
click at [393, 274] on input "**********" at bounding box center [394, 273] width 419 height 21
click at [394, 275] on input "**********" at bounding box center [394, 273] width 419 height 21
drag, startPoint x: 352, startPoint y: 274, endPoint x: 479, endPoint y: 275, distance: 126.9
click at [479, 275] on input "**********" at bounding box center [394, 273] width 419 height 21
type input "**********"
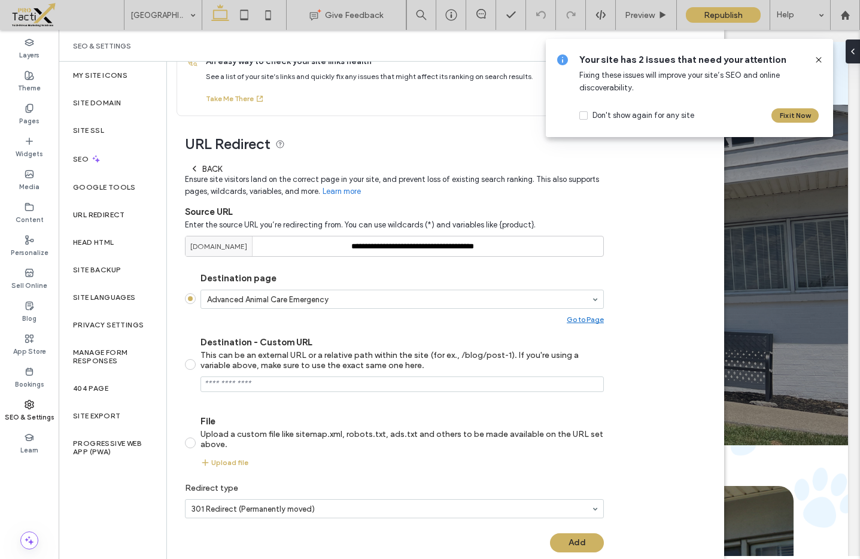
scroll to position [44, 0]
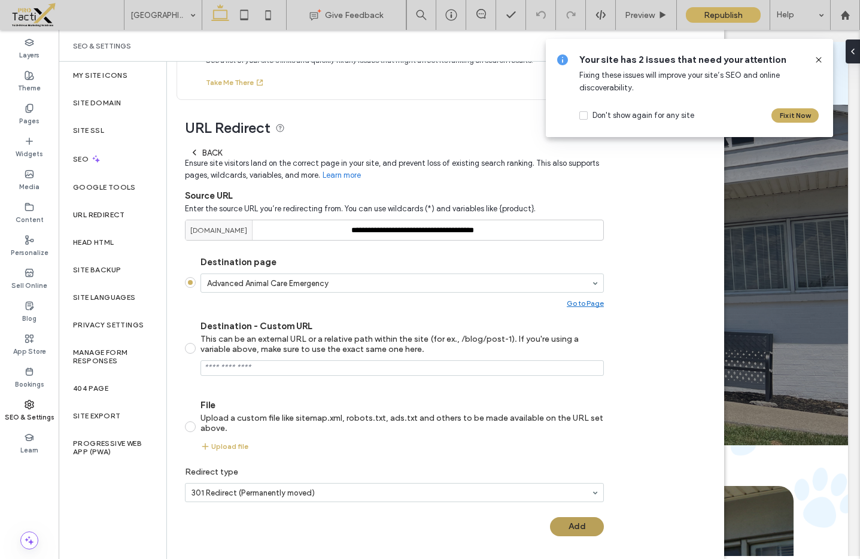
click at [584, 529] on button "Add" at bounding box center [577, 526] width 54 height 19
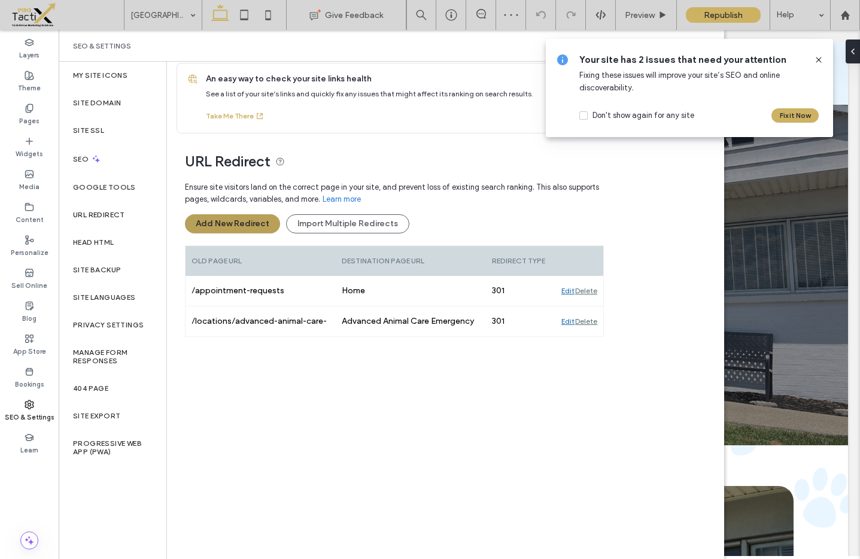
click at [232, 223] on button "Add New Redirect" at bounding box center [232, 223] width 95 height 19
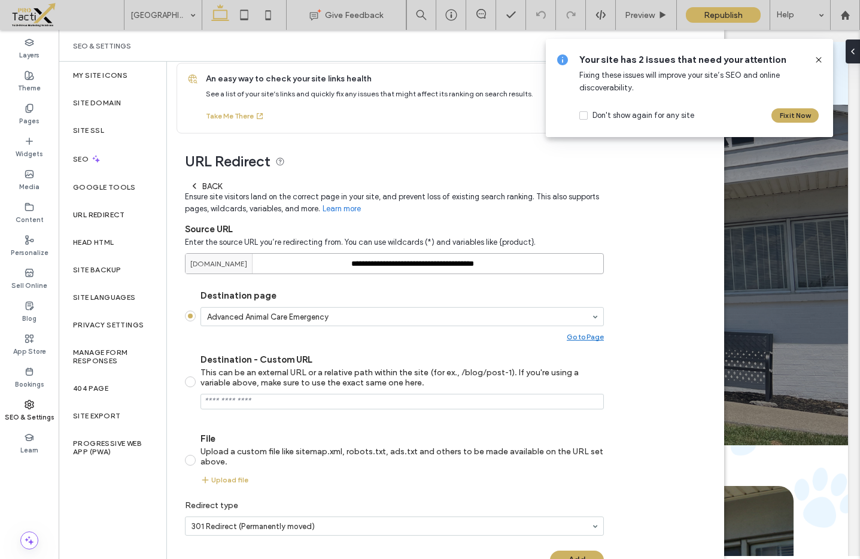
click at [505, 266] on input "**********" at bounding box center [394, 263] width 419 height 21
type input "**********"
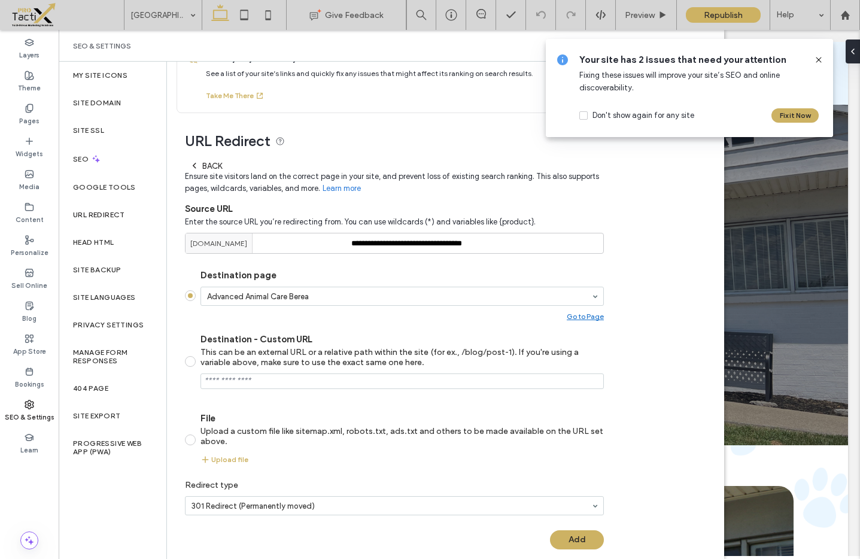
scroll to position [44, 0]
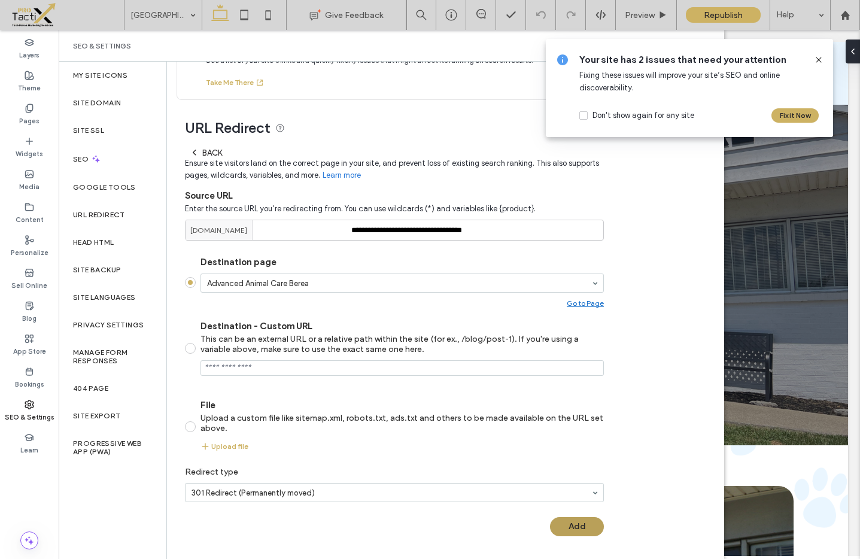
click at [572, 528] on button "Add" at bounding box center [577, 526] width 54 height 19
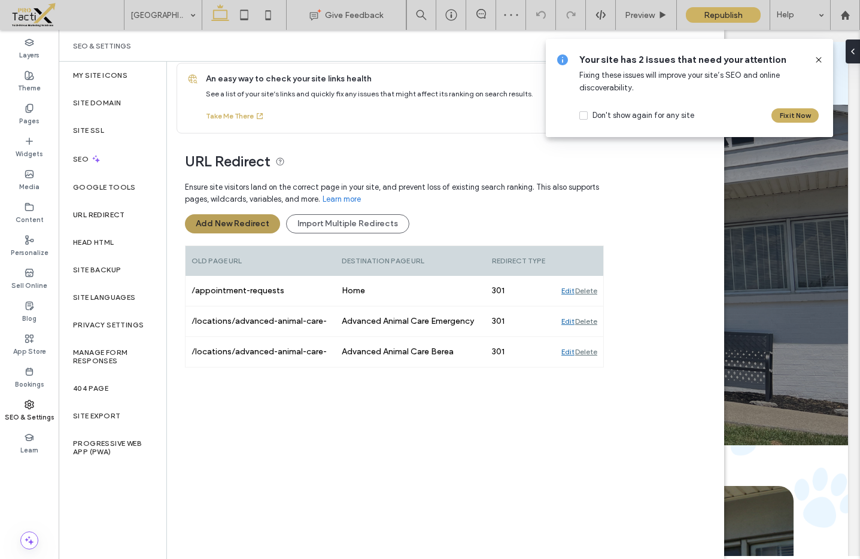
click at [226, 223] on button "Add New Redirect" at bounding box center [232, 223] width 95 height 19
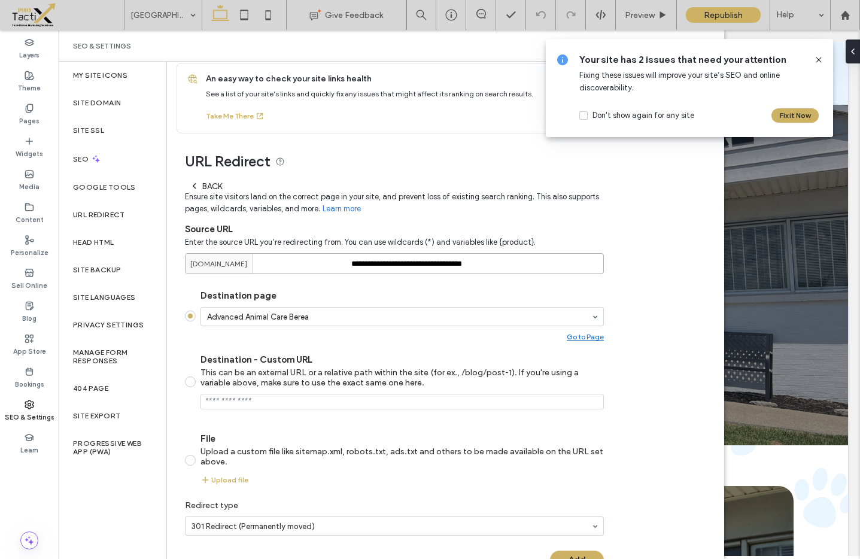
click at [488, 266] on input "**********" at bounding box center [394, 263] width 419 height 21
type input "**********"
click at [405, 327] on section "Advanced Animal Care Berea" at bounding box center [401, 319] width 403 height 25
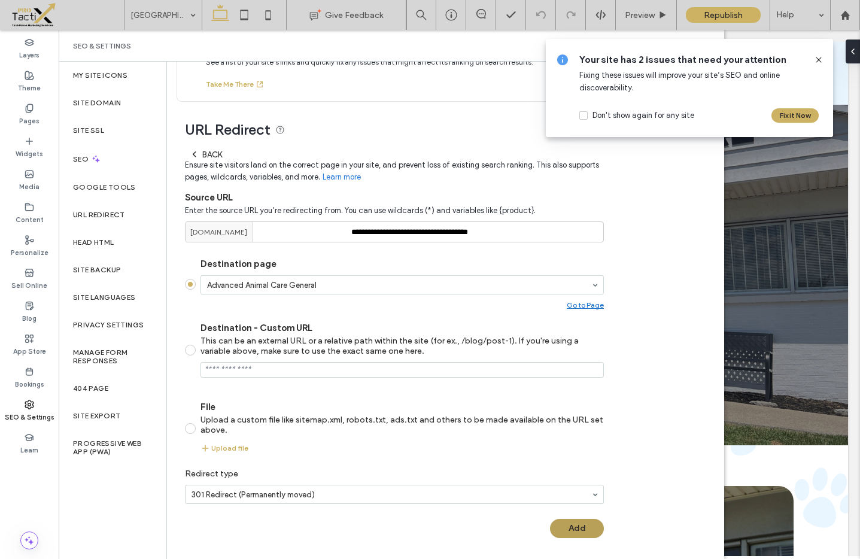
scroll to position [44, 0]
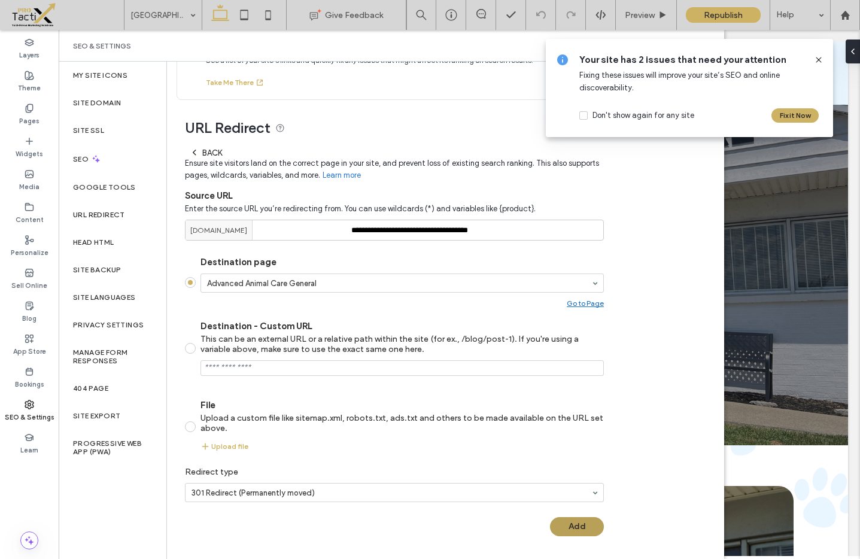
click at [572, 527] on button "Add" at bounding box center [577, 526] width 54 height 19
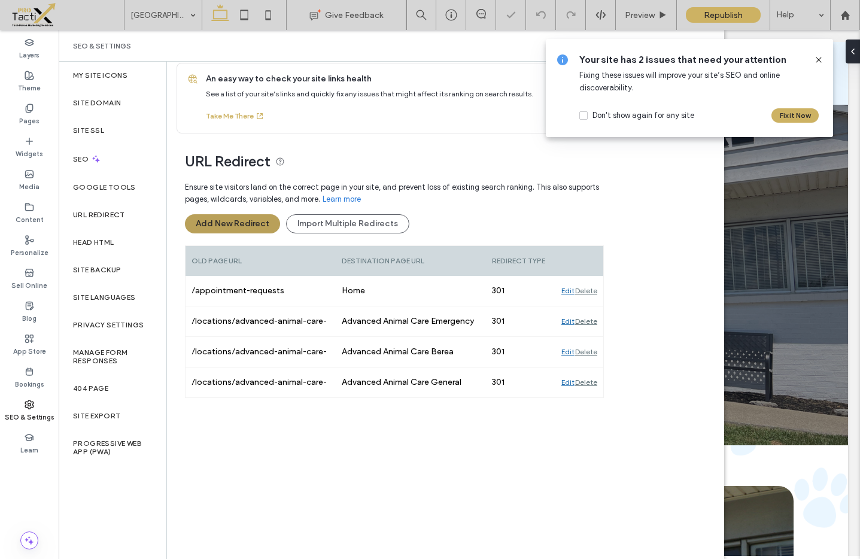
click at [229, 223] on button "Add New Redirect" at bounding box center [232, 223] width 95 height 19
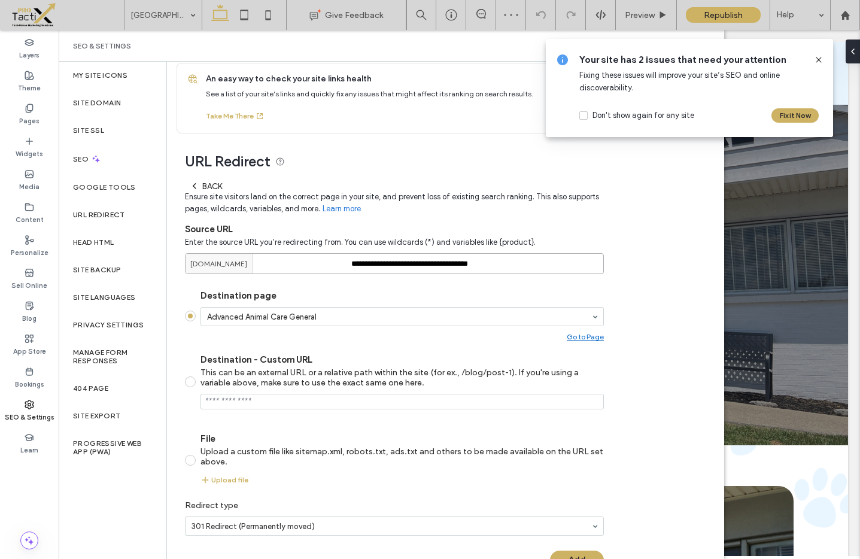
drag, startPoint x: 394, startPoint y: 265, endPoint x: 507, endPoint y: 272, distance: 113.3
click at [507, 272] on input "**********" at bounding box center [394, 263] width 419 height 21
type input "**********"
drag, startPoint x: 375, startPoint y: 312, endPoint x: 364, endPoint y: 320, distance: 12.5
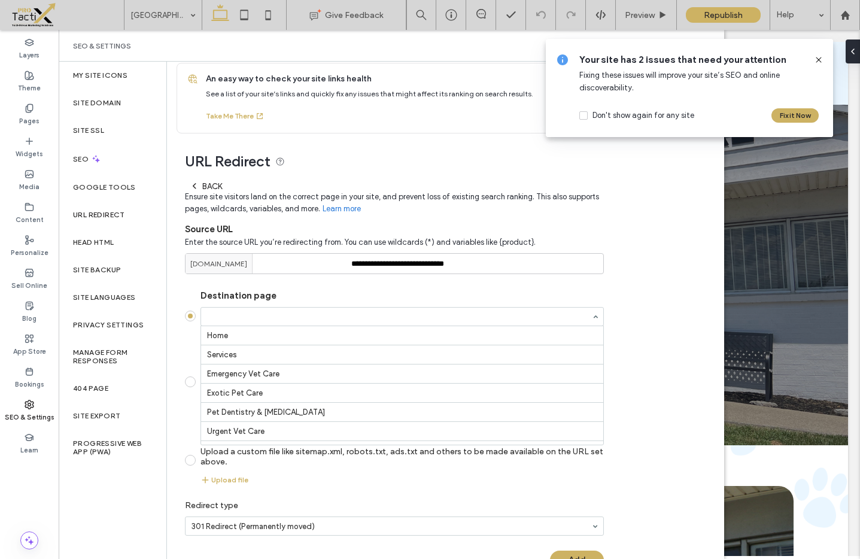
scroll to position [245, 0]
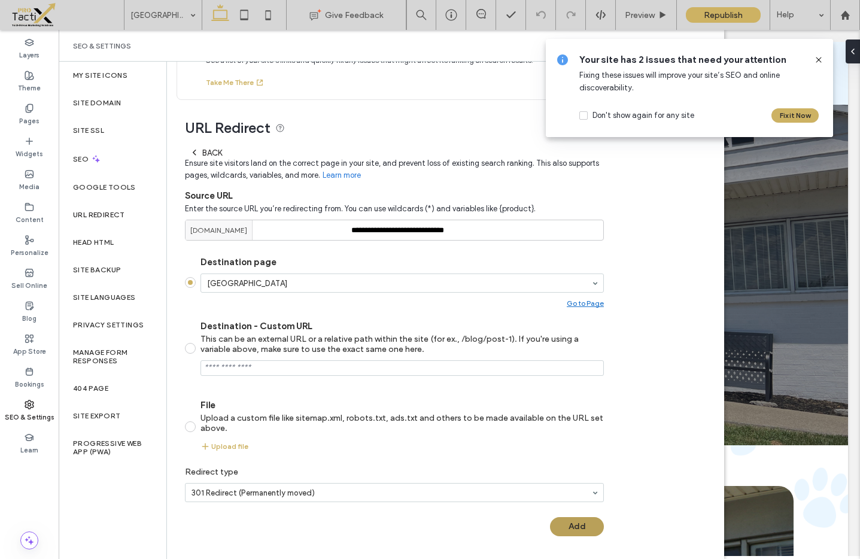
click at [579, 525] on button "Add" at bounding box center [577, 526] width 54 height 19
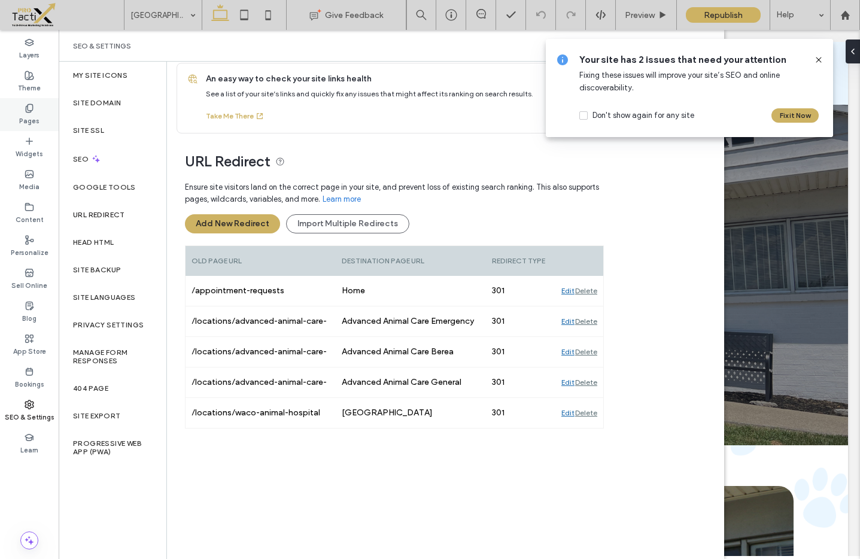
click at [32, 113] on icon at bounding box center [30, 109] width 10 height 10
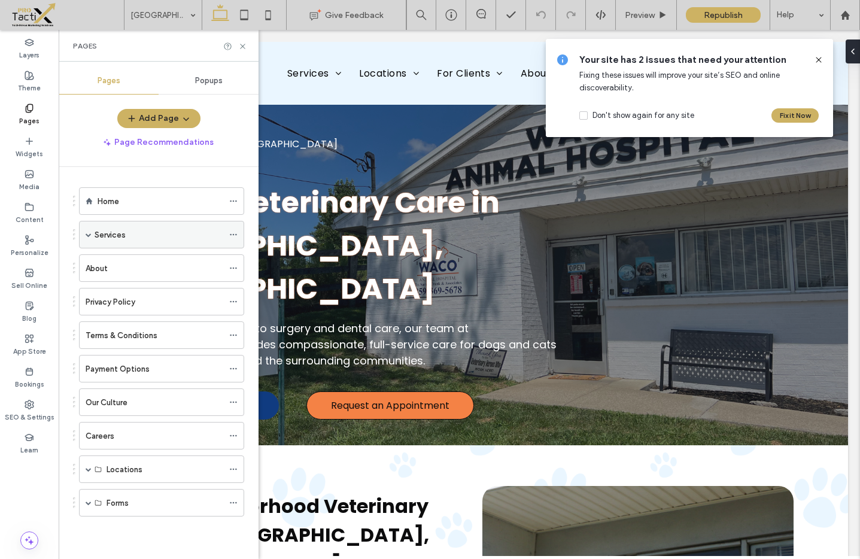
click at [86, 233] on span at bounding box center [89, 235] width 6 height 6
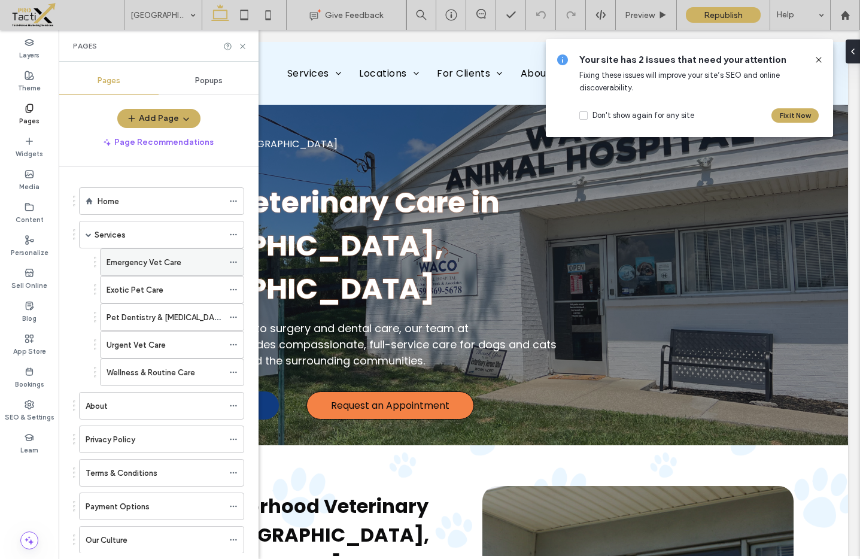
click at [233, 261] on icon at bounding box center [233, 262] width 8 height 8
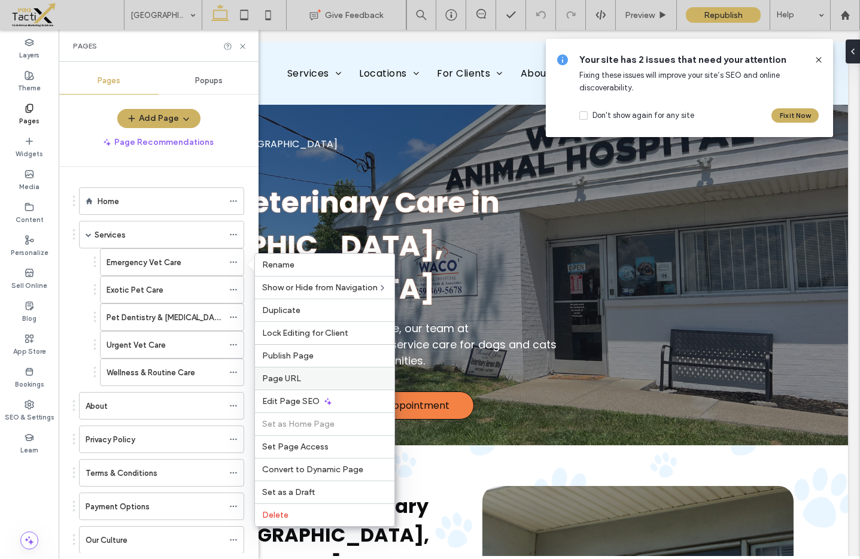
click at [296, 379] on span "Page URL" at bounding box center [281, 378] width 39 height 10
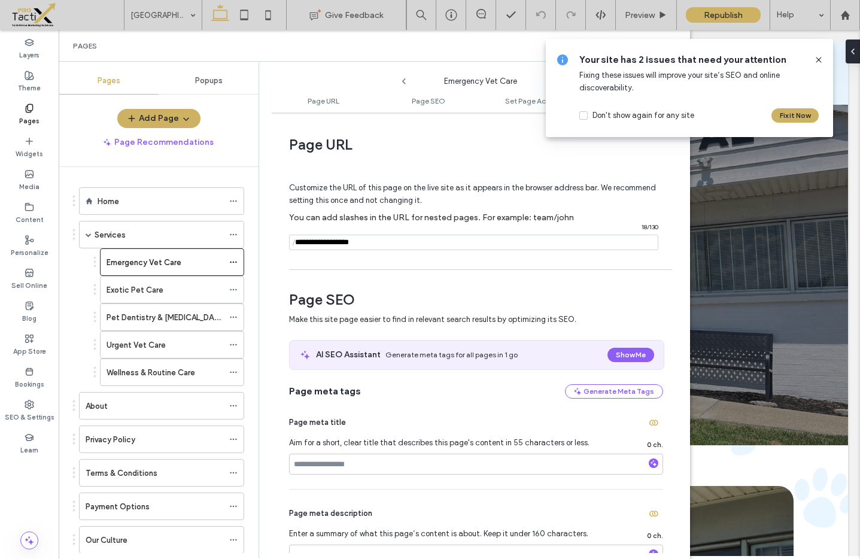
click at [296, 244] on span "/" at bounding box center [294, 242] width 10 height 15
click at [296, 242] on span "/" at bounding box center [294, 242] width 10 height 15
click at [297, 242] on span "/" at bounding box center [294, 242] width 10 height 15
click at [297, 243] on span "/" at bounding box center [294, 242] width 10 height 15
click at [304, 245] on input "notEmpty" at bounding box center [473, 243] width 369 height 16
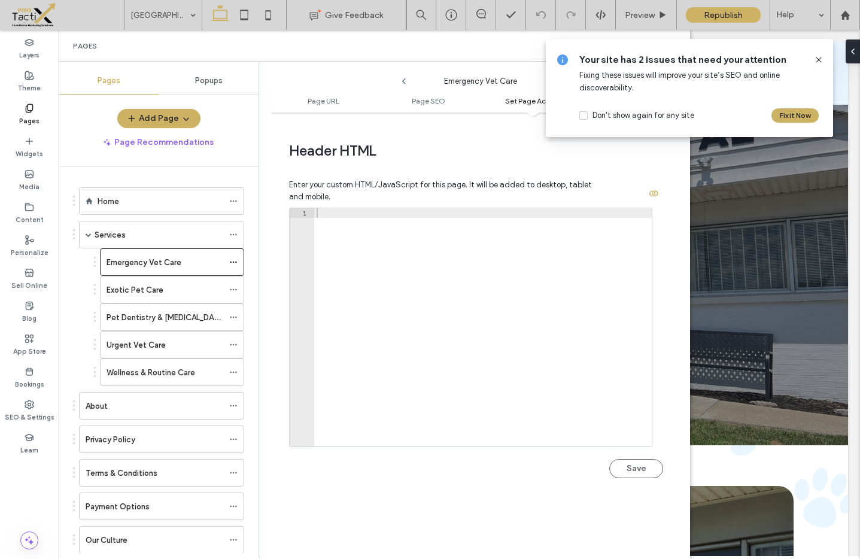
scroll to position [1104, 0]
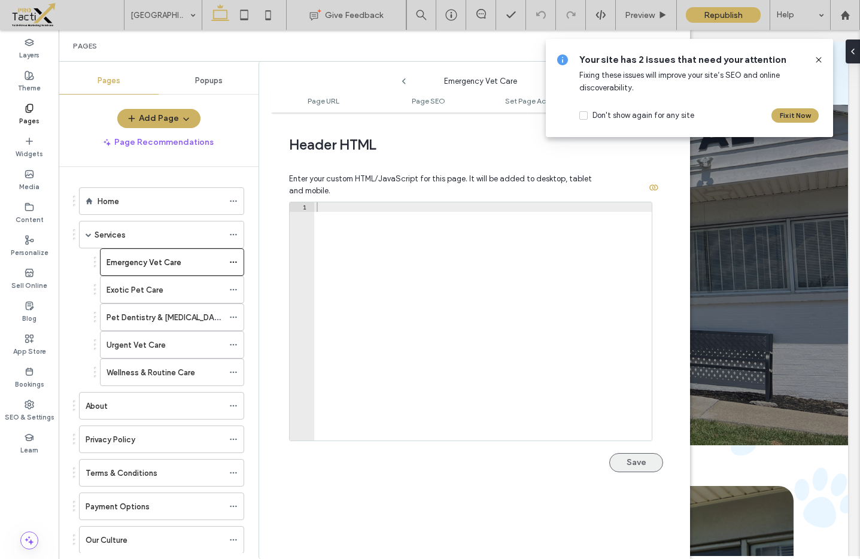
type input "**********"
click at [636, 463] on button "Save" at bounding box center [636, 462] width 54 height 19
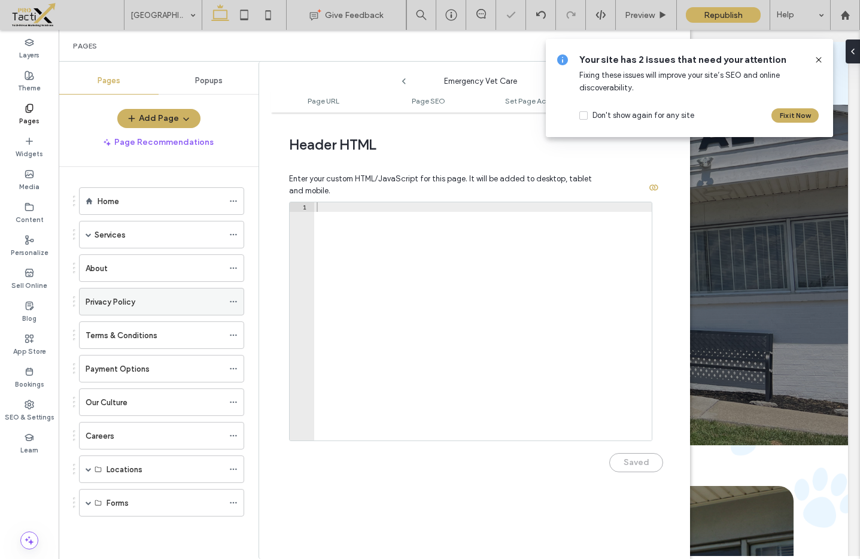
click at [152, 288] on div "Privacy Policy" at bounding box center [155, 301] width 138 height 26
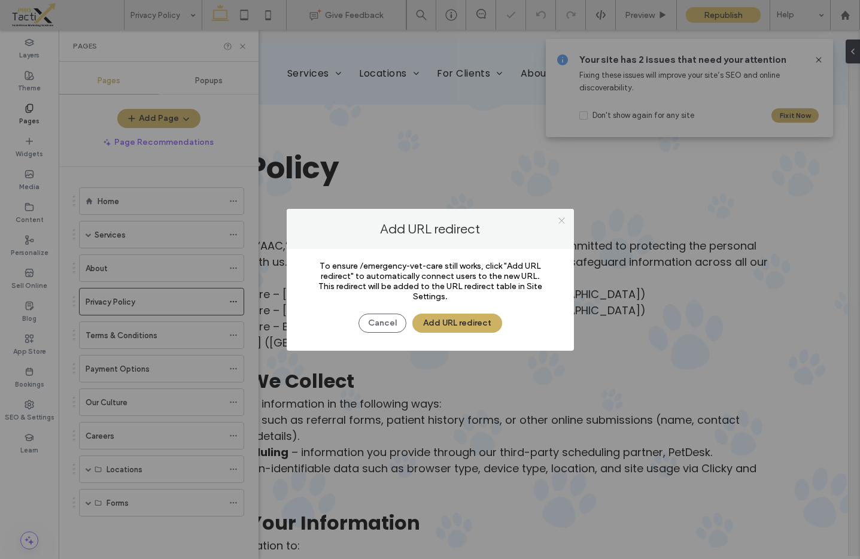
click at [563, 221] on icon at bounding box center [561, 220] width 9 height 9
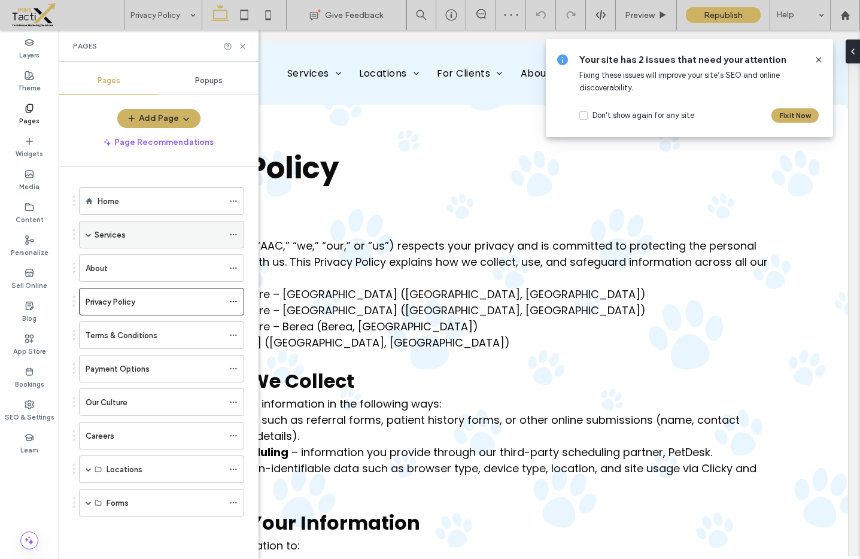
click at [86, 235] on span at bounding box center [89, 235] width 6 height 6
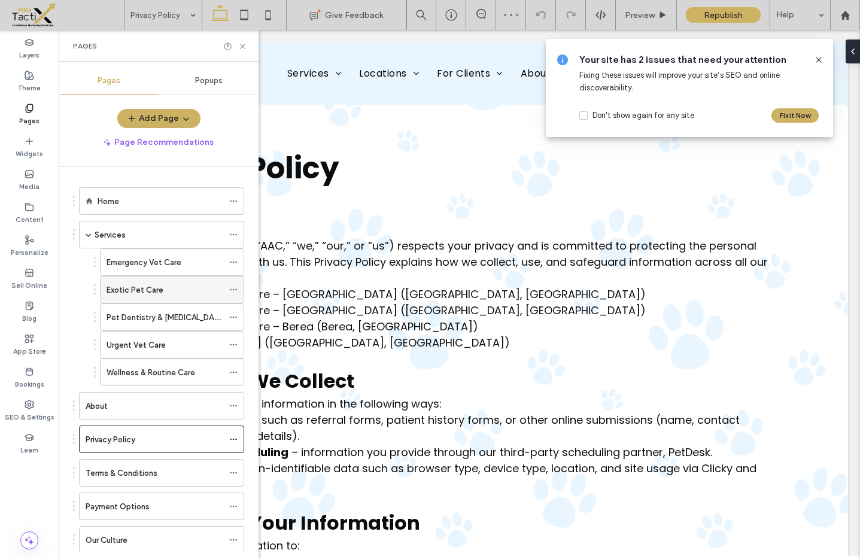
click at [132, 292] on label "Exotic Pet Care" at bounding box center [135, 289] width 57 height 21
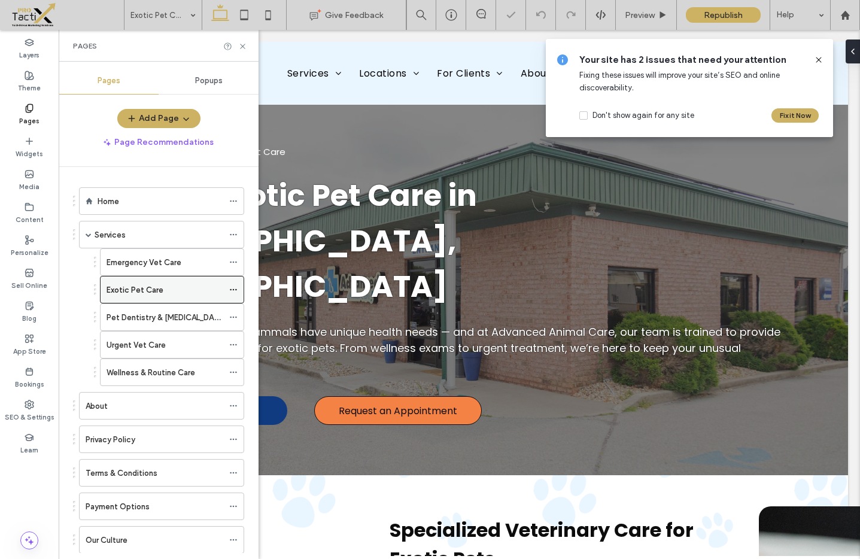
click at [235, 290] on use at bounding box center [233, 290] width 7 height 2
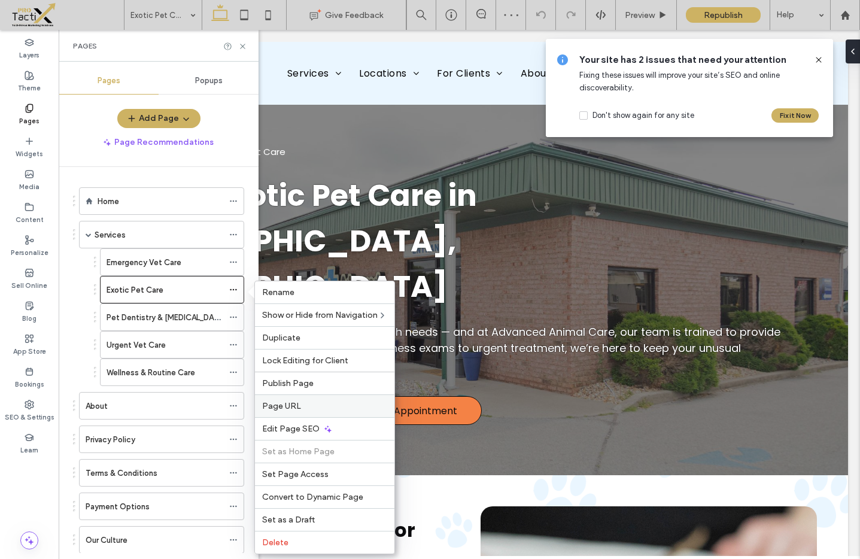
click at [300, 403] on label "Page URL" at bounding box center [324, 406] width 125 height 10
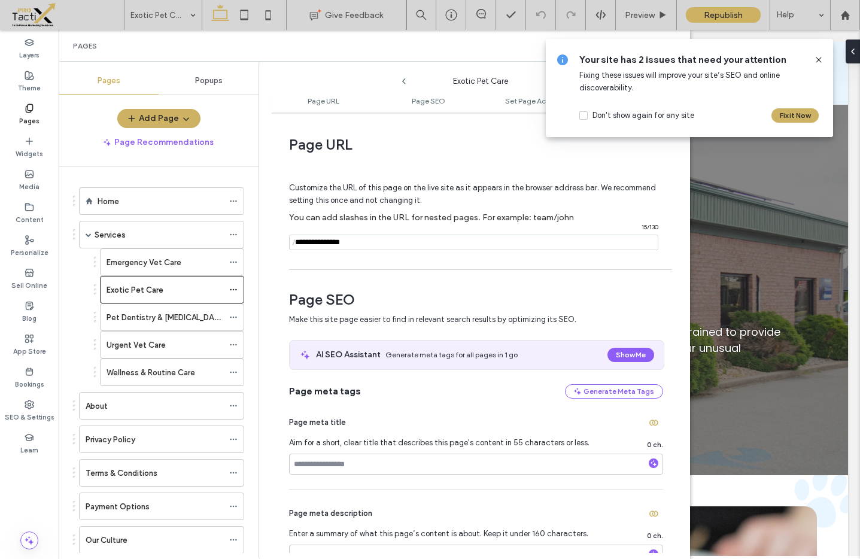
click at [297, 244] on span "/" at bounding box center [294, 242] width 10 height 15
click at [298, 241] on span "/" at bounding box center [294, 242] width 10 height 15
drag, startPoint x: 295, startPoint y: 244, endPoint x: 302, endPoint y: 244, distance: 7.2
click at [296, 244] on span "/" at bounding box center [294, 242] width 10 height 15
click at [303, 244] on input "notEmpty" at bounding box center [473, 243] width 369 height 16
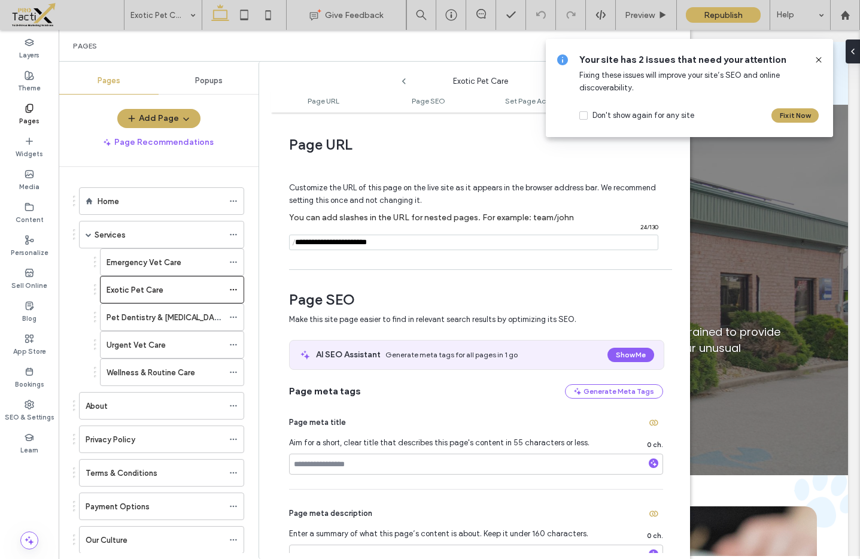
type input "**********"
click at [480, 260] on div "Customize the URL of this page on the live site as it appears in the browser ad…" at bounding box center [476, 211] width 374 height 105
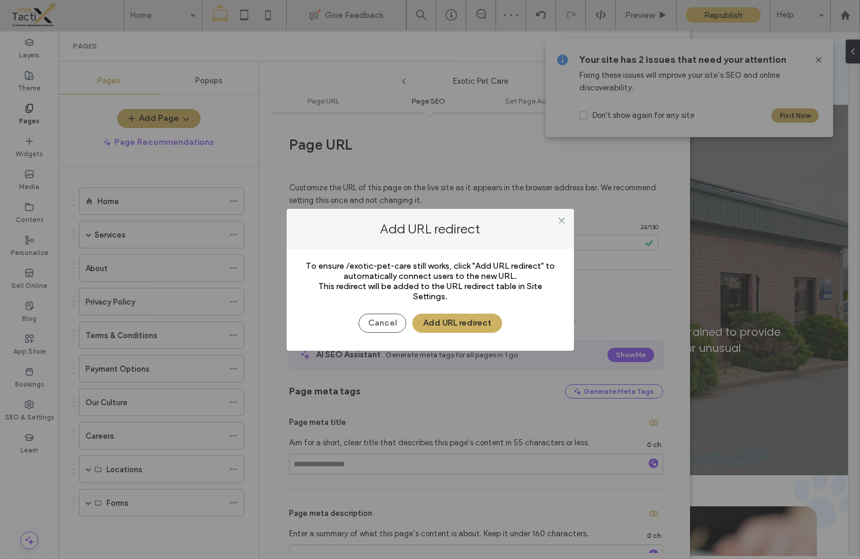
scroll to position [607, 0]
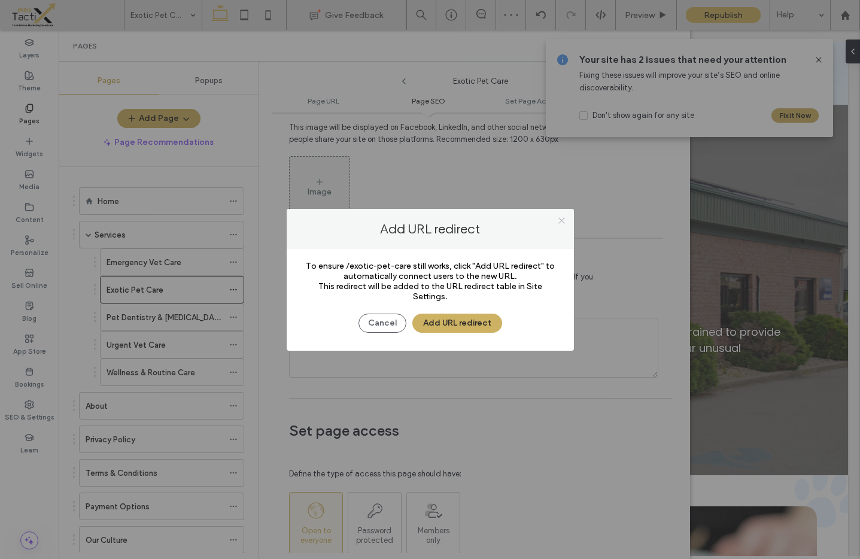
drag, startPoint x: 564, startPoint y: 220, endPoint x: 557, endPoint y: 220, distance: 6.6
click at [564, 220] on icon at bounding box center [561, 220] width 9 height 9
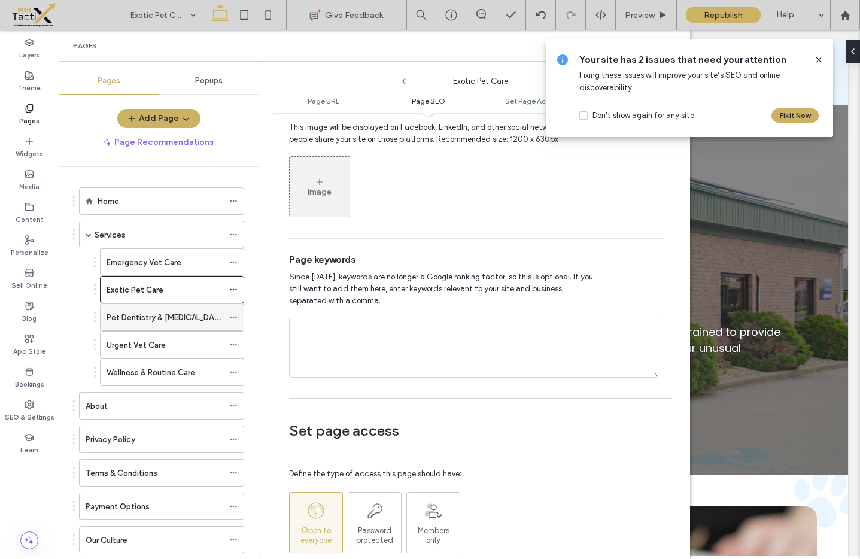
click at [229, 317] on icon at bounding box center [233, 317] width 8 height 8
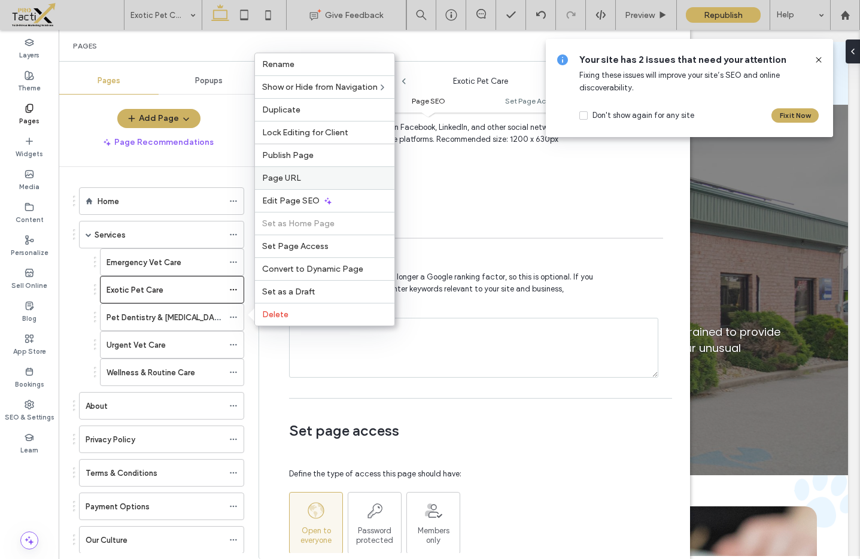
click at [290, 177] on span "Page URL" at bounding box center [281, 178] width 39 height 10
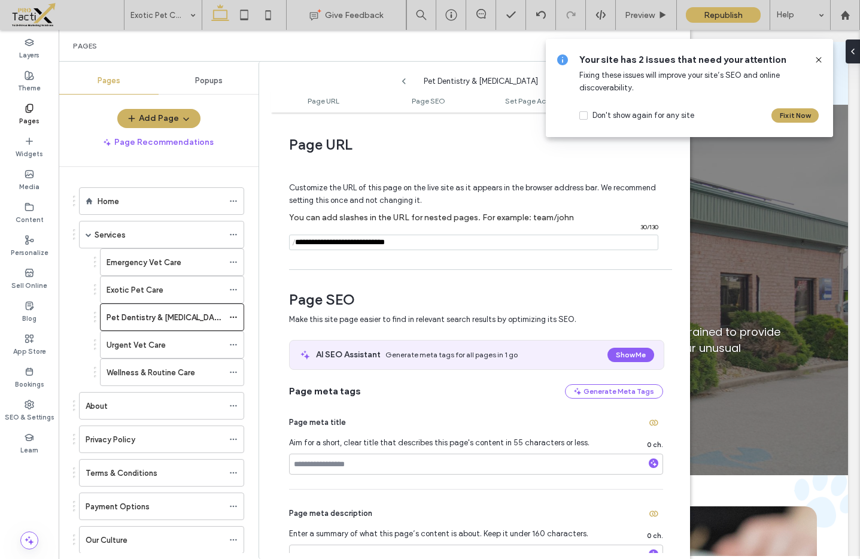
click at [352, 247] on input "notEmpty" at bounding box center [473, 243] width 369 height 16
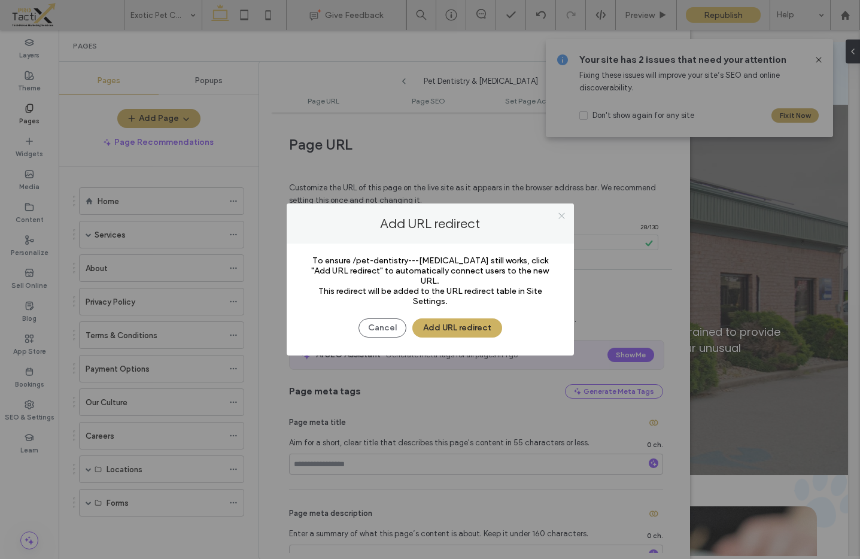
click at [561, 217] on icon at bounding box center [561, 215] width 9 height 9
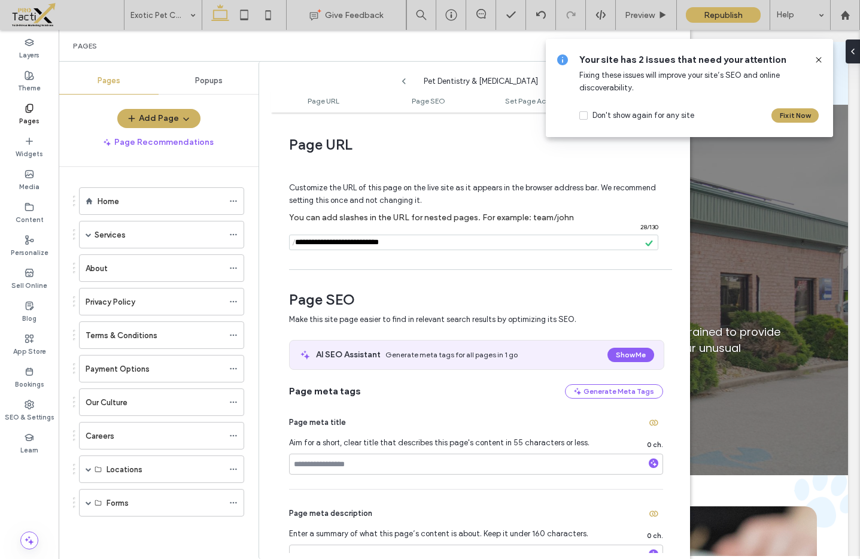
click at [310, 241] on input "notEmpty" at bounding box center [473, 243] width 369 height 16
paste input "*********"
type input "**********"
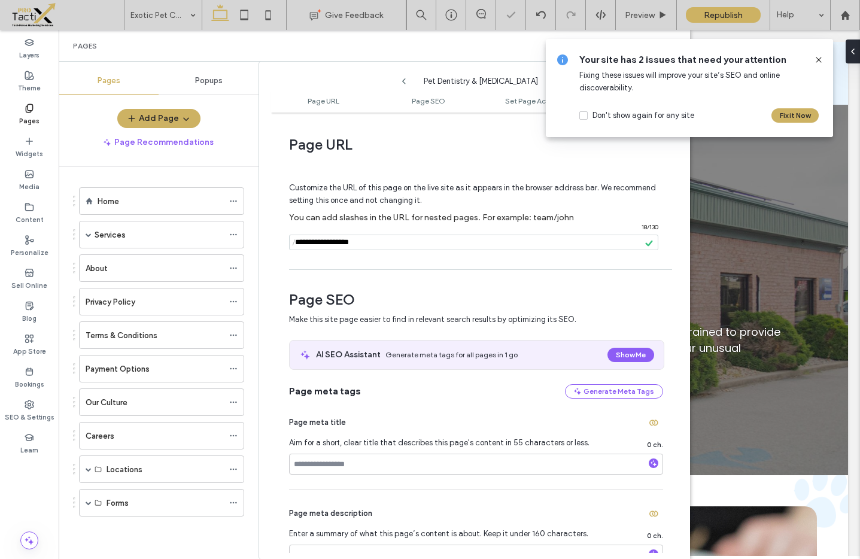
click at [381, 272] on div "Page URL Customize the URL of this page on the live site as it appears in the b…" at bounding box center [480, 336] width 419 height 435
click at [86, 229] on span at bounding box center [89, 234] width 6 height 26
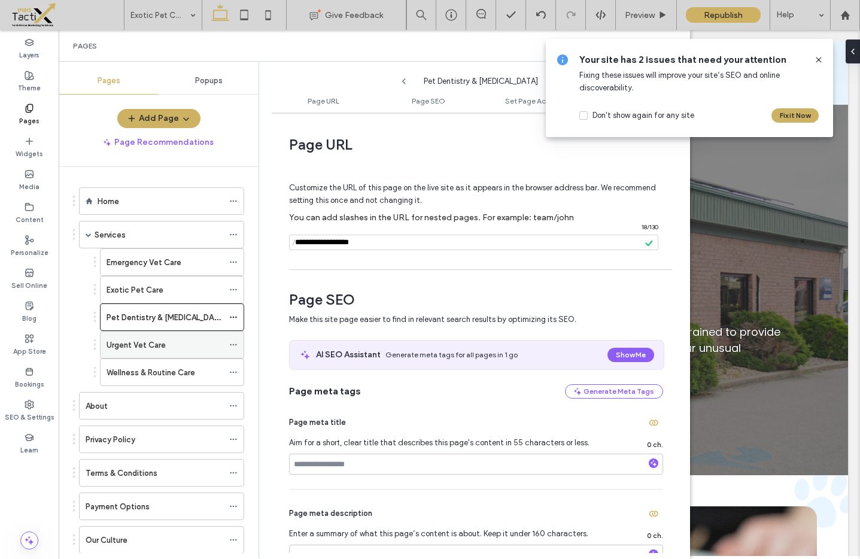
click at [236, 344] on icon at bounding box center [233, 345] width 8 height 8
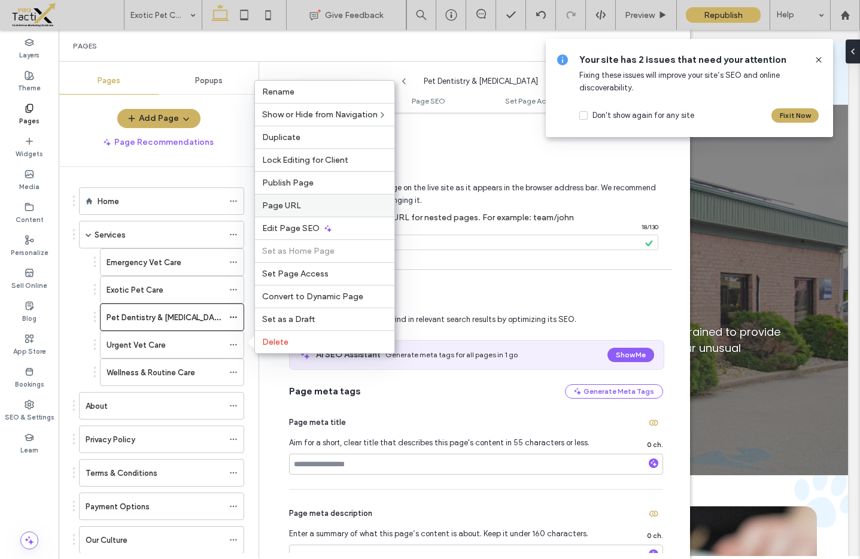
click at [291, 203] on span "Page URL" at bounding box center [281, 205] width 39 height 10
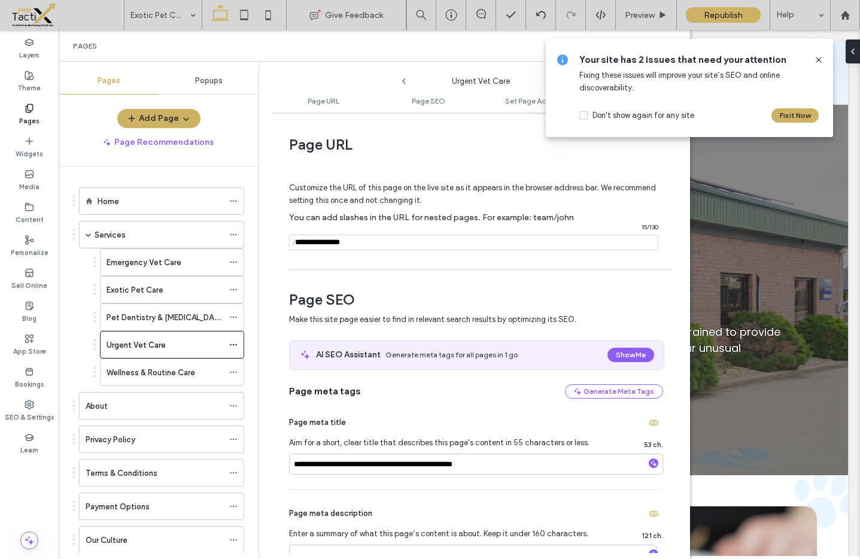
click at [296, 243] on span "/" at bounding box center [294, 242] width 10 height 15
click at [301, 243] on input "notEmpty" at bounding box center [473, 243] width 369 height 16
click at [293, 272] on div "**********" at bounding box center [480, 336] width 419 height 435
drag, startPoint x: 299, startPoint y: 242, endPoint x: 364, endPoint y: 264, distance: 68.1
click at [300, 243] on input "notEmpty" at bounding box center [473, 243] width 369 height 16
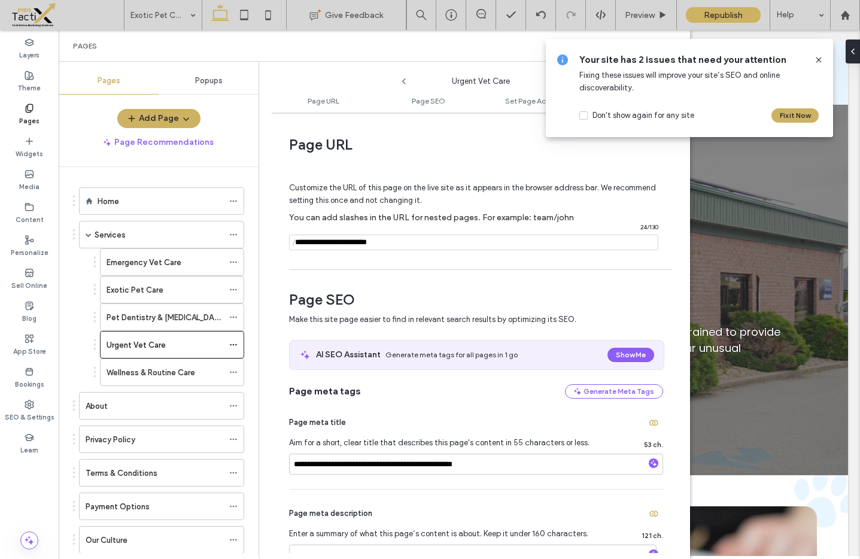
drag, startPoint x: 329, startPoint y: 243, endPoint x: 388, endPoint y: 246, distance: 58.7
click at [388, 246] on input "notEmpty" at bounding box center [473, 243] width 369 height 16
type input "**********"
click at [391, 268] on div "**********" at bounding box center [480, 336] width 419 height 435
click at [233, 373] on icon at bounding box center [233, 372] width 8 height 8
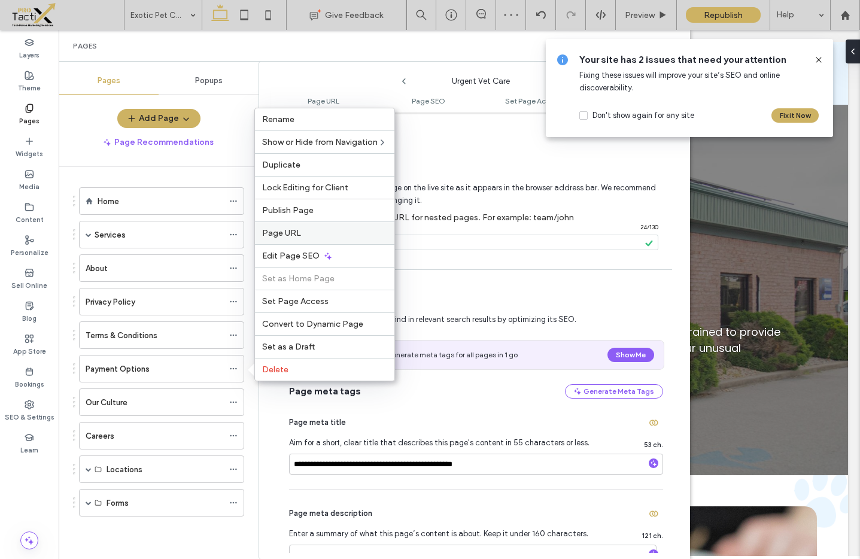
click at [294, 233] on span "Page URL" at bounding box center [281, 233] width 39 height 10
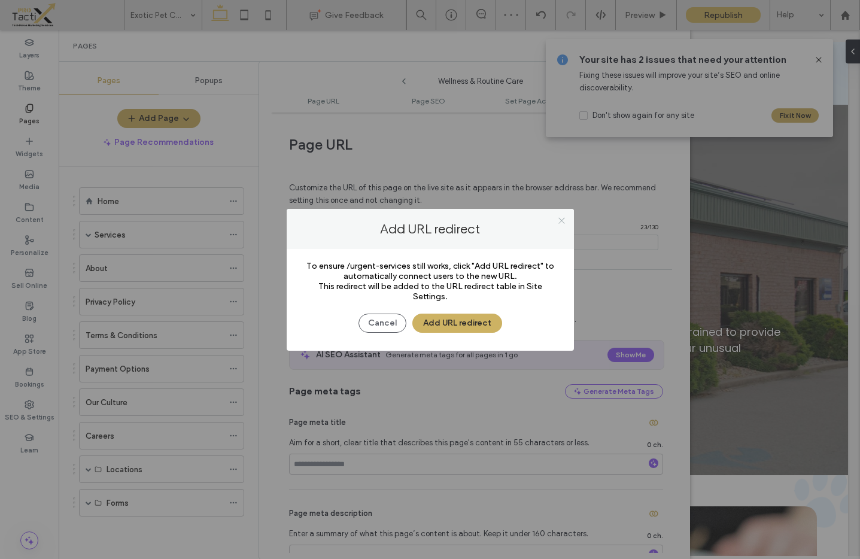
click at [564, 220] on icon at bounding box center [561, 220] width 9 height 9
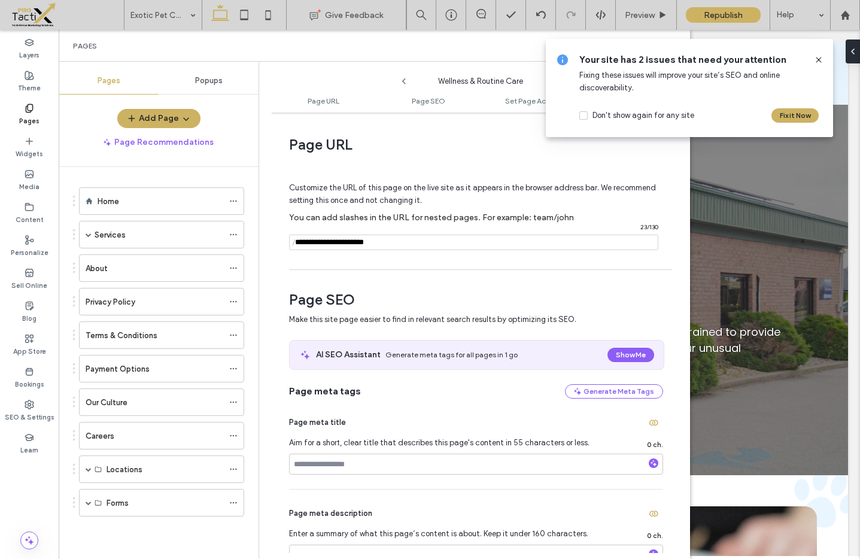
click at [333, 245] on input "notEmpty" at bounding box center [473, 243] width 369 height 16
type input "**********"
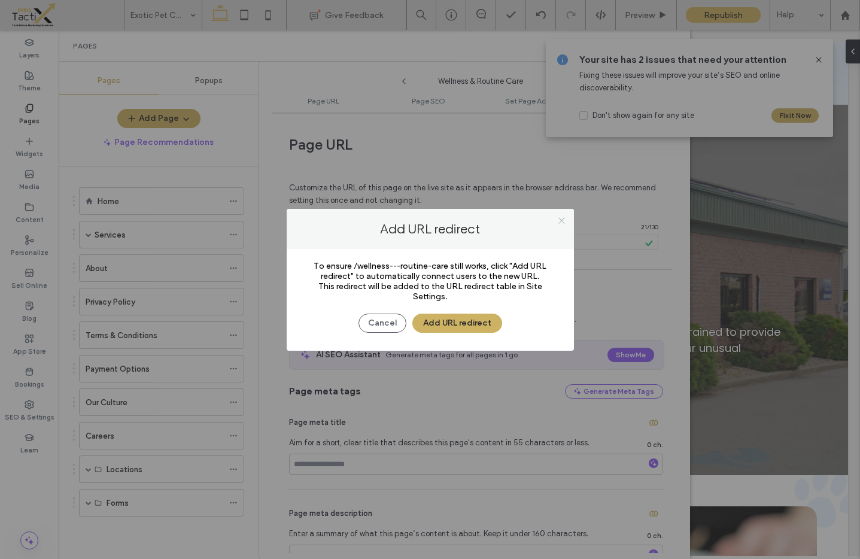
click at [564, 226] on span at bounding box center [561, 221] width 9 height 18
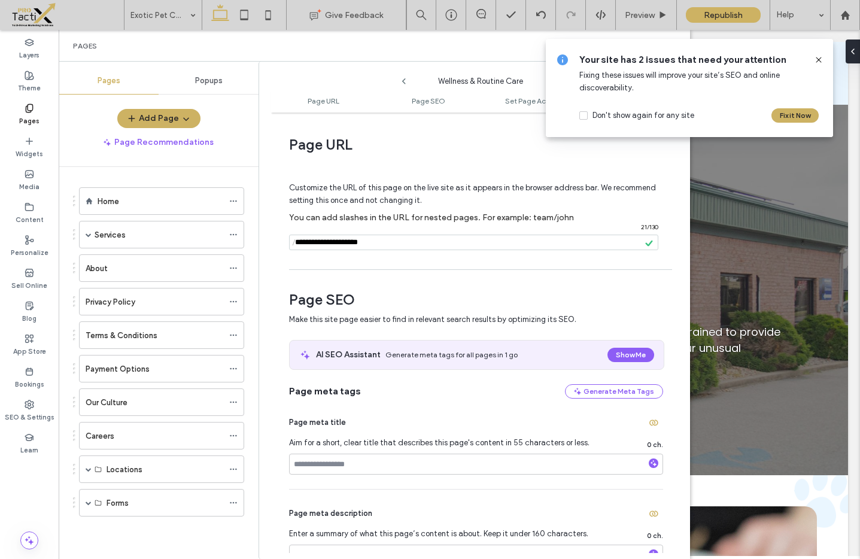
click at [821, 58] on use at bounding box center [818, 59] width 5 height 5
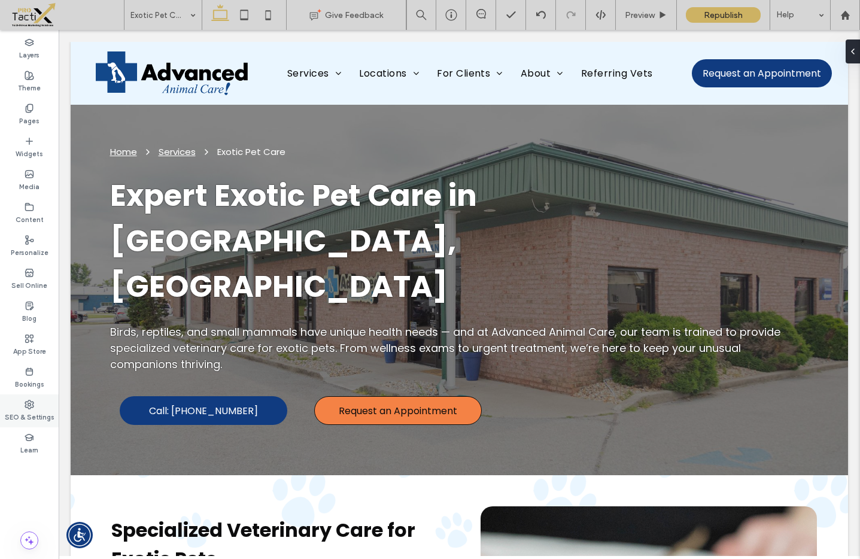
click at [26, 405] on icon at bounding box center [30, 405] width 10 height 10
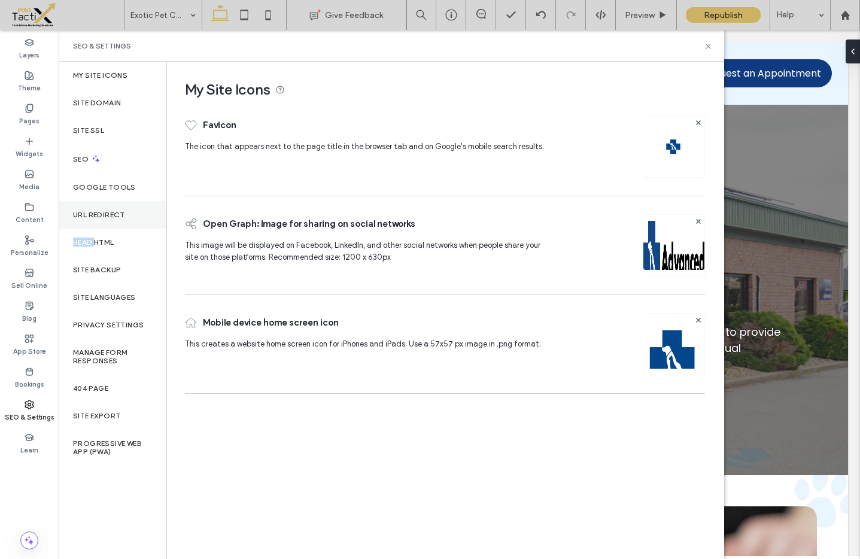
drag, startPoint x: 95, startPoint y: 244, endPoint x: 97, endPoint y: 221, distance: 22.8
click at [97, 221] on div "My Site Icons Site Domain Site SSL SEO Google Tools URL Redirect Head HTML Site…" at bounding box center [113, 310] width 108 height 497
click at [95, 214] on label "URL Redirect" at bounding box center [99, 215] width 52 height 8
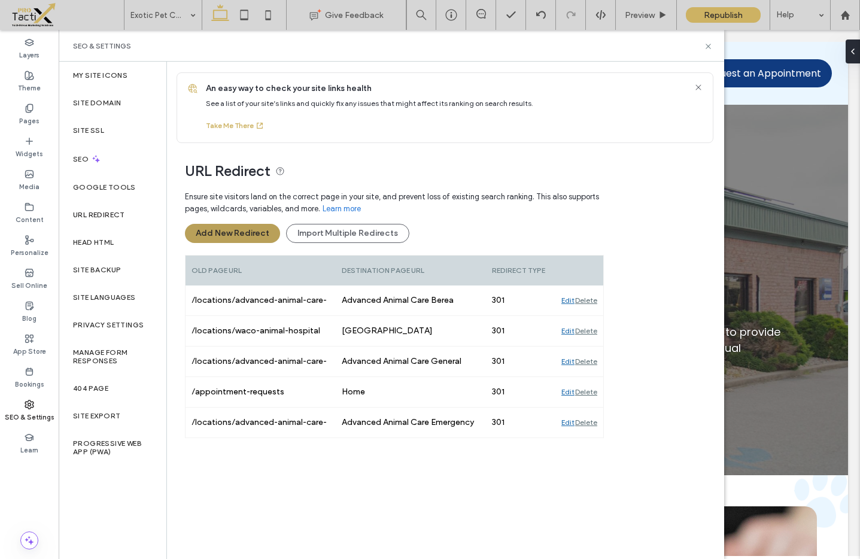
click at [226, 230] on button "Add New Redirect" at bounding box center [232, 233] width 95 height 19
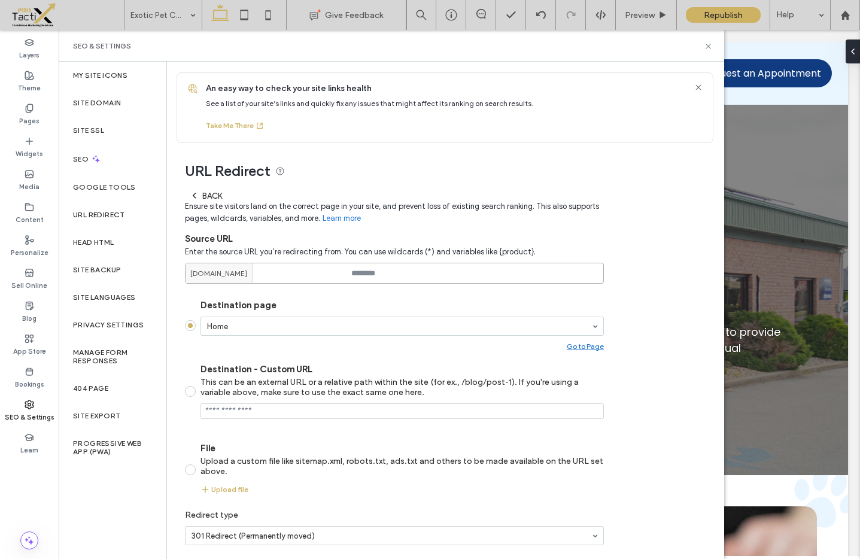
click at [387, 278] on input at bounding box center [394, 273] width 419 height 21
paste input "**********"
click at [382, 269] on input "**********" at bounding box center [394, 273] width 419 height 21
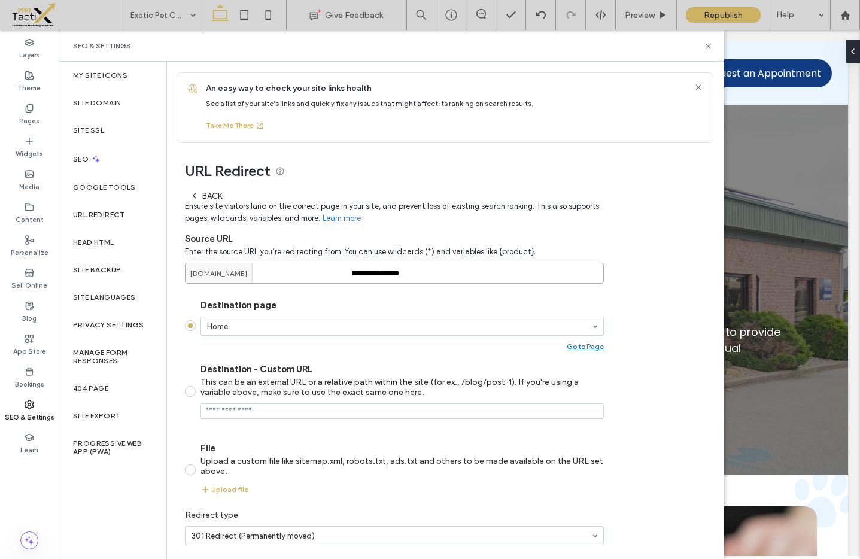
type input "**********"
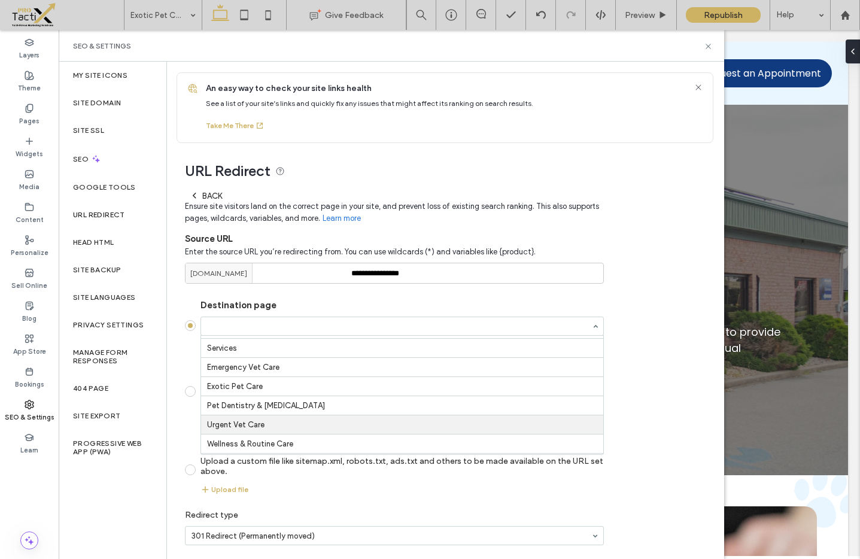
scroll to position [17, 0]
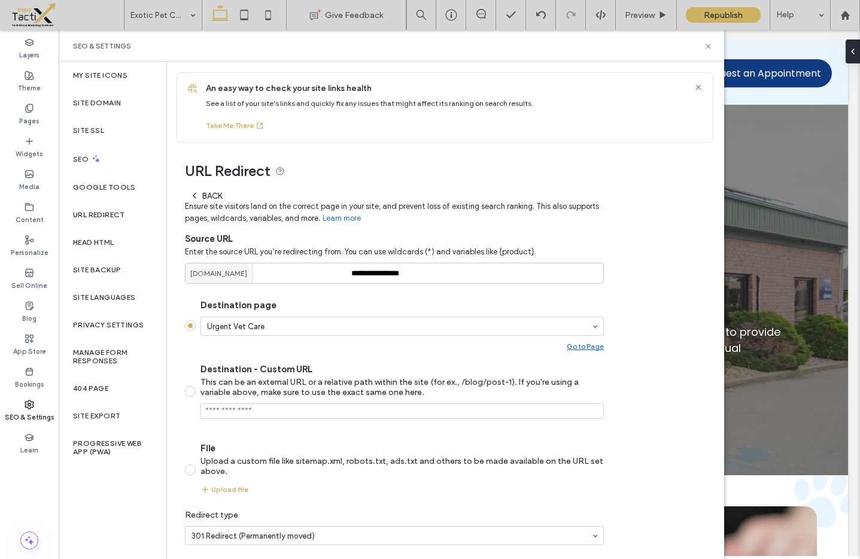
click at [305, 351] on section "Destination page Urgent Vet Care Go to Page Destination - Custom URL This can b…" at bounding box center [394, 397] width 419 height 214
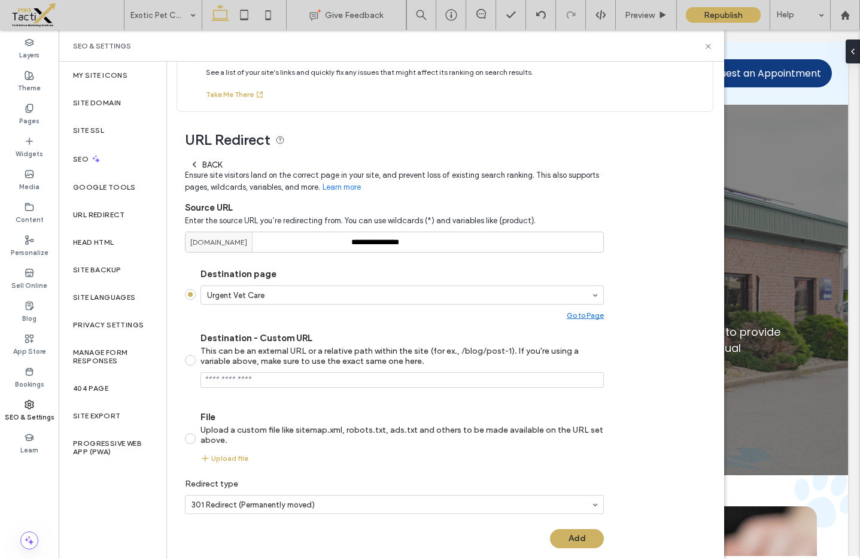
scroll to position [44, 0]
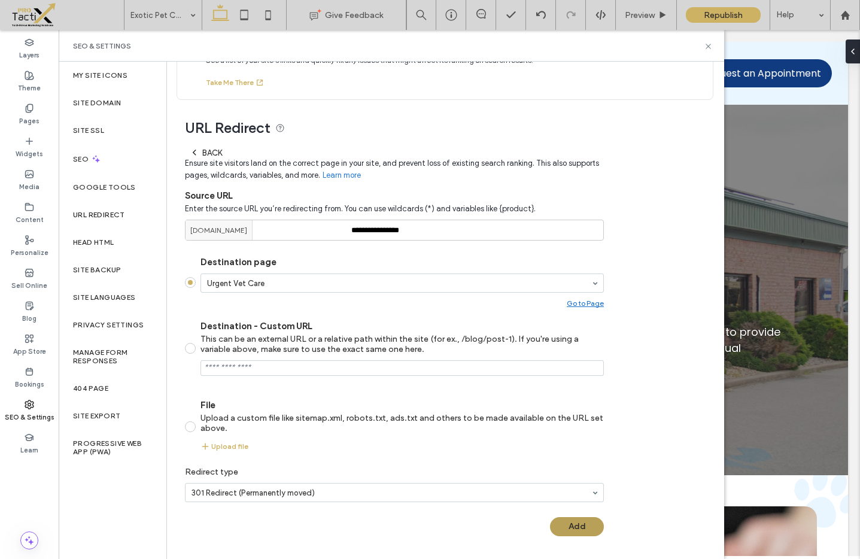
click at [580, 524] on button "Add" at bounding box center [577, 526] width 54 height 19
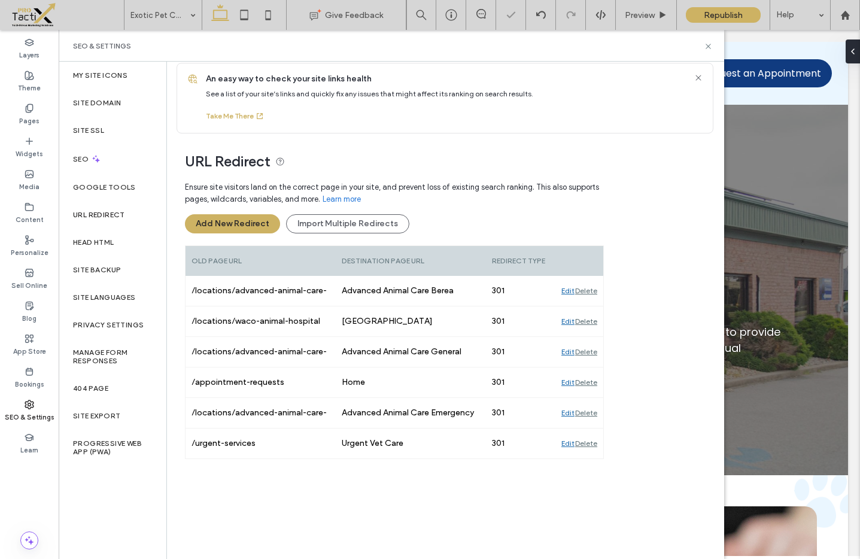
scroll to position [10, 0]
click at [442, 201] on span "Ensure site visitors land on the correct page in your site, and prevent loss of…" at bounding box center [394, 193] width 419 height 24
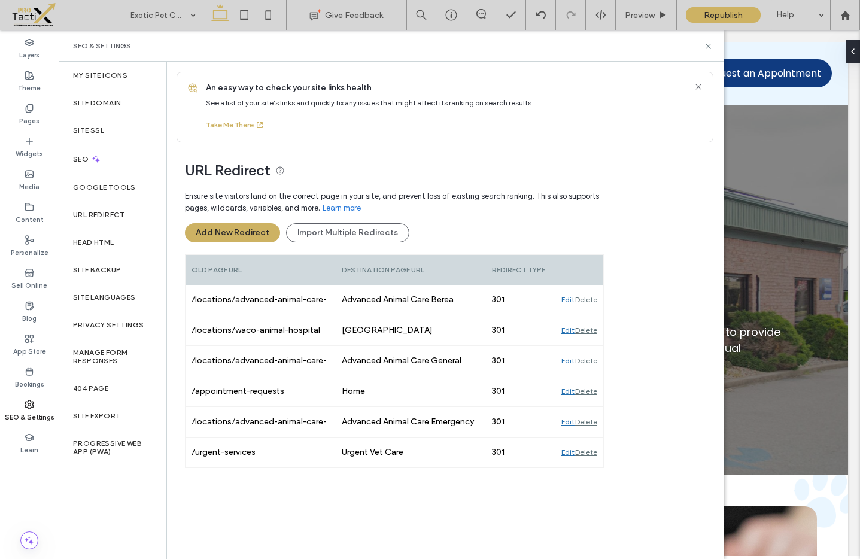
scroll to position [0, 0]
click at [97, 387] on label "404 Page" at bounding box center [90, 388] width 35 height 8
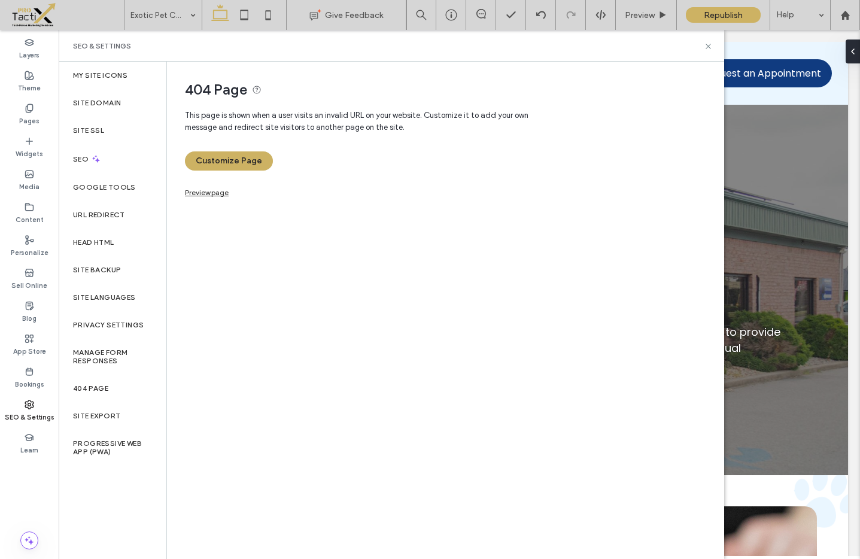
click at [212, 194] on link "Preview page" at bounding box center [207, 191] width 44 height 7
click at [230, 154] on button "Customize Page" at bounding box center [229, 160] width 88 height 19
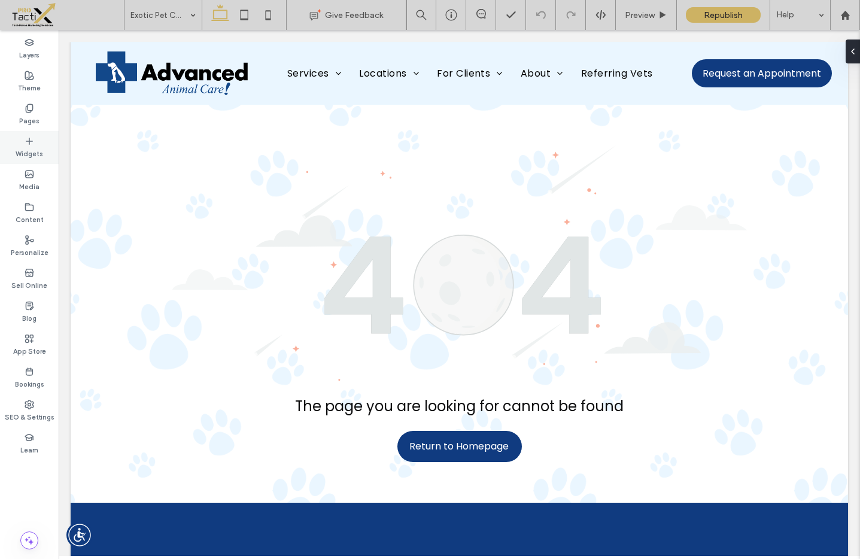
click at [32, 160] on div "Widgets" at bounding box center [29, 147] width 59 height 33
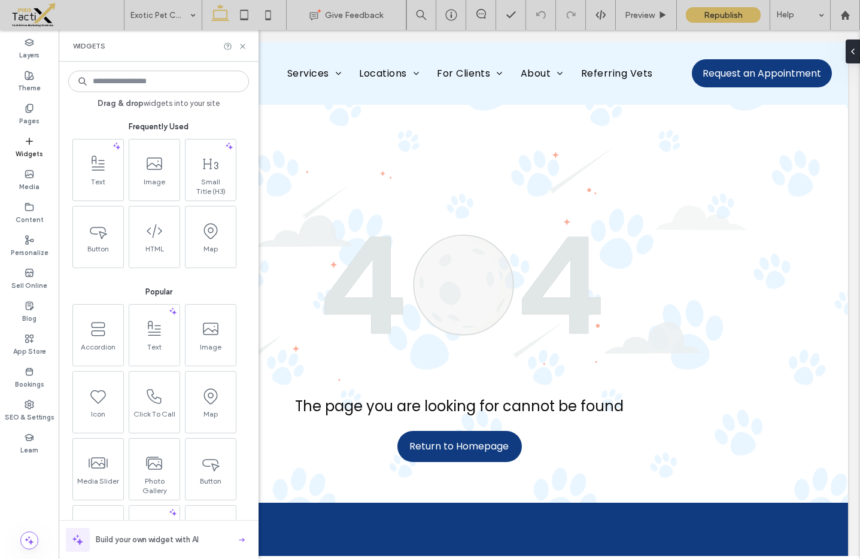
click at [144, 82] on input at bounding box center [158, 82] width 181 height 22
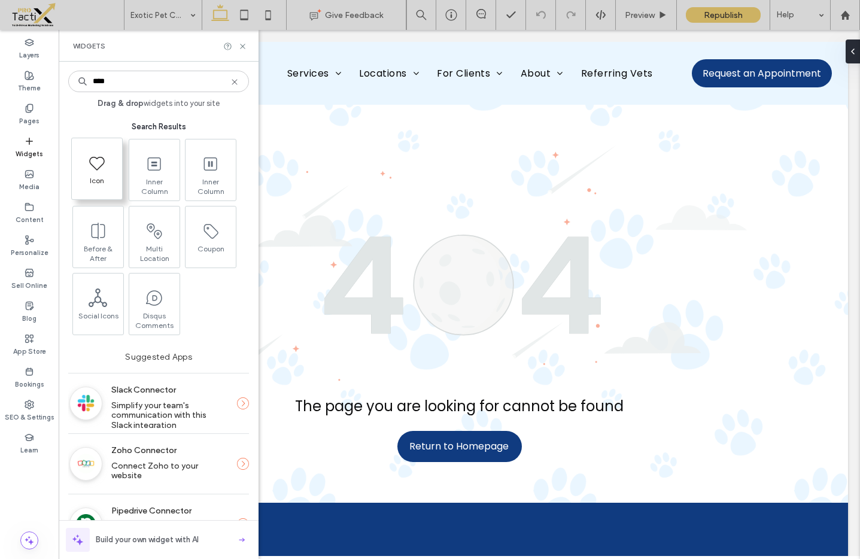
type input "****"
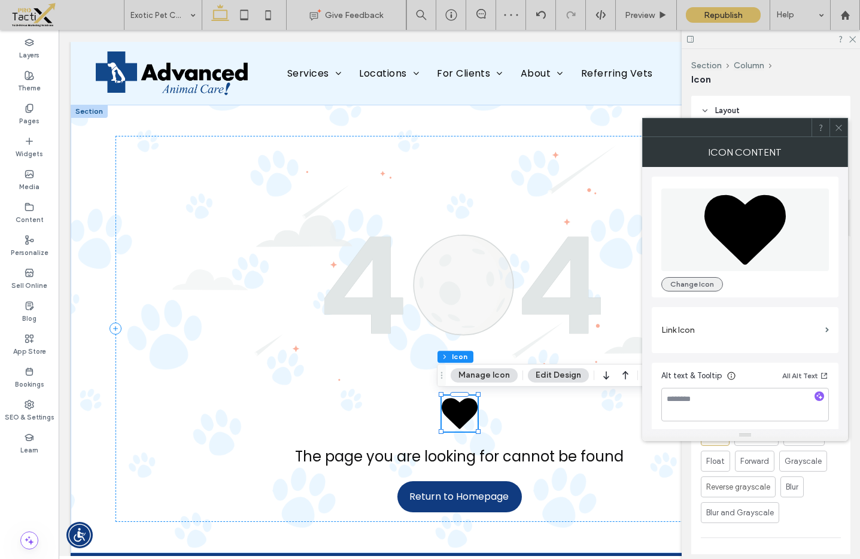
click at [700, 282] on button "Change Icon" at bounding box center [692, 284] width 62 height 14
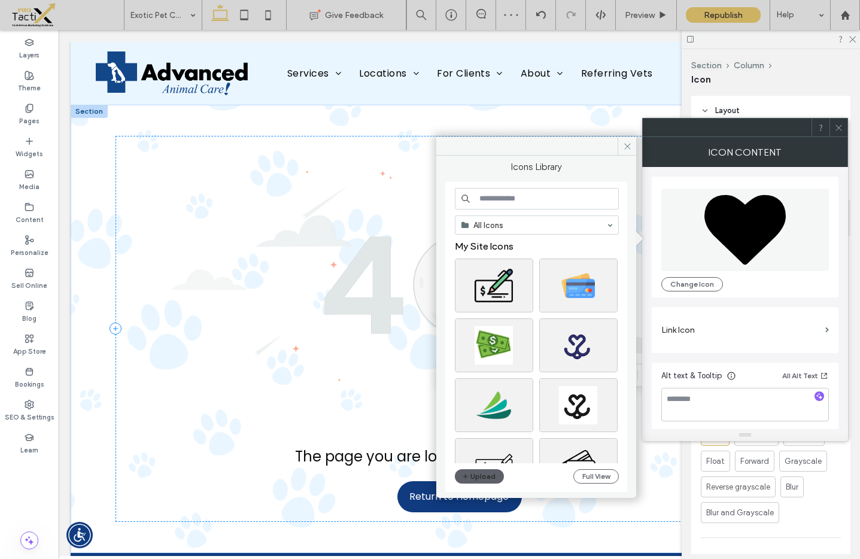
click at [540, 197] on input at bounding box center [537, 199] width 164 height 22
type input "*********"
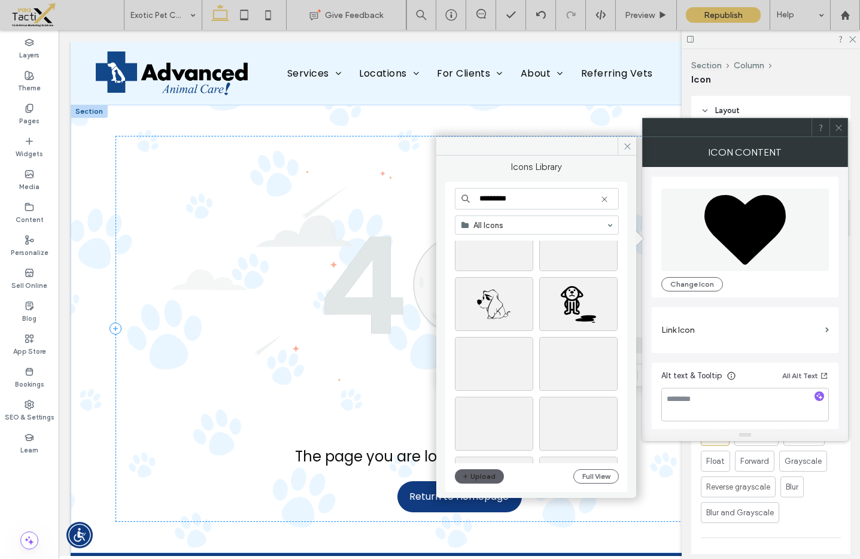
scroll to position [317, 0]
click at [591, 388] on div "Select" at bounding box center [578, 388] width 78 height 54
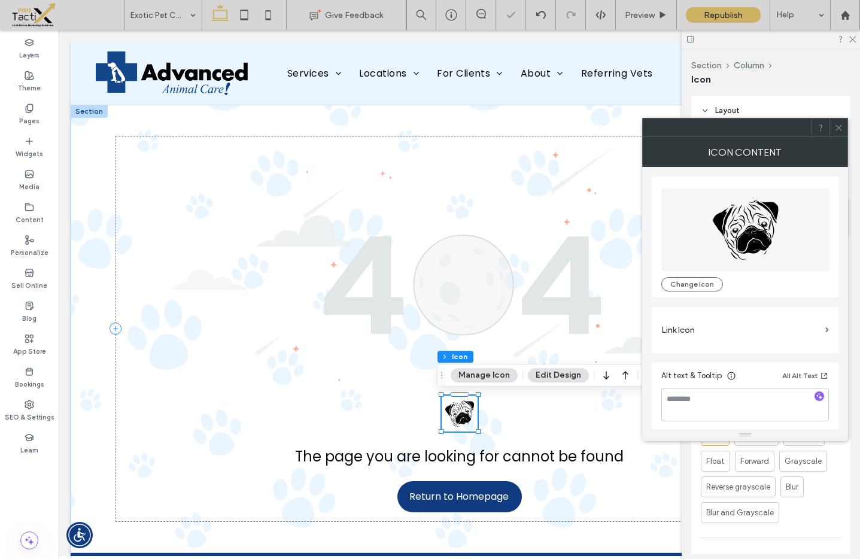
scroll to position [3, 0]
click at [837, 126] on icon at bounding box center [838, 127] width 9 height 9
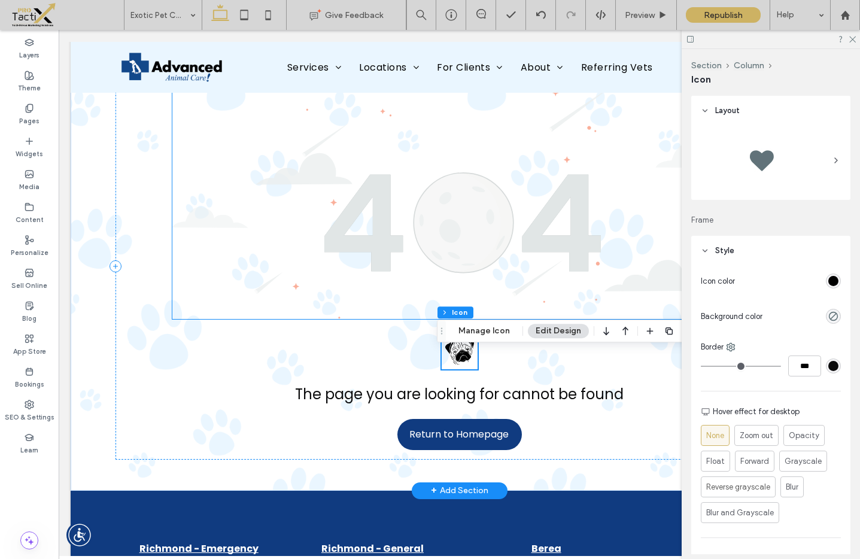
scroll to position [88, 0]
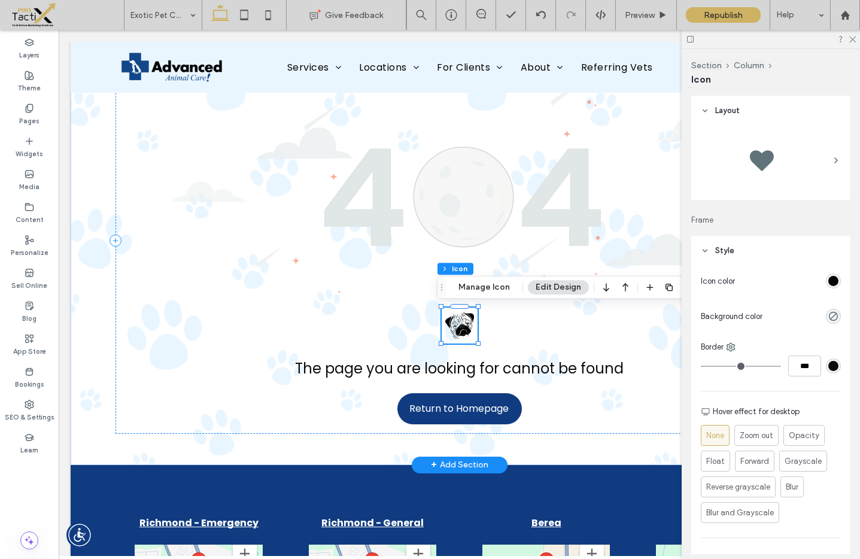
click at [463, 328] on icon at bounding box center [463, 329] width 16 height 13
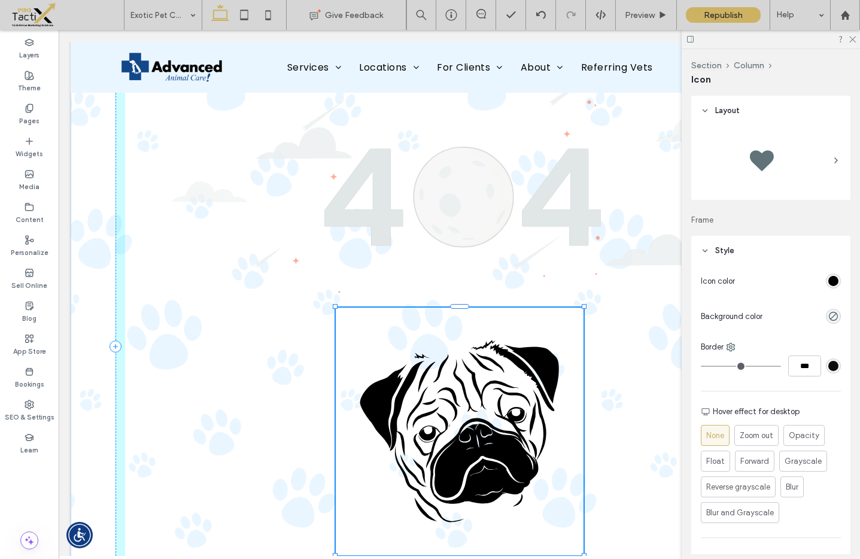
drag, startPoint x: 472, startPoint y: 343, endPoint x: 598, endPoint y: 429, distance: 152.4
click at [598, 429] on div "414px , 414px The page you are looking for cannot be found Return to Homepage" at bounding box center [460, 347] width 718 height 660
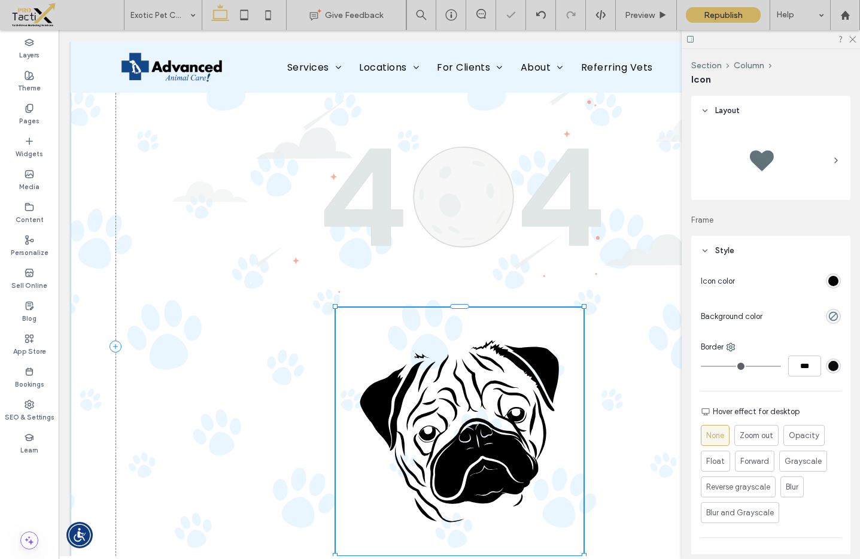
type input "***"
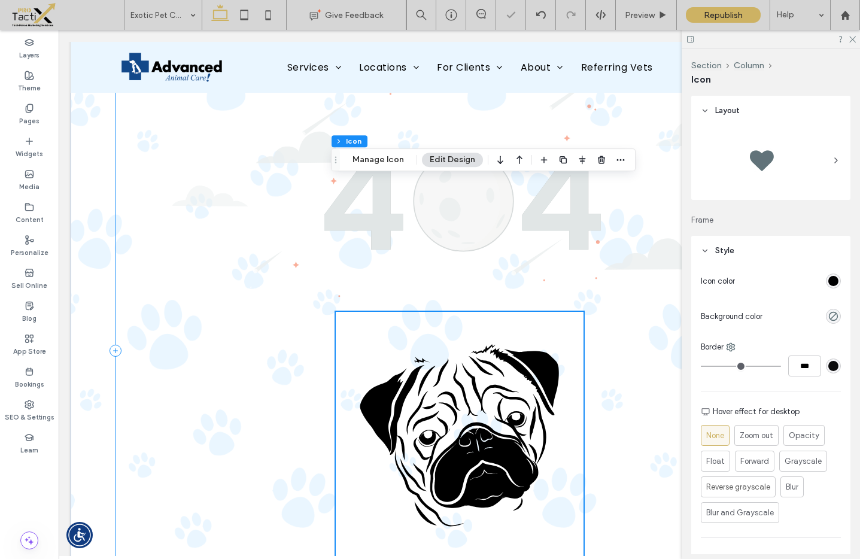
scroll to position [69, 0]
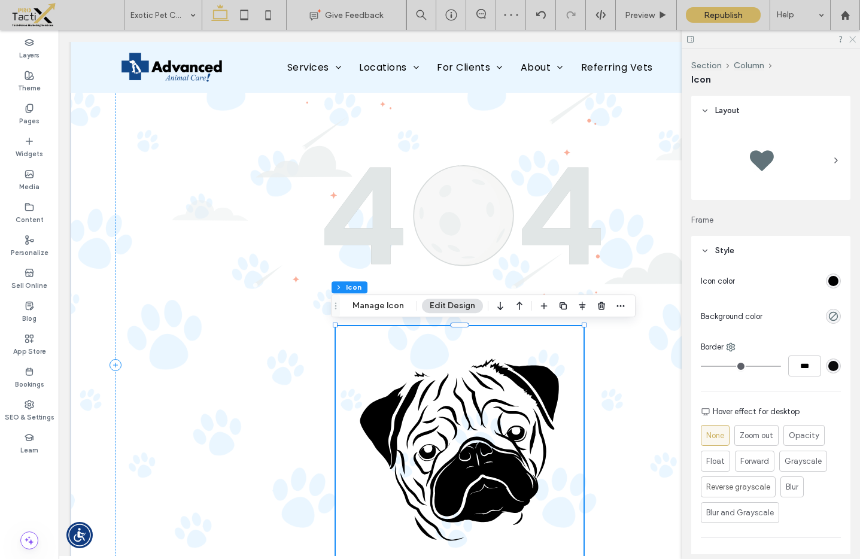
click at [850, 38] on icon at bounding box center [852, 39] width 8 height 8
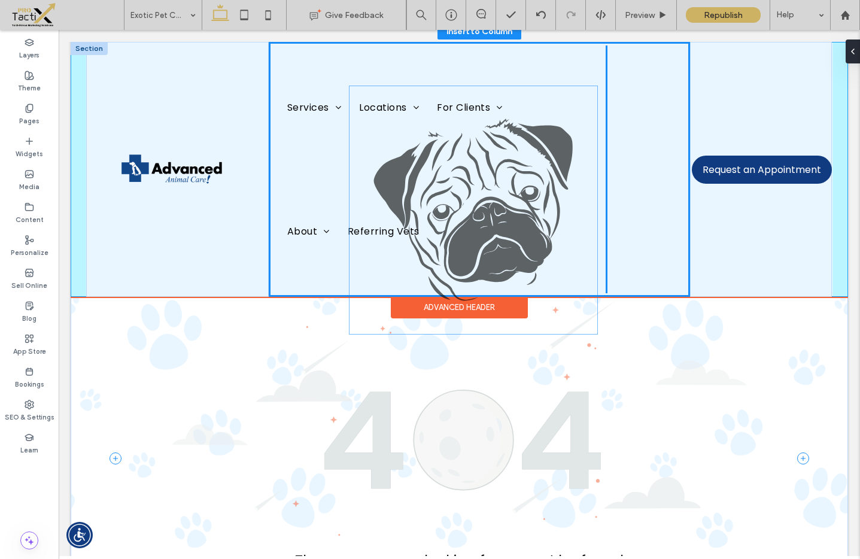
scroll to position [0, 0]
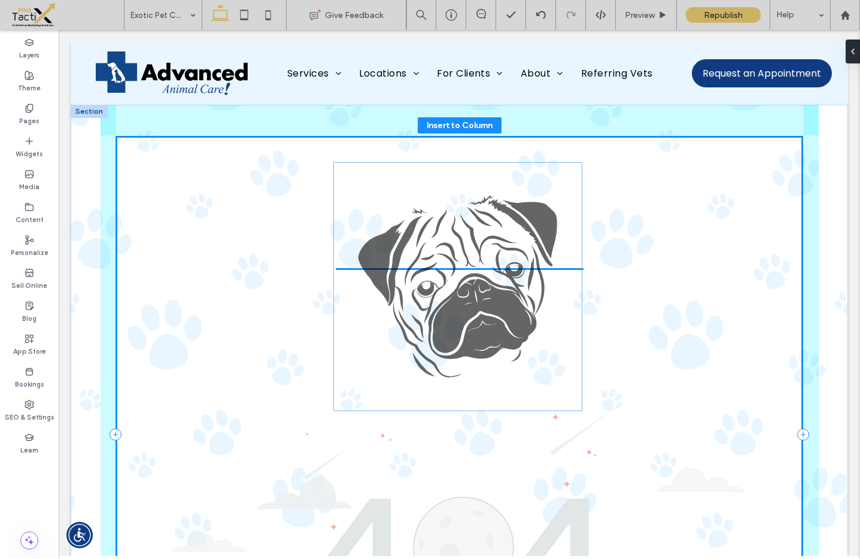
drag, startPoint x: 502, startPoint y: 344, endPoint x: 505, endPoint y: 181, distance: 162.8
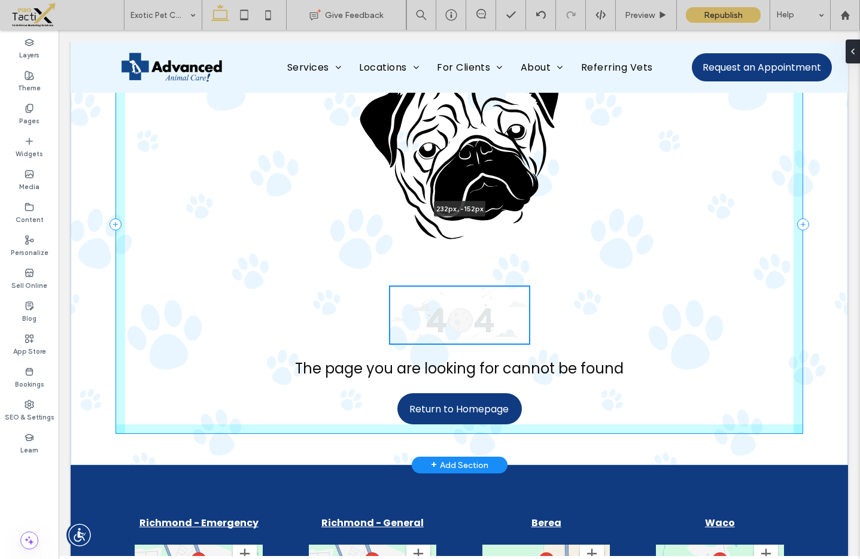
scroll to position [121, 0]
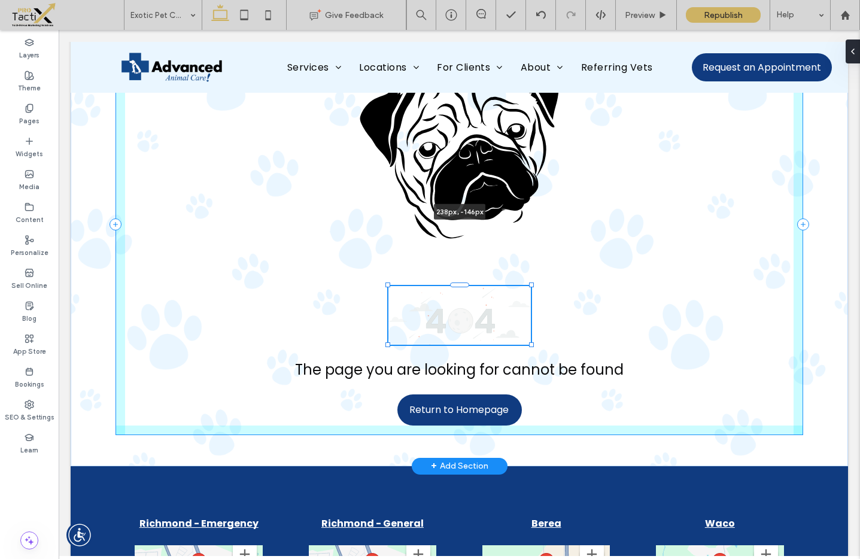
drag, startPoint x: 740, startPoint y: 433, endPoint x: 556, endPoint y: 258, distance: 254.0
click at [556, 258] on div "238px , -146px The page you are looking for cannot be found Return to Homepage" at bounding box center [460, 224] width 718 height 483
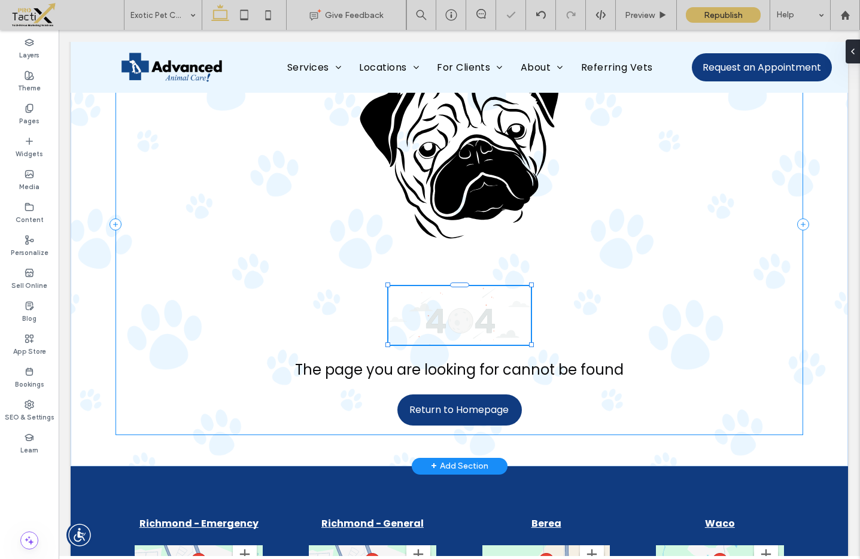
type input "***"
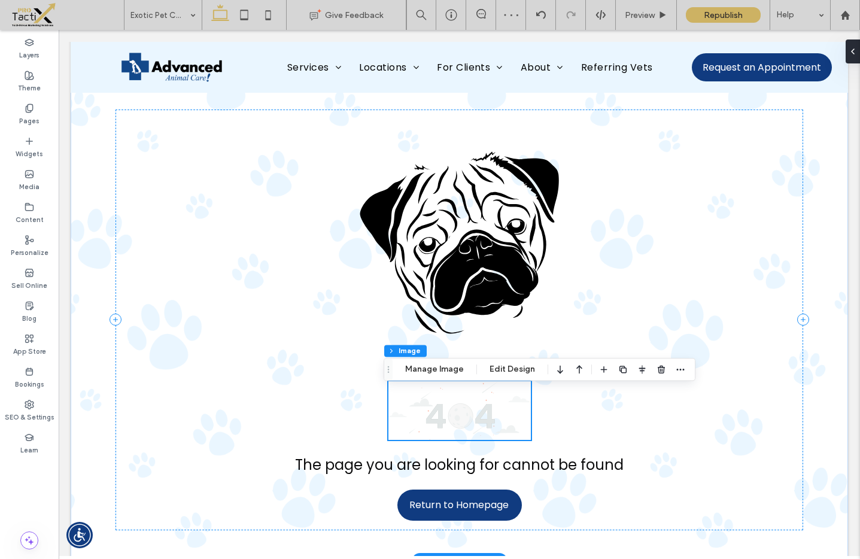
scroll to position [39, 0]
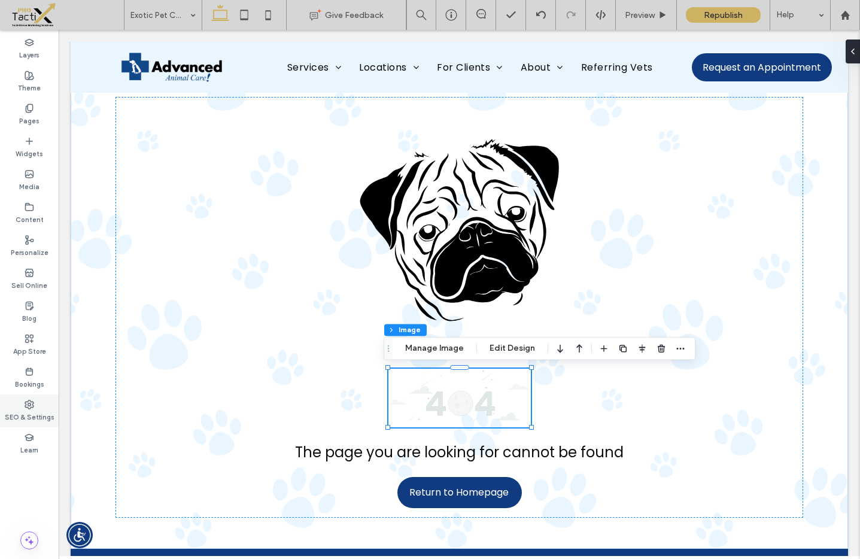
click at [28, 409] on label "SEO & Settings" at bounding box center [30, 415] width 50 height 13
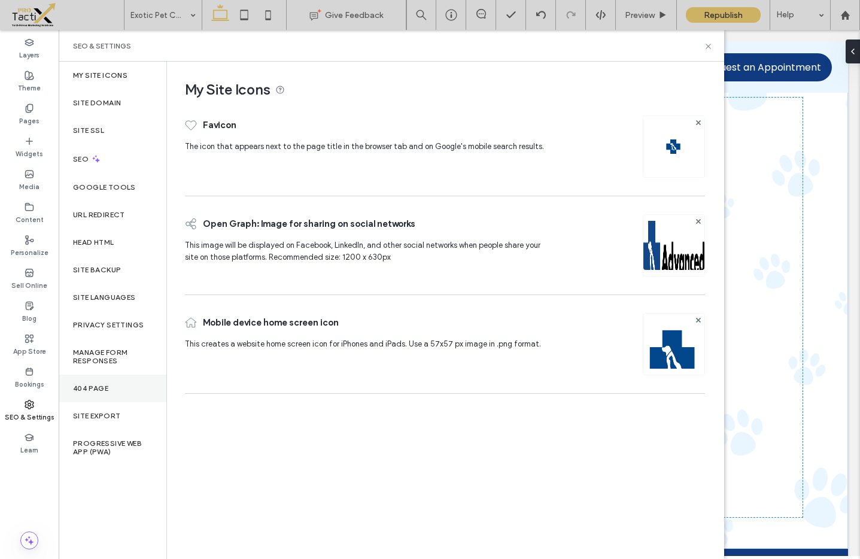
click at [80, 390] on label "404 Page" at bounding box center [90, 388] width 35 height 8
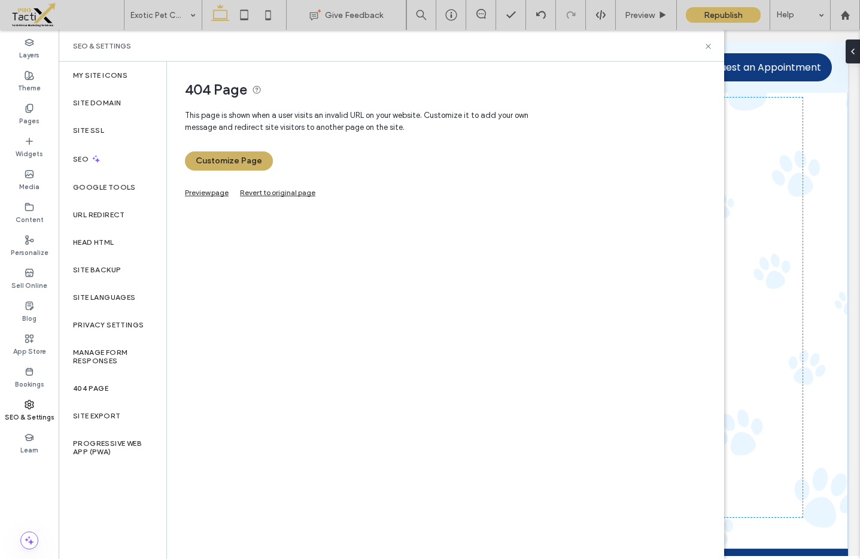
click at [200, 193] on link "Preview page" at bounding box center [207, 191] width 44 height 7
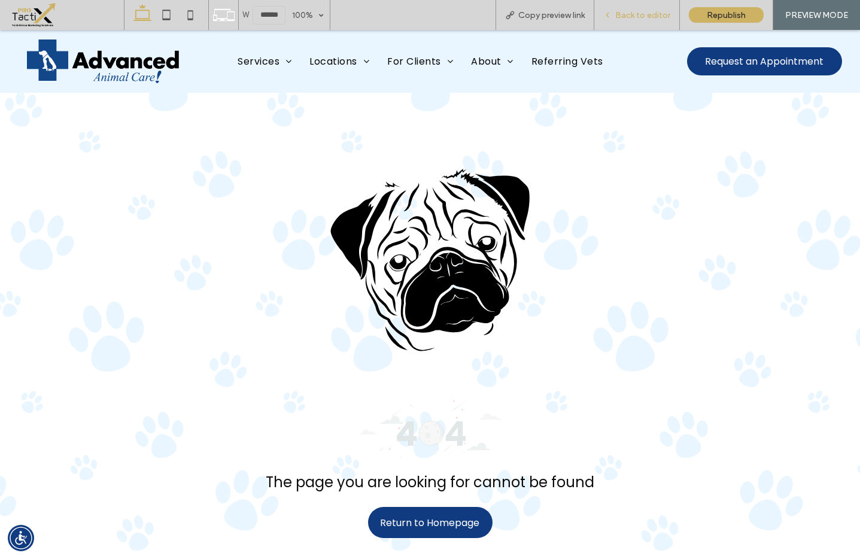
click at [637, 16] on span "Back to editor" at bounding box center [642, 15] width 55 height 10
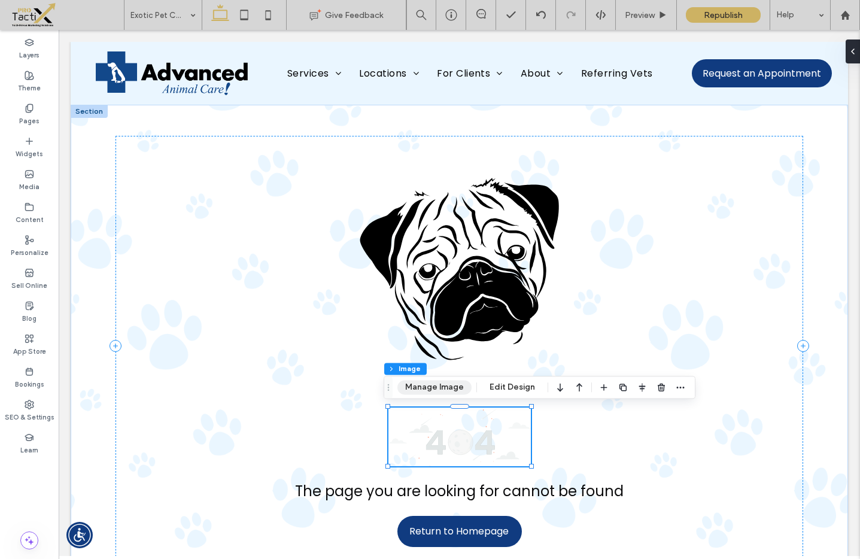
click at [455, 387] on button "Manage Image" at bounding box center [434, 387] width 74 height 14
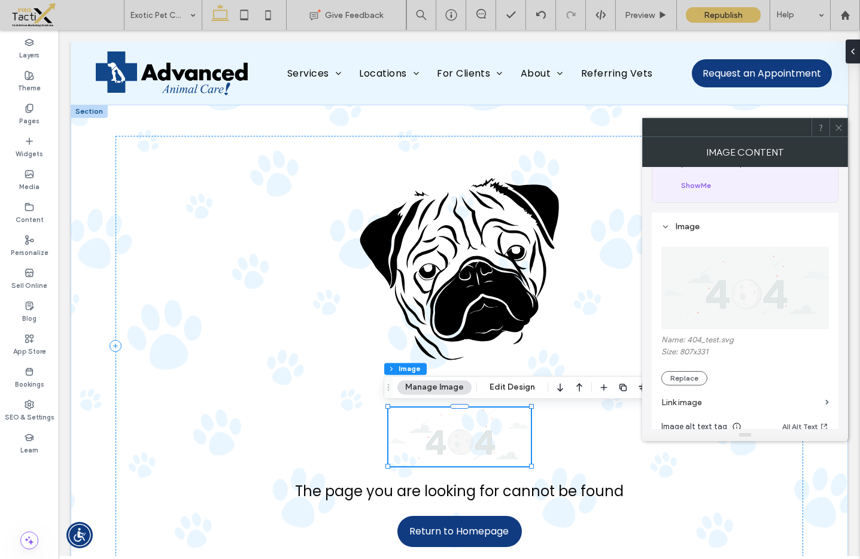
scroll to position [88, 0]
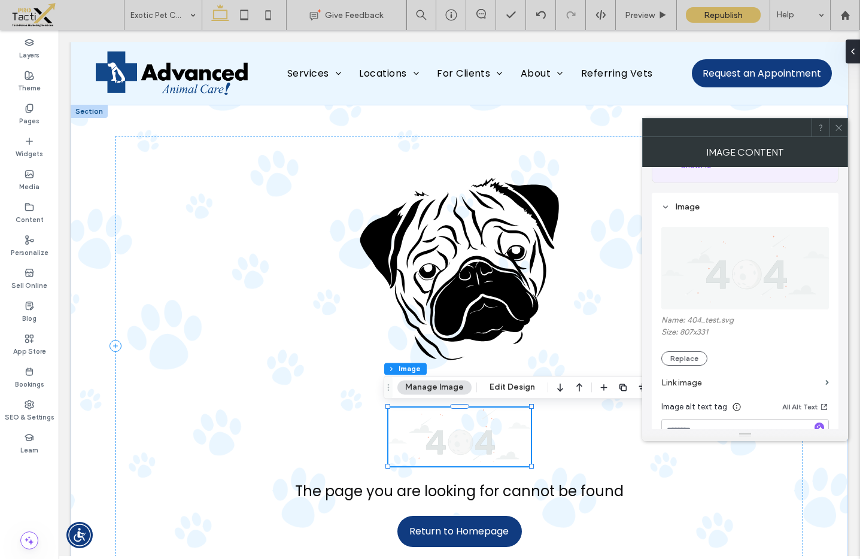
click at [755, 268] on img at bounding box center [745, 268] width 169 height 83
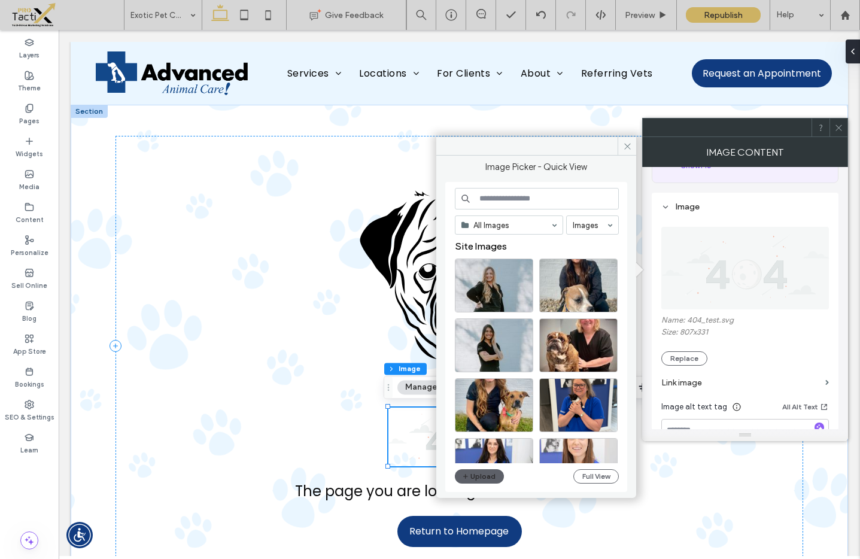
click at [509, 200] on input at bounding box center [537, 199] width 164 height 22
type input "***"
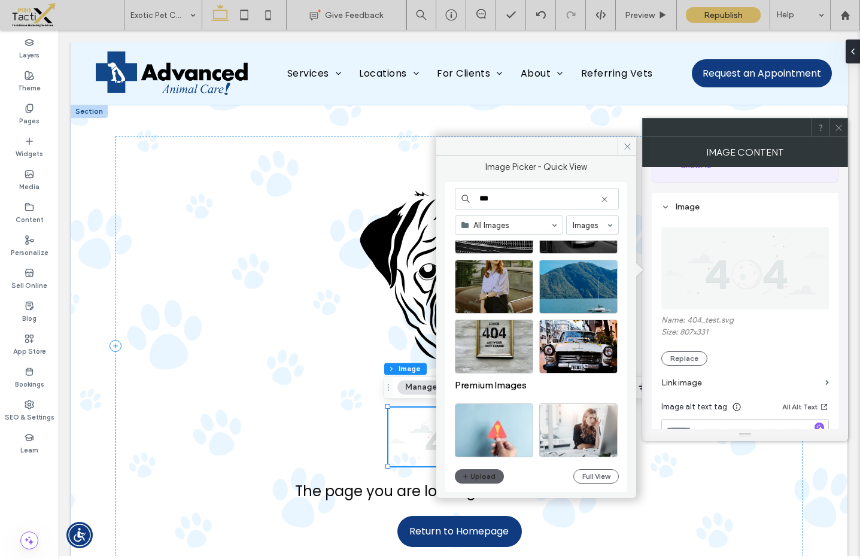
scroll to position [320, 0]
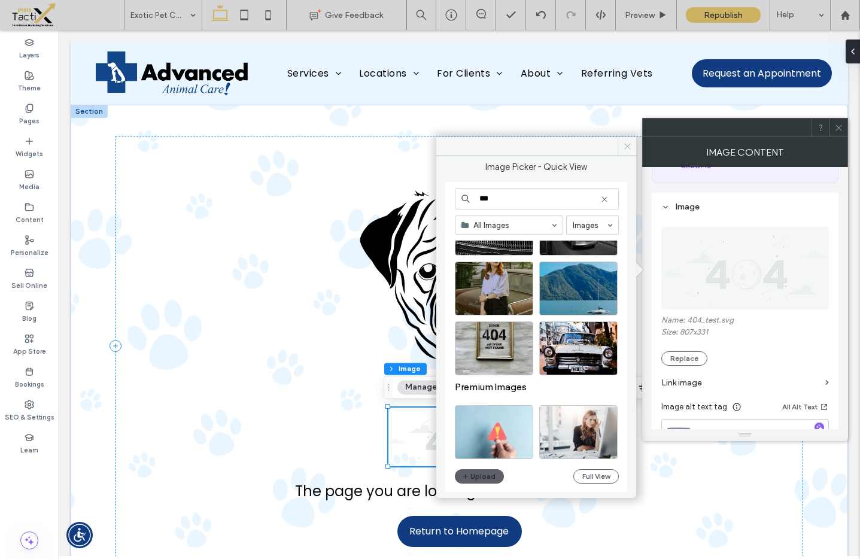
click at [630, 148] on icon at bounding box center [627, 146] width 9 height 9
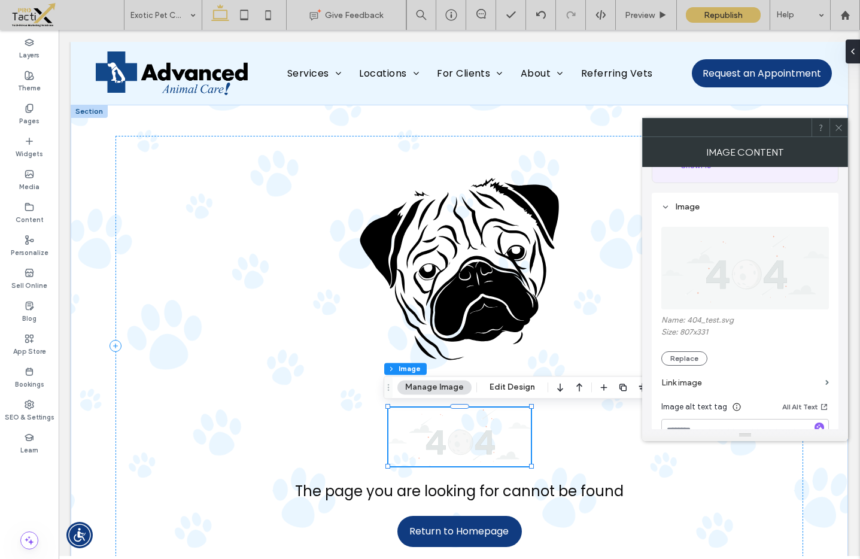
drag, startPoint x: 506, startPoint y: 427, endPoint x: 514, endPoint y: 426, distance: 7.9
click at [506, 427] on img at bounding box center [459, 437] width 142 height 59
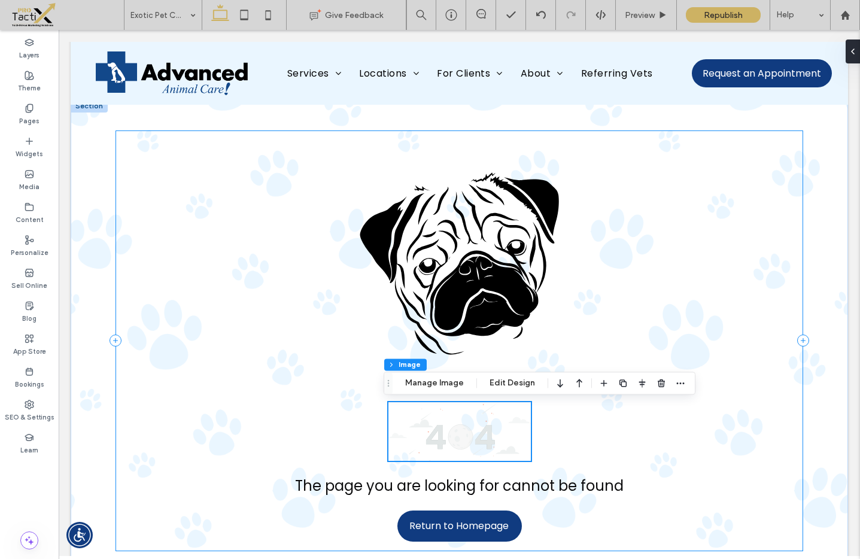
scroll to position [17, 0]
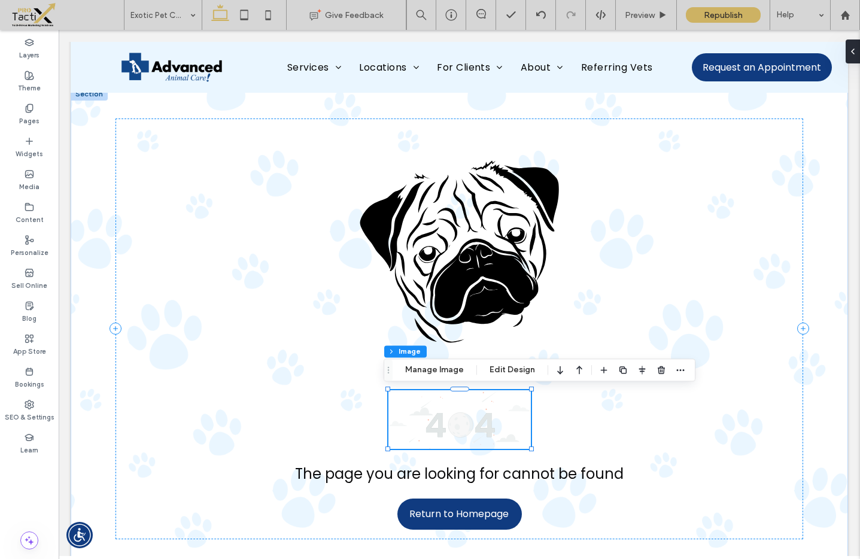
click at [469, 402] on img at bounding box center [459, 419] width 142 height 59
click at [658, 372] on use "button" at bounding box center [661, 370] width 7 height 8
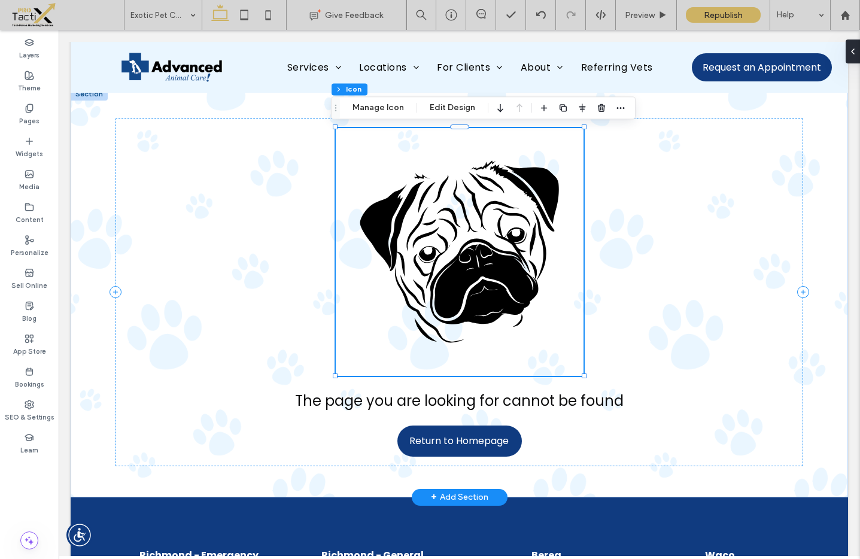
scroll to position [303, 0]
drag, startPoint x: 512, startPoint y: 99, endPoint x: 597, endPoint y: 110, distance: 85.6
click at [597, 110] on icon "button" at bounding box center [602, 108] width 10 height 10
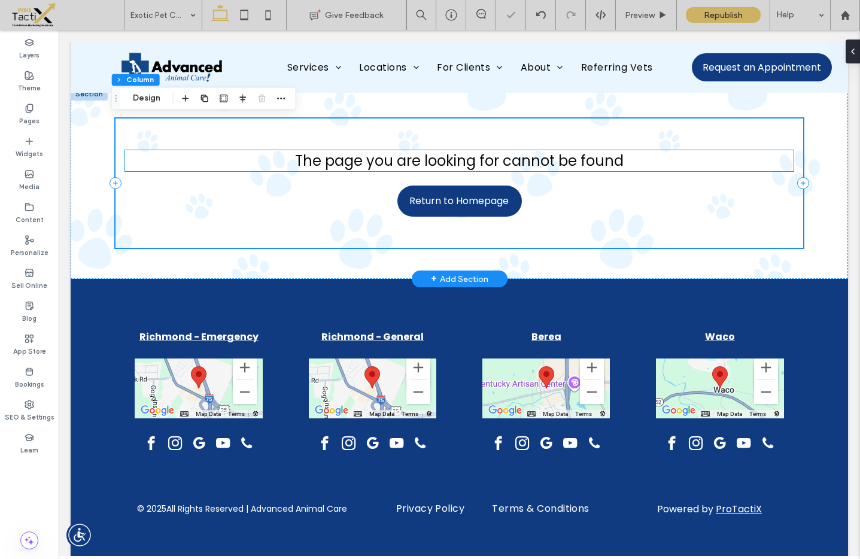
click at [411, 163] on span "The page you are looking for cannot be found" at bounding box center [459, 161] width 329 height 20
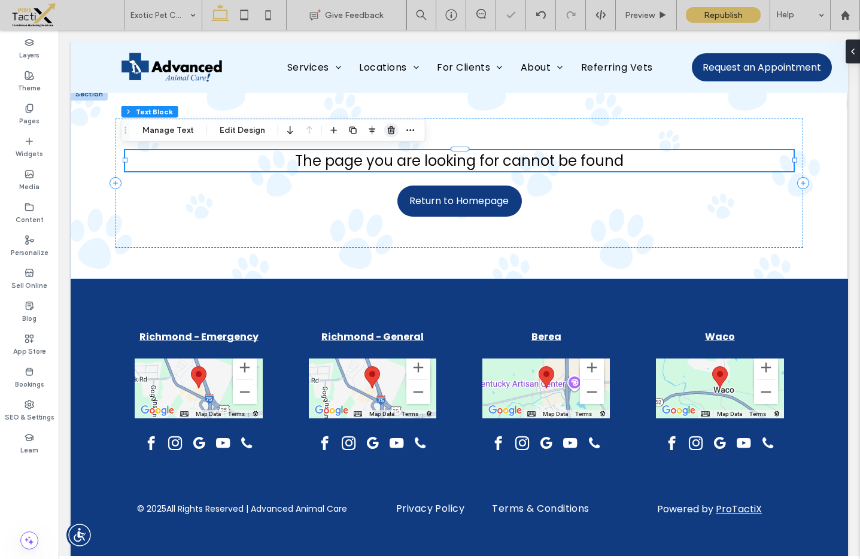
click at [388, 128] on use "button" at bounding box center [391, 130] width 7 height 8
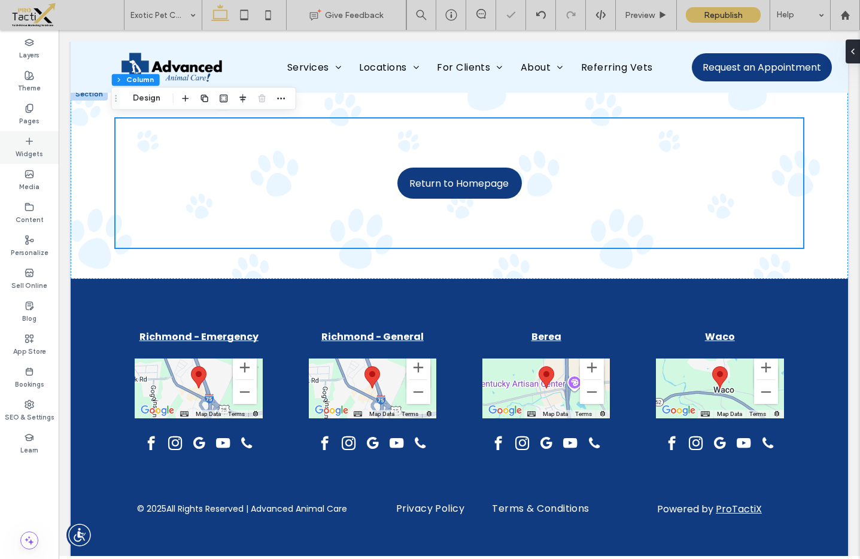
click at [28, 150] on label "Widgets" at bounding box center [30, 152] width 28 height 13
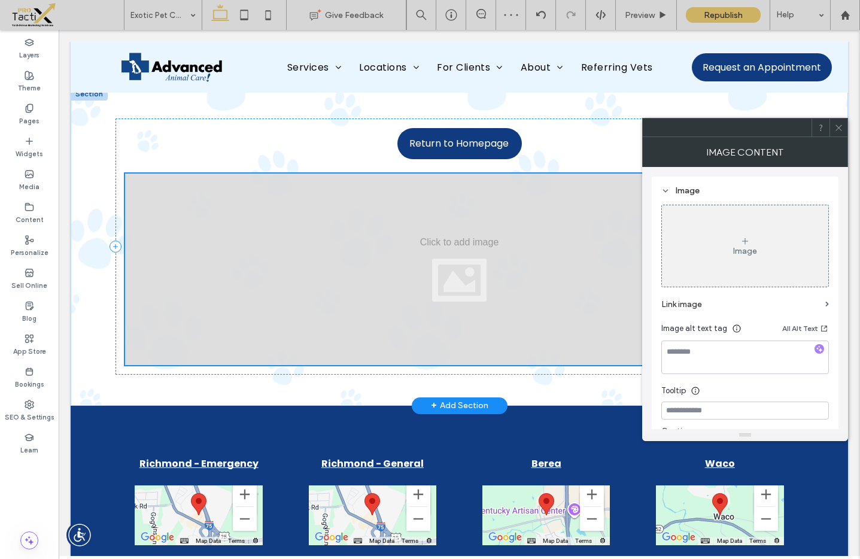
scroll to position [5, 0]
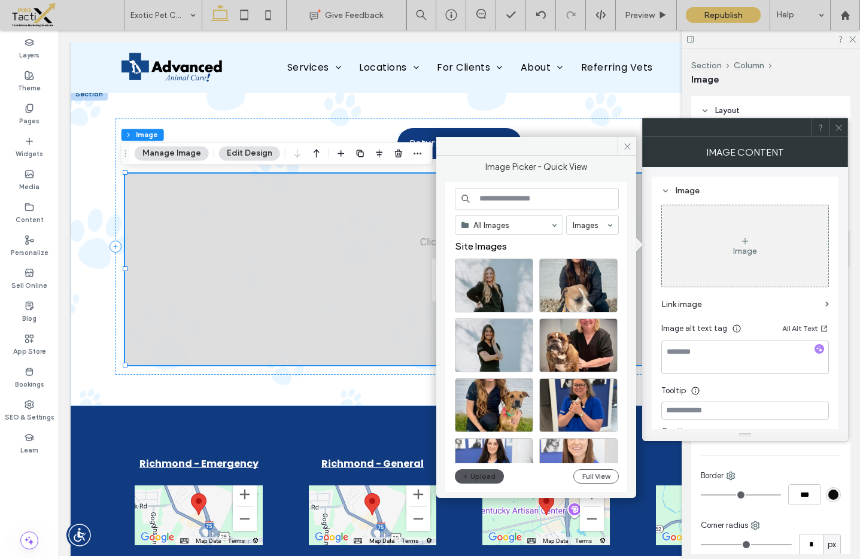
click at [489, 481] on button "Upload" at bounding box center [479, 476] width 49 height 14
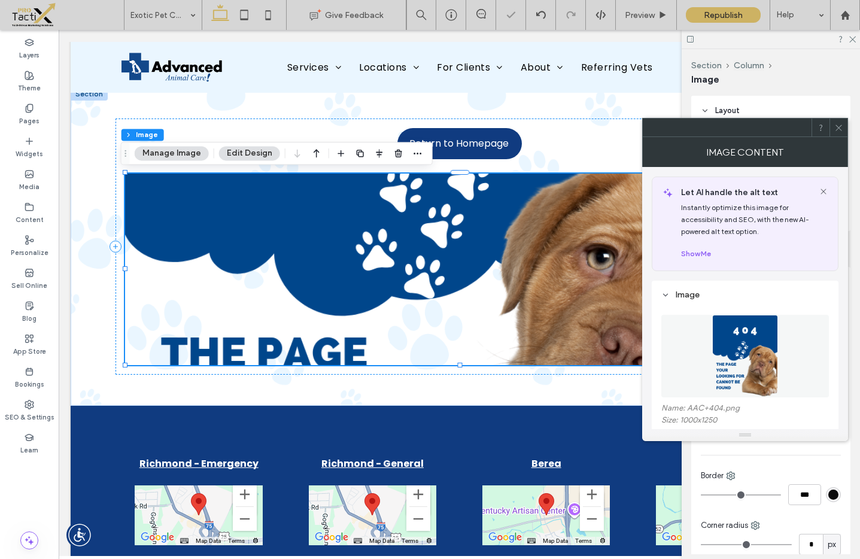
click at [840, 127] on icon at bounding box center [838, 127] width 9 height 9
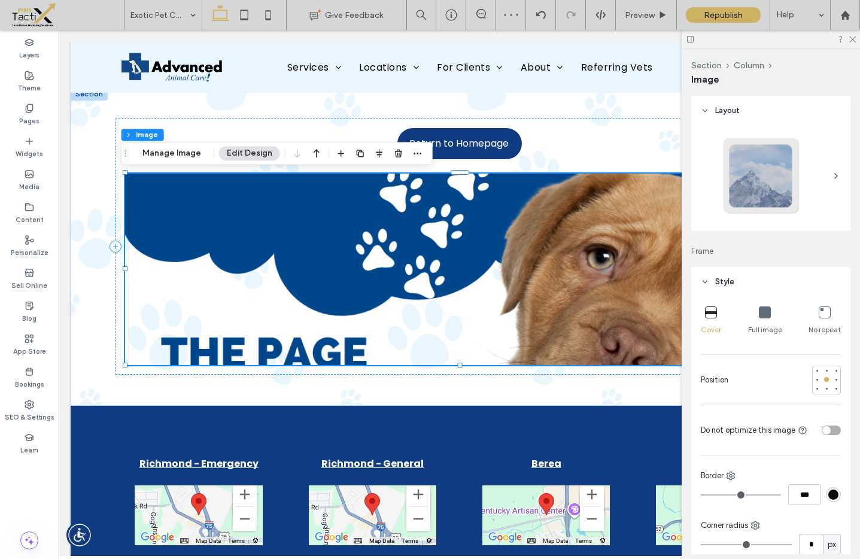
click at [315, 152] on icon "button" at bounding box center [316, 153] width 14 height 22
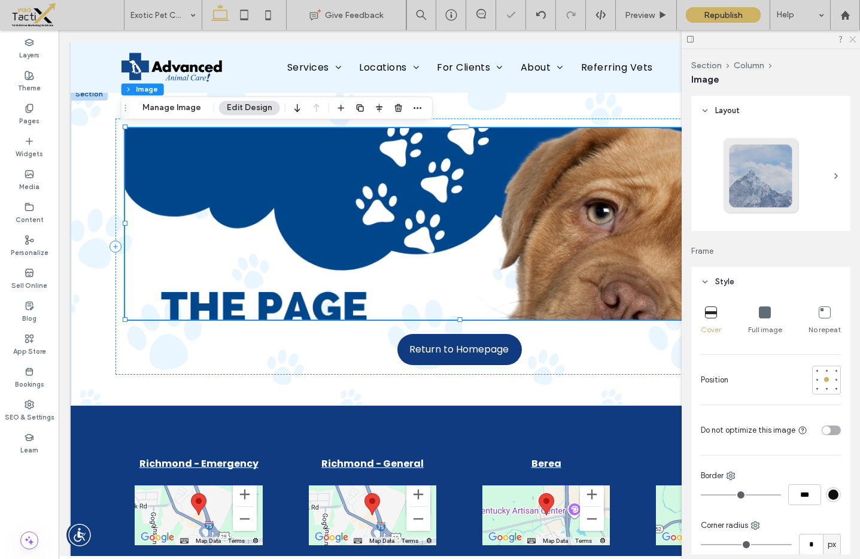
click at [853, 37] on icon at bounding box center [852, 39] width 8 height 8
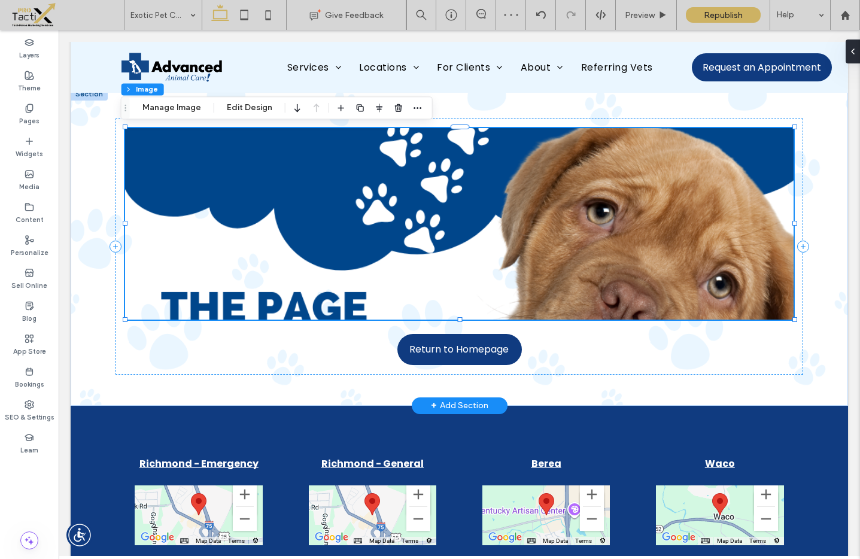
click at [728, 142] on img at bounding box center [459, 224] width 668 height 192
click at [664, 220] on img at bounding box center [459, 224] width 668 height 192
click at [178, 109] on button "Manage Image" at bounding box center [172, 108] width 74 height 14
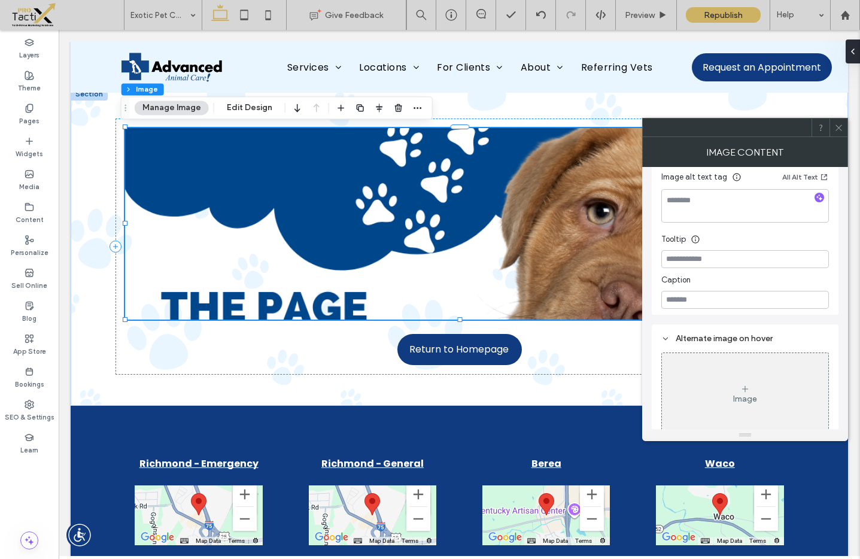
scroll to position [247, 0]
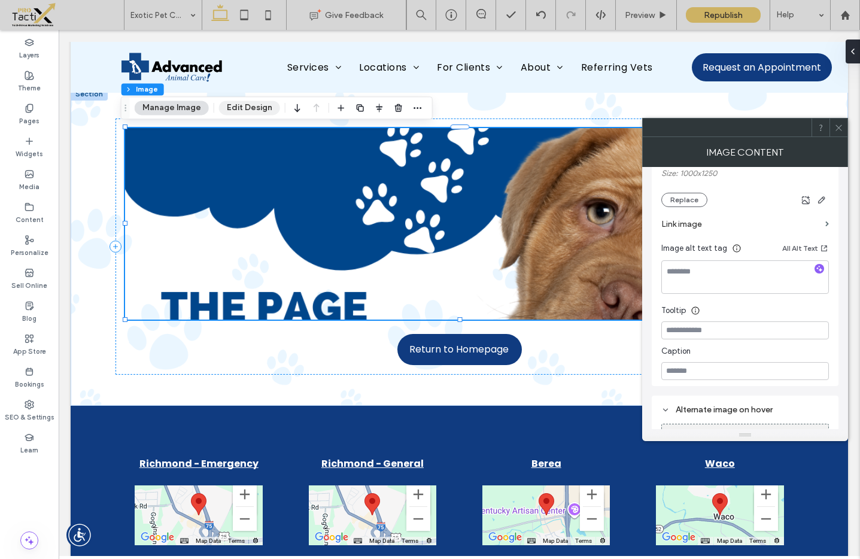
click at [246, 102] on button "Edit Design" at bounding box center [249, 108] width 61 height 14
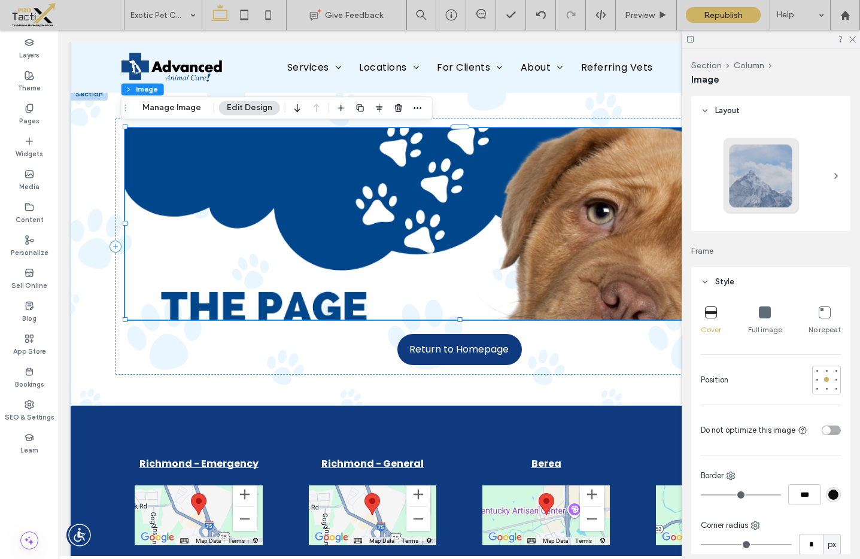
click at [762, 314] on icon at bounding box center [765, 312] width 12 height 12
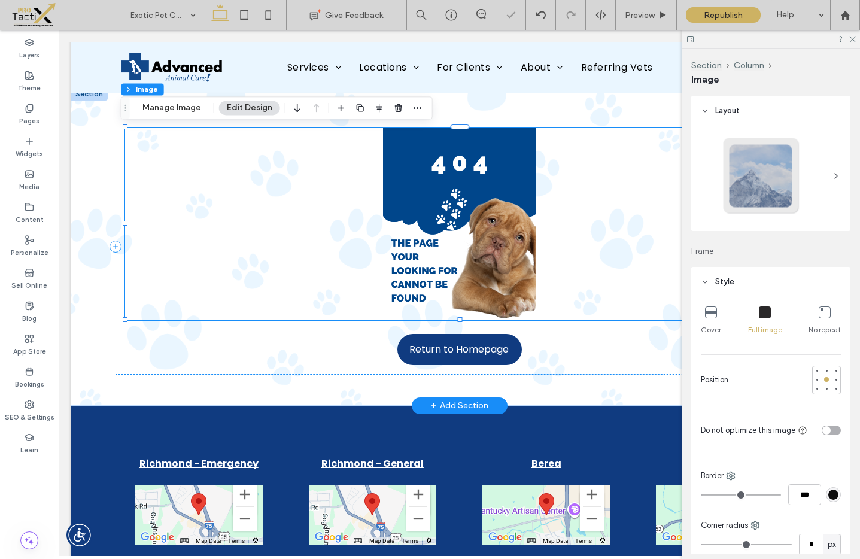
click at [618, 253] on img at bounding box center [459, 224] width 668 height 192
click at [852, 37] on icon at bounding box center [852, 39] width 8 height 8
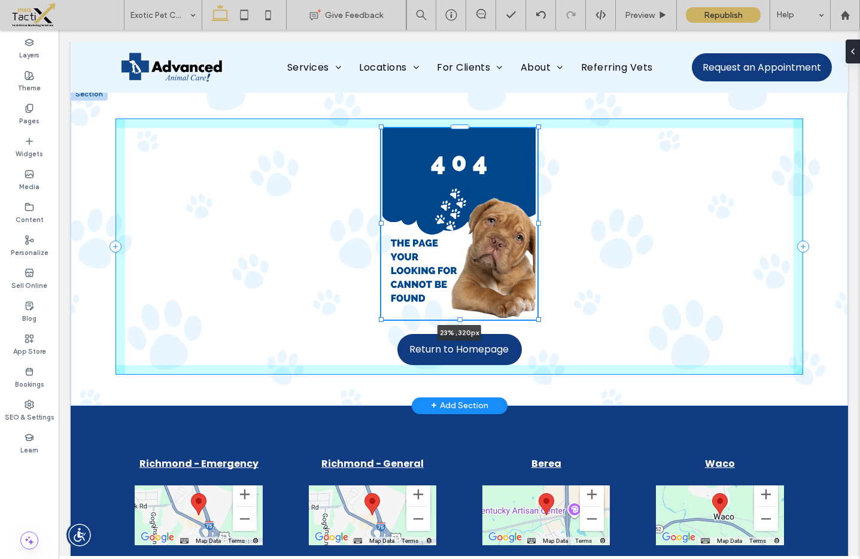
drag, startPoint x: 791, startPoint y: 223, endPoint x: 535, endPoint y: 212, distance: 256.4
click at [535, 212] on div "23% , 320px Return to Homepage" at bounding box center [460, 246] width 718 height 318
type input "**"
type input "****"
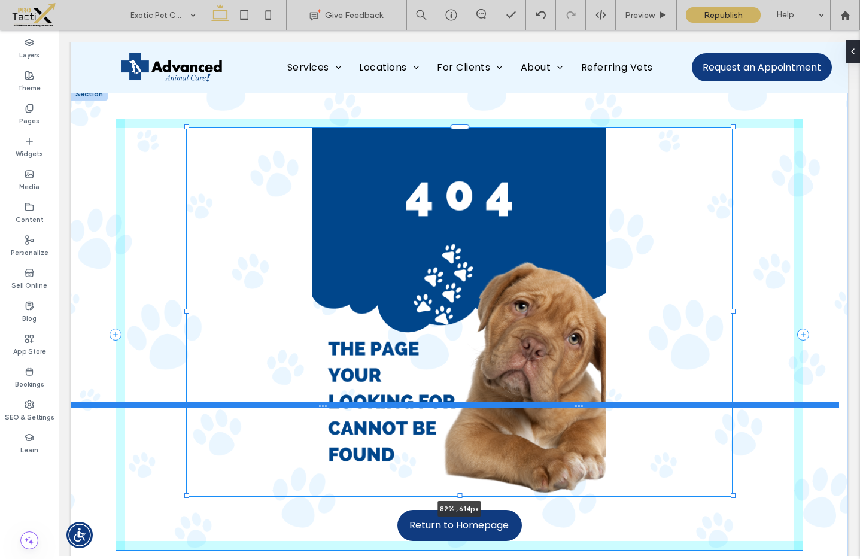
drag, startPoint x: 533, startPoint y: 319, endPoint x: 727, endPoint y: 407, distance: 213.5
click at [727, 407] on div "82% , 614px Return to Homepage Section + Add Section" at bounding box center [459, 334] width 777 height 494
type input "**"
type input "****"
type input "***"
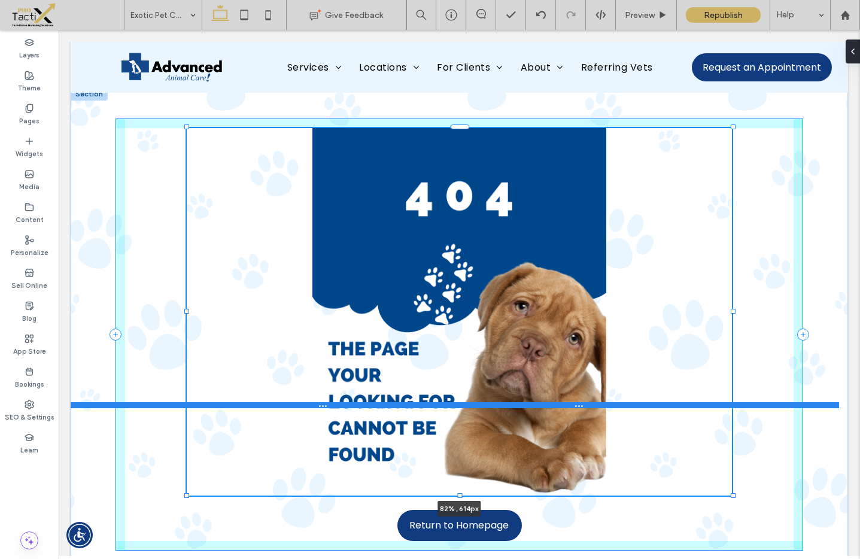
type input "***"
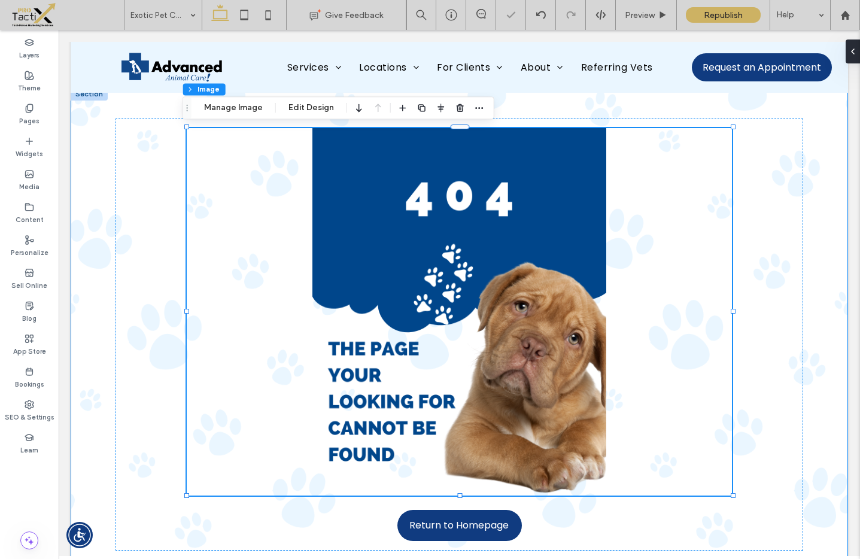
click at [828, 339] on div "82% , 614px Return to Homepage" at bounding box center [459, 334] width 777 height 494
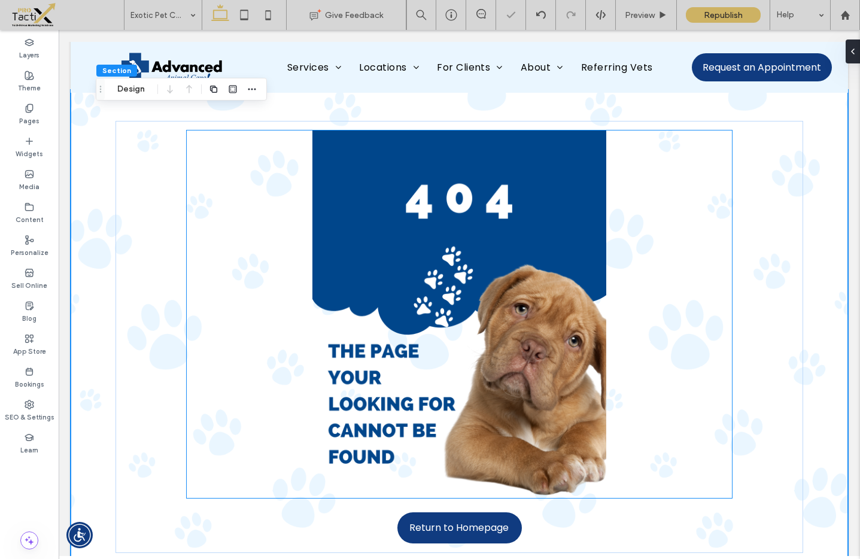
scroll to position [0, 0]
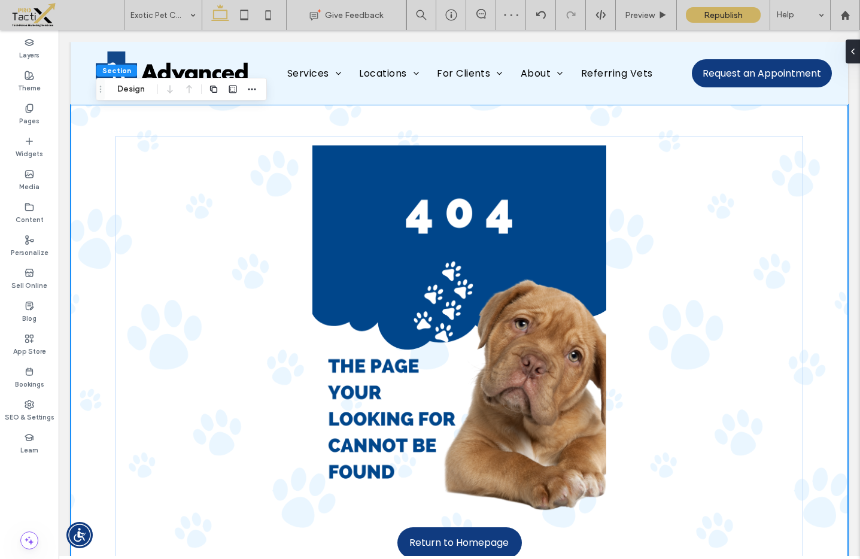
click at [679, 124] on div "Return to Homepage" at bounding box center [460, 352] width 718 height 494
click at [710, 16] on span "Republish" at bounding box center [723, 15] width 39 height 10
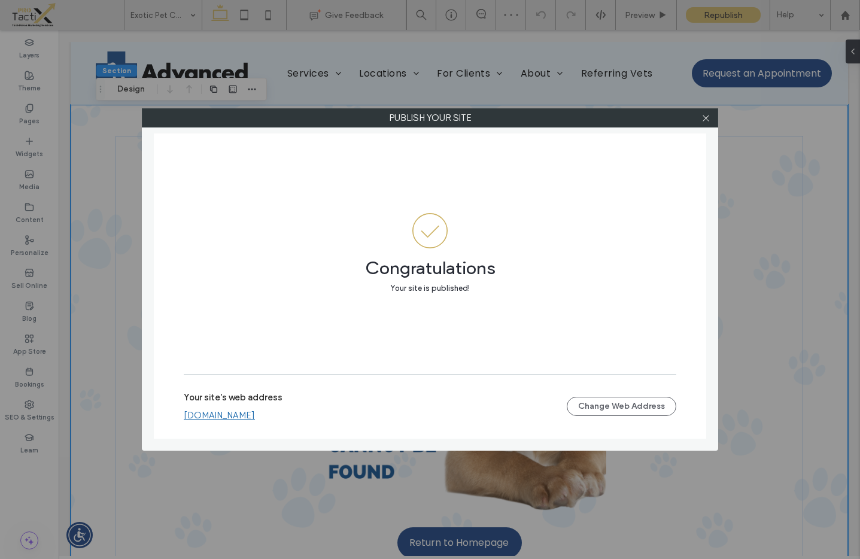
click at [255, 418] on link "[DOMAIN_NAME]" at bounding box center [219, 415] width 71 height 11
click at [705, 120] on icon at bounding box center [705, 118] width 9 height 9
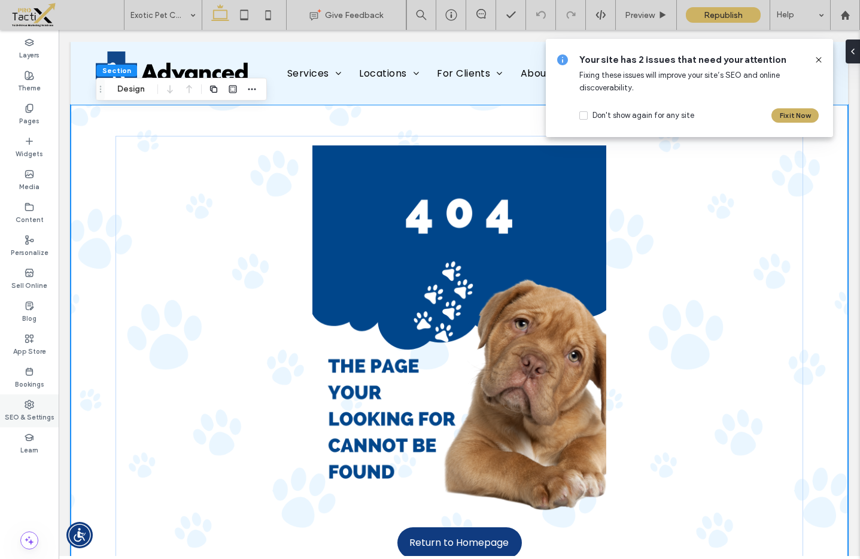
click at [30, 409] on use at bounding box center [29, 404] width 8 height 8
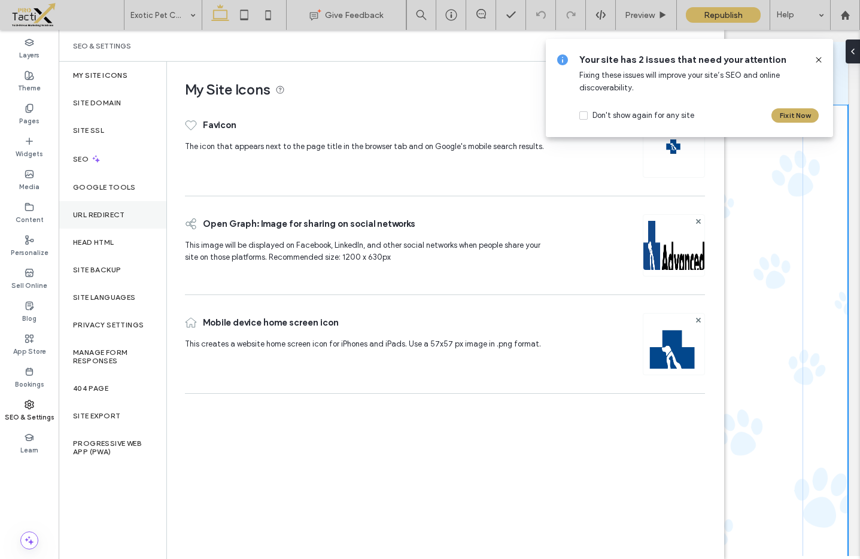
click at [116, 214] on label "URL Redirect" at bounding box center [99, 215] width 52 height 8
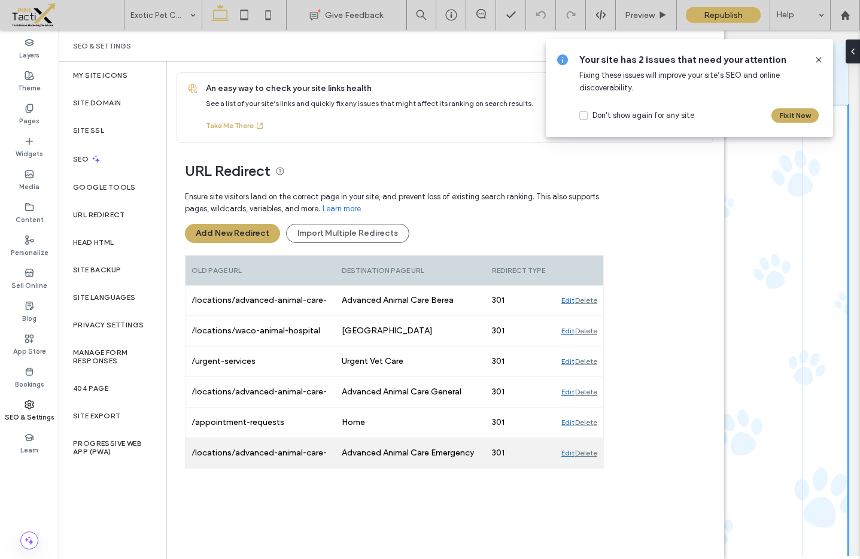
click at [567, 454] on div "Edit" at bounding box center [567, 453] width 13 height 30
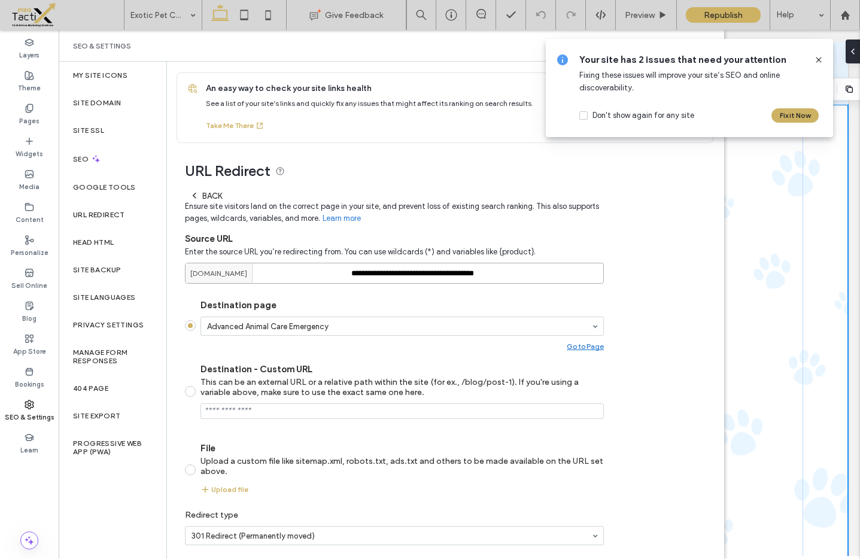
click at [389, 271] on input "**********" at bounding box center [394, 273] width 419 height 21
paste input
type input "**********"
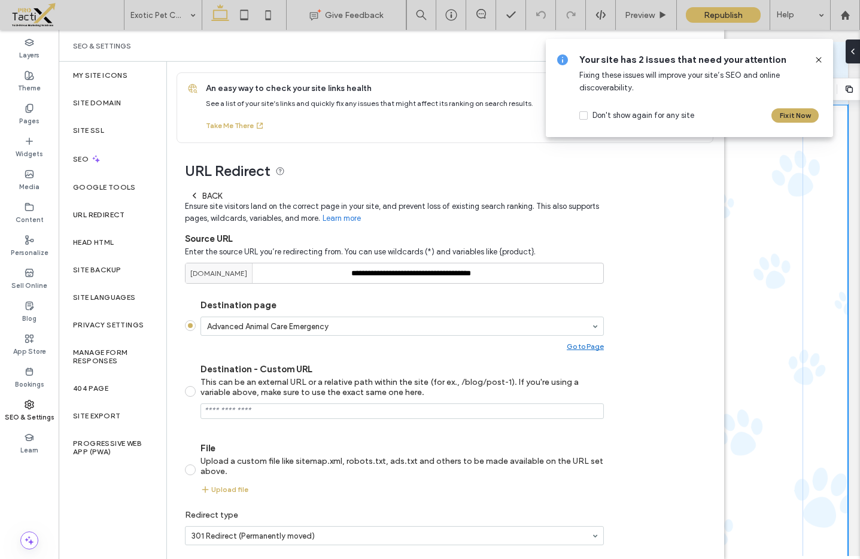
click at [820, 59] on icon at bounding box center [819, 60] width 10 height 10
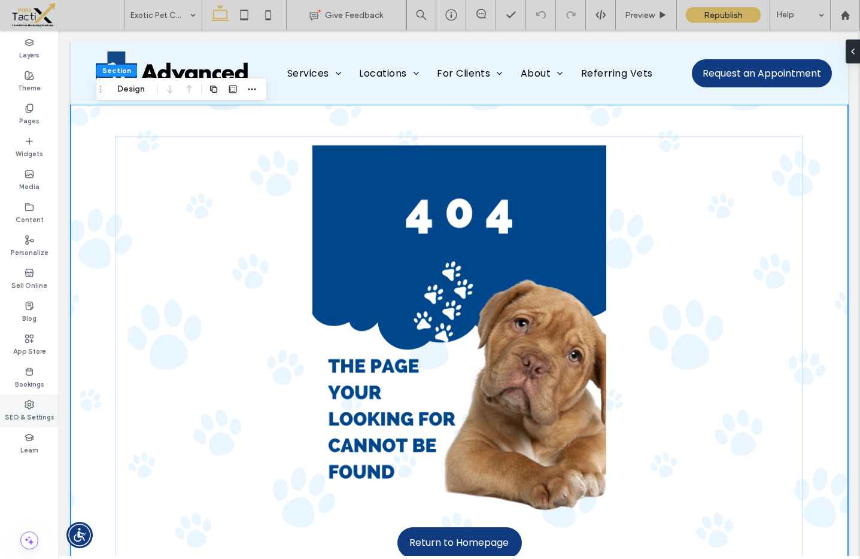
click at [26, 411] on label "SEO & Settings" at bounding box center [30, 415] width 50 height 13
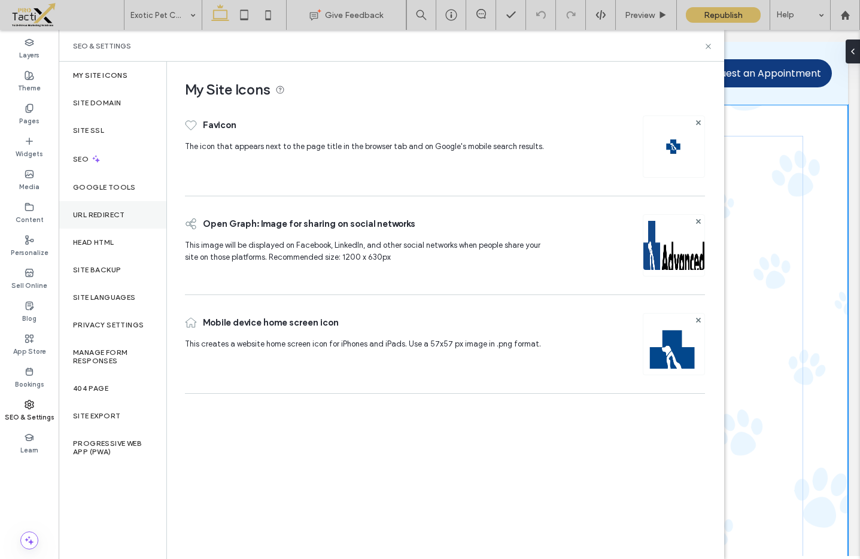
click at [87, 219] on div "URL Redirect" at bounding box center [113, 215] width 108 height 28
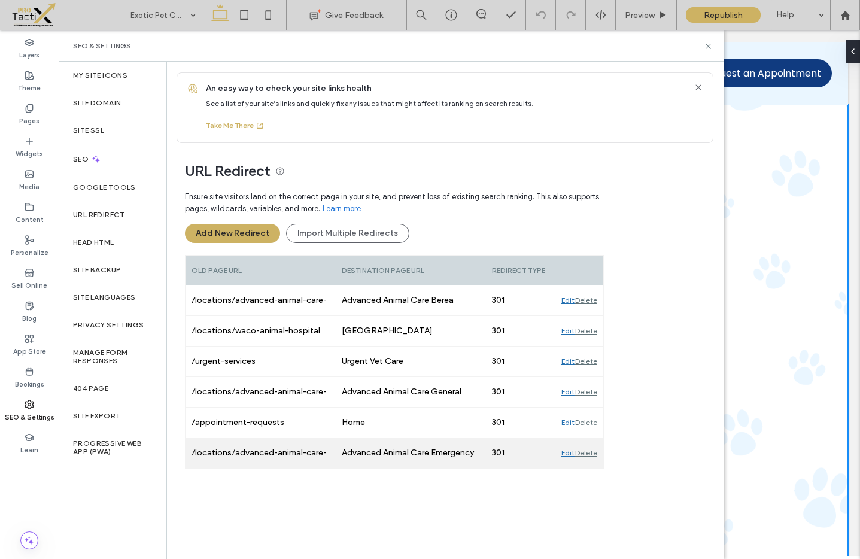
click at [567, 454] on div "Edit" at bounding box center [567, 453] width 13 height 30
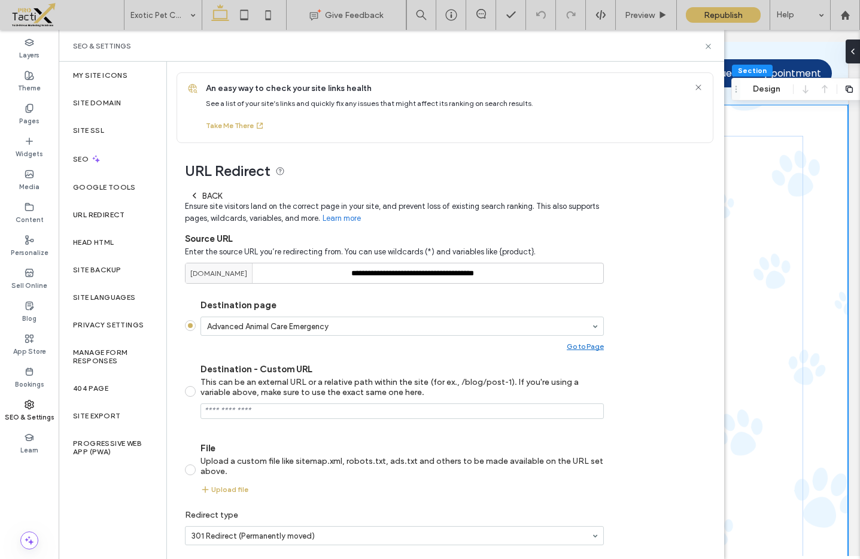
click at [85, 216] on label "URL Redirect" at bounding box center [99, 215] width 52 height 8
click at [84, 211] on label "URL Redirect" at bounding box center [99, 215] width 52 height 8
click at [207, 198] on div "Back" at bounding box center [206, 196] width 32 height 10
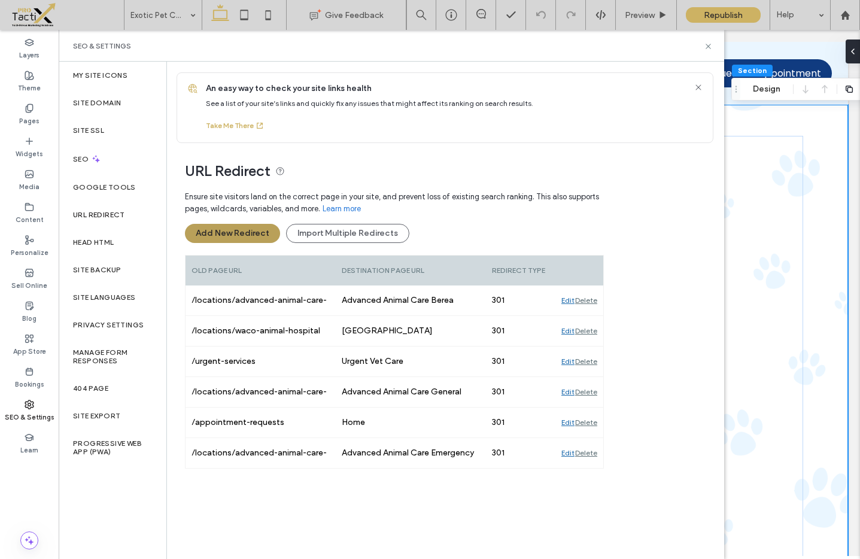
click at [229, 236] on button "Add New Redirect" at bounding box center [232, 233] width 95 height 19
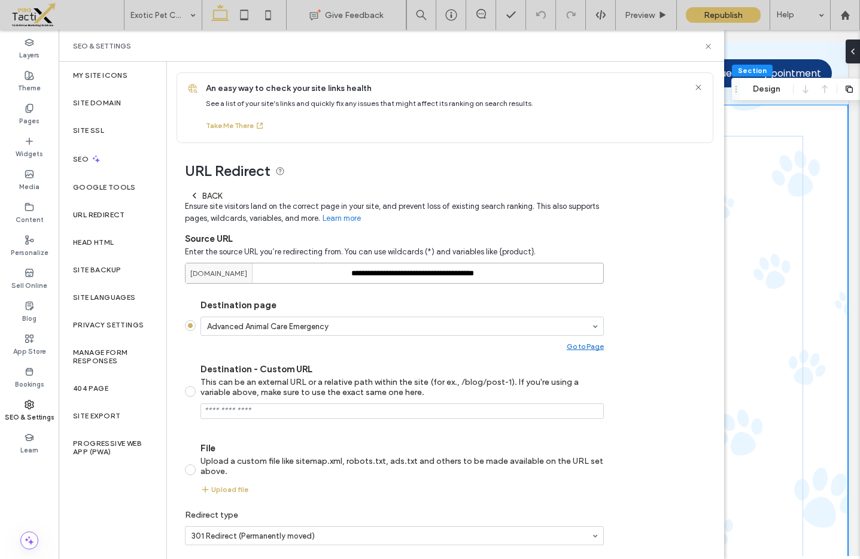
click at [408, 272] on input "**********" at bounding box center [394, 273] width 419 height 21
paste input
type input "**********"
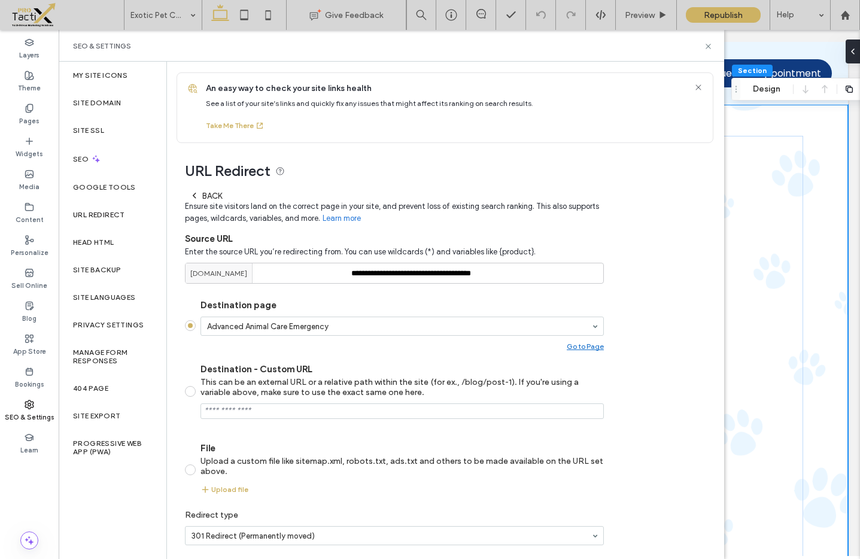
click at [470, 301] on label "Destination page" at bounding box center [401, 305] width 403 height 11
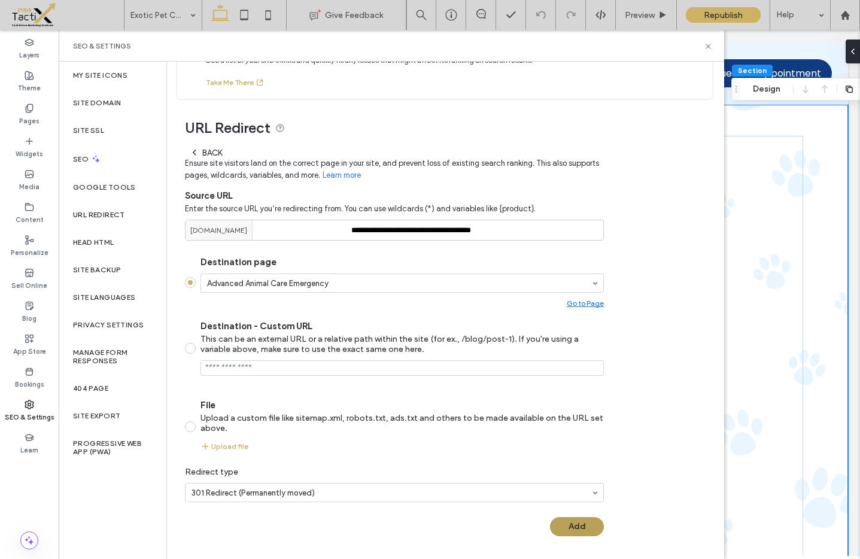
click at [582, 521] on button "Add" at bounding box center [577, 526] width 54 height 19
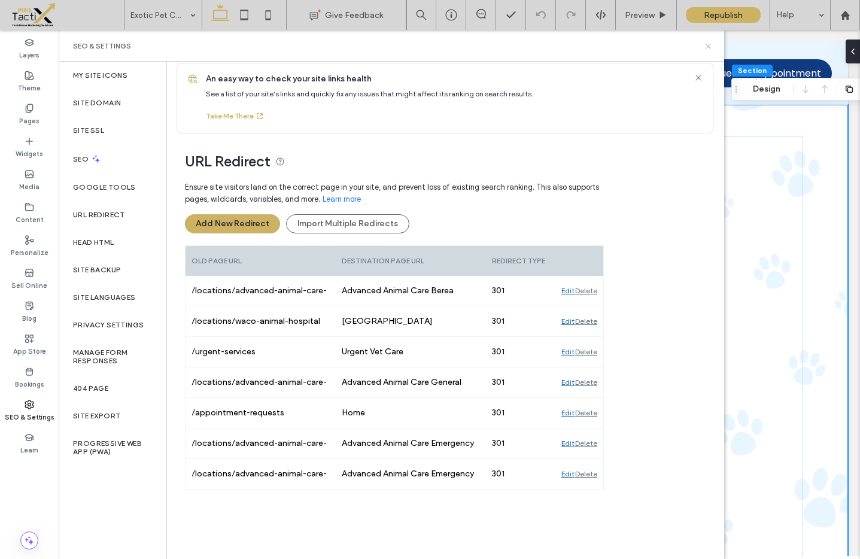
click at [709, 47] on icon at bounding box center [708, 46] width 9 height 9
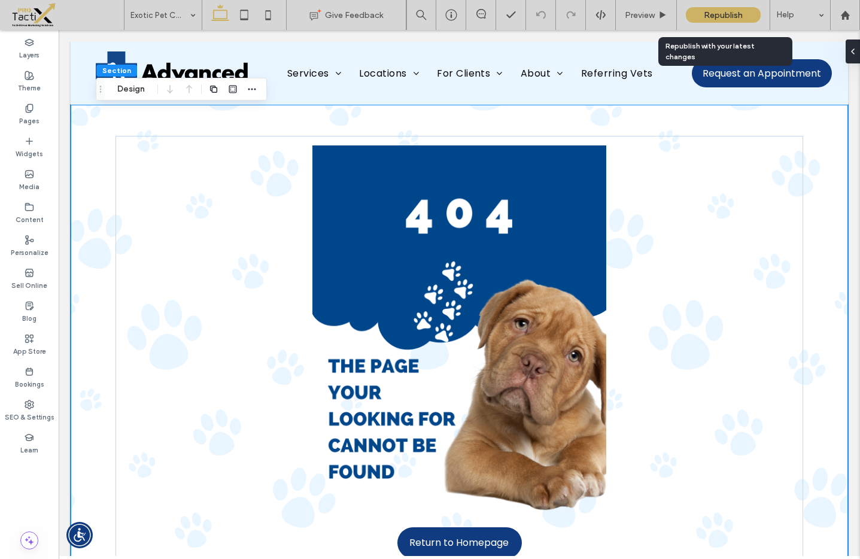
click at [726, 16] on span "Republish" at bounding box center [723, 15] width 39 height 10
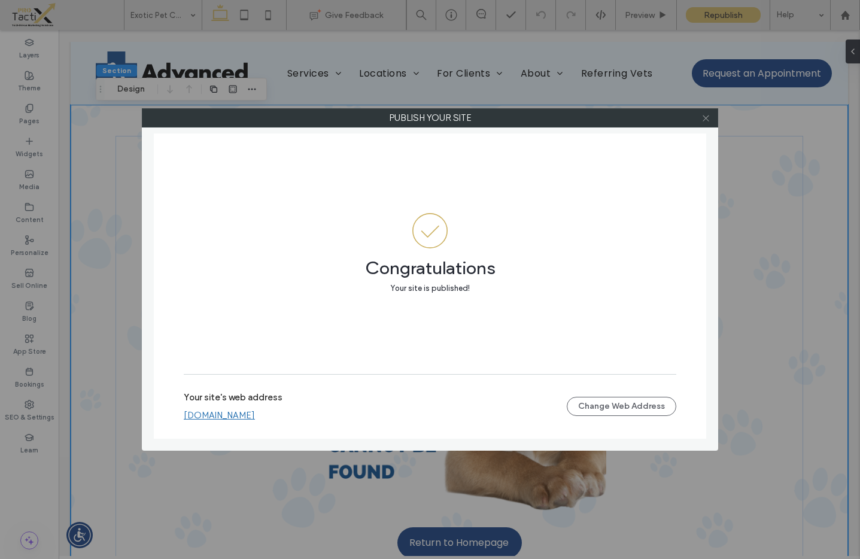
click at [706, 117] on icon at bounding box center [705, 118] width 9 height 9
